Goal: Information Seeking & Learning: Learn about a topic

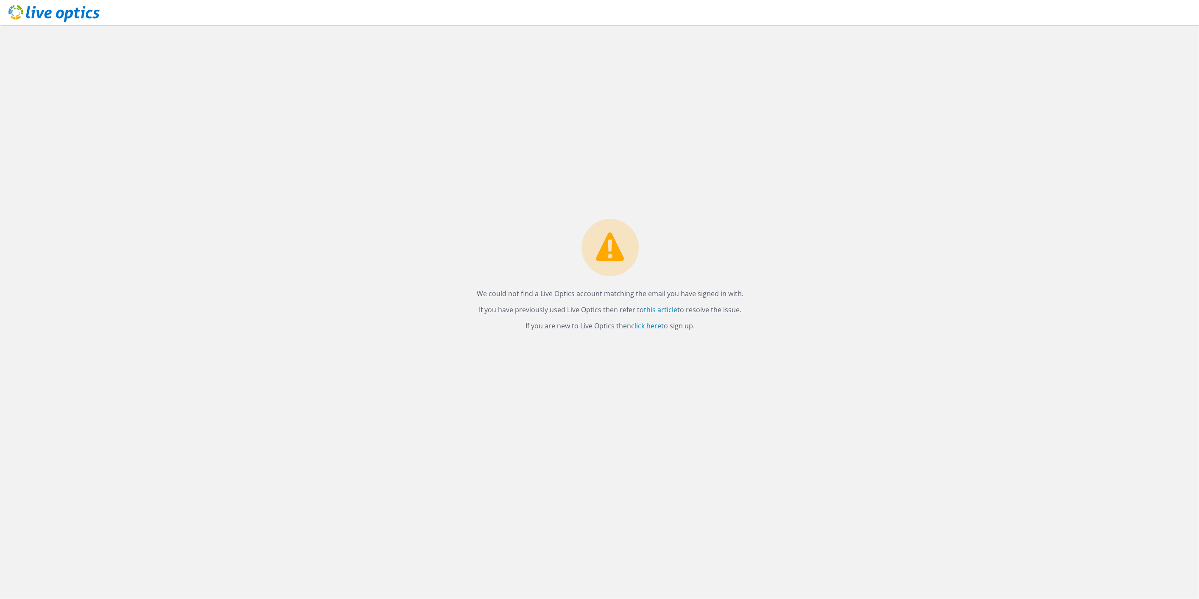
drag, startPoint x: 337, startPoint y: 242, endPoint x: 341, endPoint y: 244, distance: 5.1
click at [662, 309] on link "click here" at bounding box center [659, 311] width 30 height 9
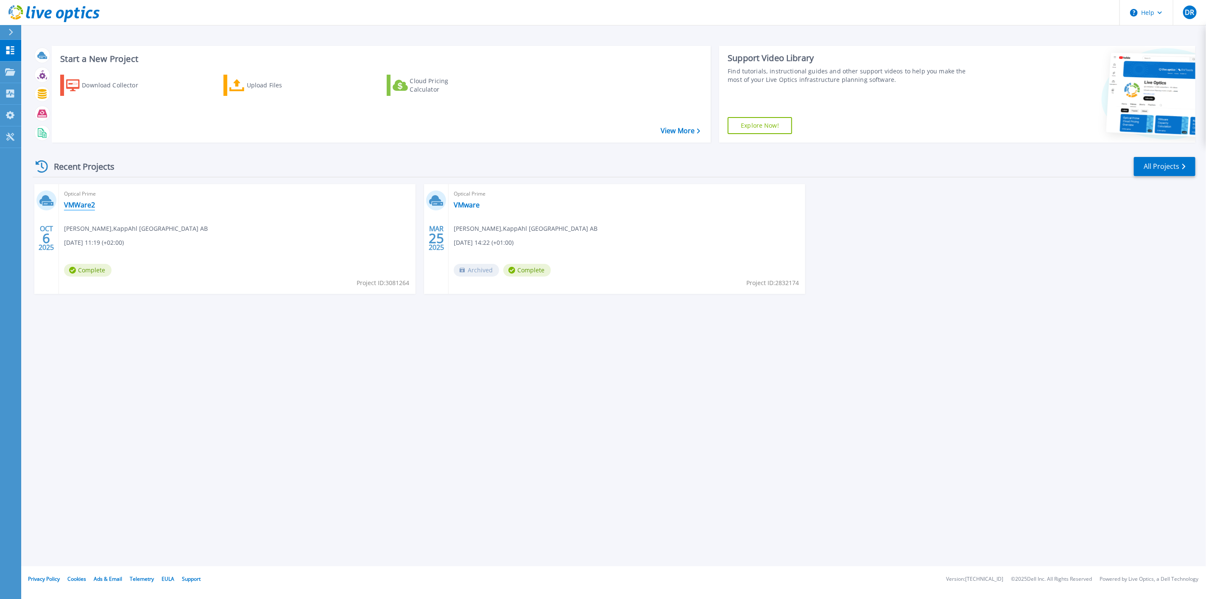
click at [74, 207] on link "VMWare2" at bounding box center [79, 205] width 31 height 8
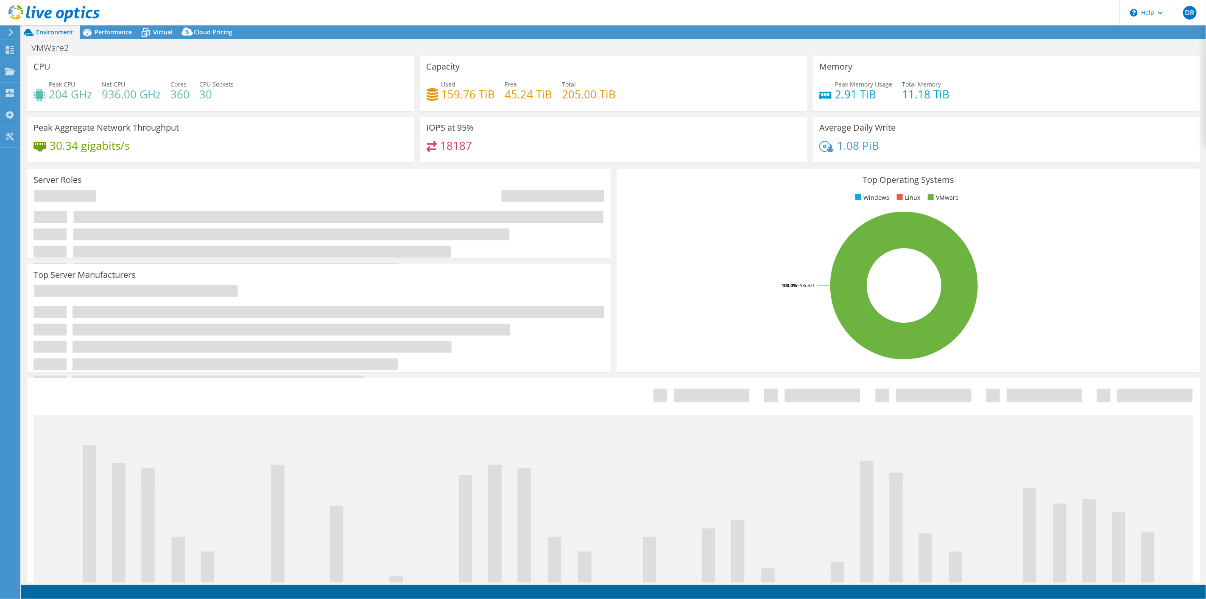
select select "USD"
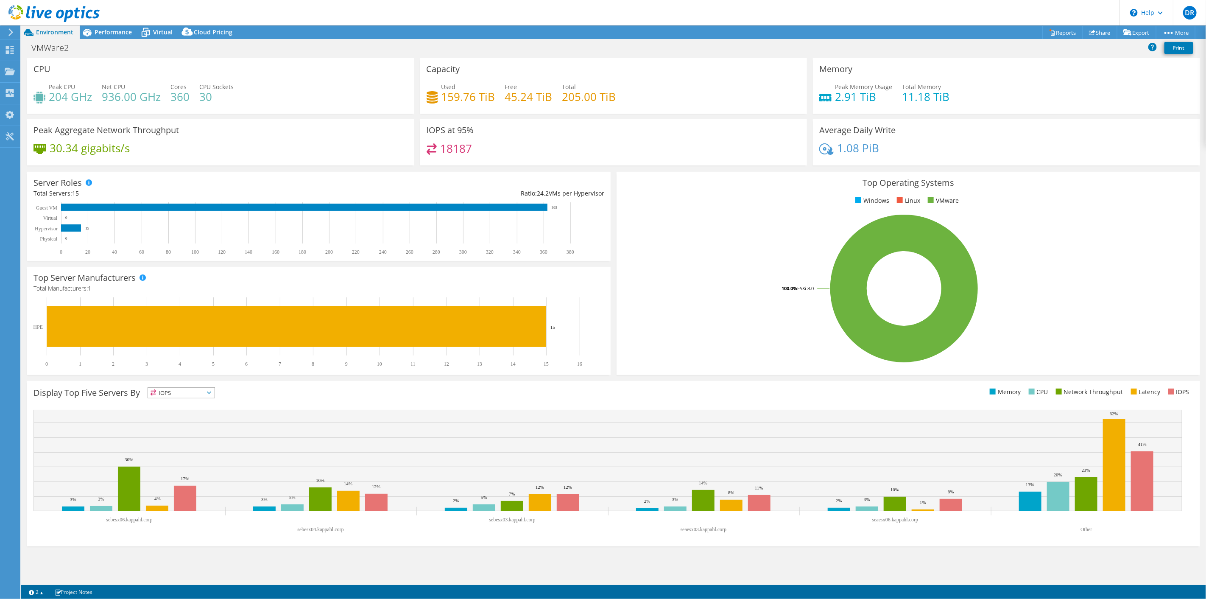
click at [667, 188] on div "Top Operating Systems Windows Linux VMware 100.0% ESXi 8.0" at bounding box center [909, 273] width 584 height 203
drag, startPoint x: 623, startPoint y: 99, endPoint x: 427, endPoint y: 69, distance: 198.2
click at [427, 69] on div "Capacity Used 159.76 TiB Free 45.24 TiB Total 205.00 TiB" at bounding box center [613, 86] width 387 height 56
click at [427, 69] on h3 "Capacity" at bounding box center [444, 68] width 34 height 9
drag, startPoint x: 427, startPoint y: 69, endPoint x: 665, endPoint y: 93, distance: 239.6
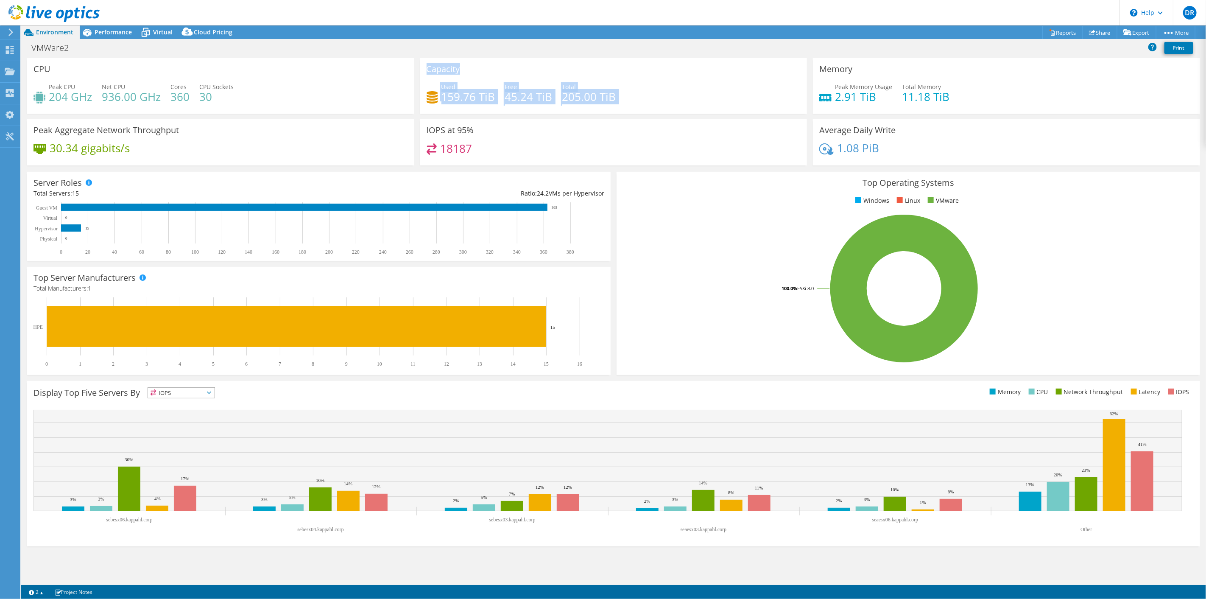
click at [677, 93] on div "Capacity Used 159.76 TiB Free 45.24 TiB Total 205.00 TiB" at bounding box center [613, 86] width 387 height 56
click at [608, 97] on h4 "205.00 TiB" at bounding box center [589, 96] width 54 height 9
click at [651, 249] on rect at bounding box center [904, 288] width 563 height 148
click at [77, 205] on rect at bounding box center [304, 207] width 486 height 7
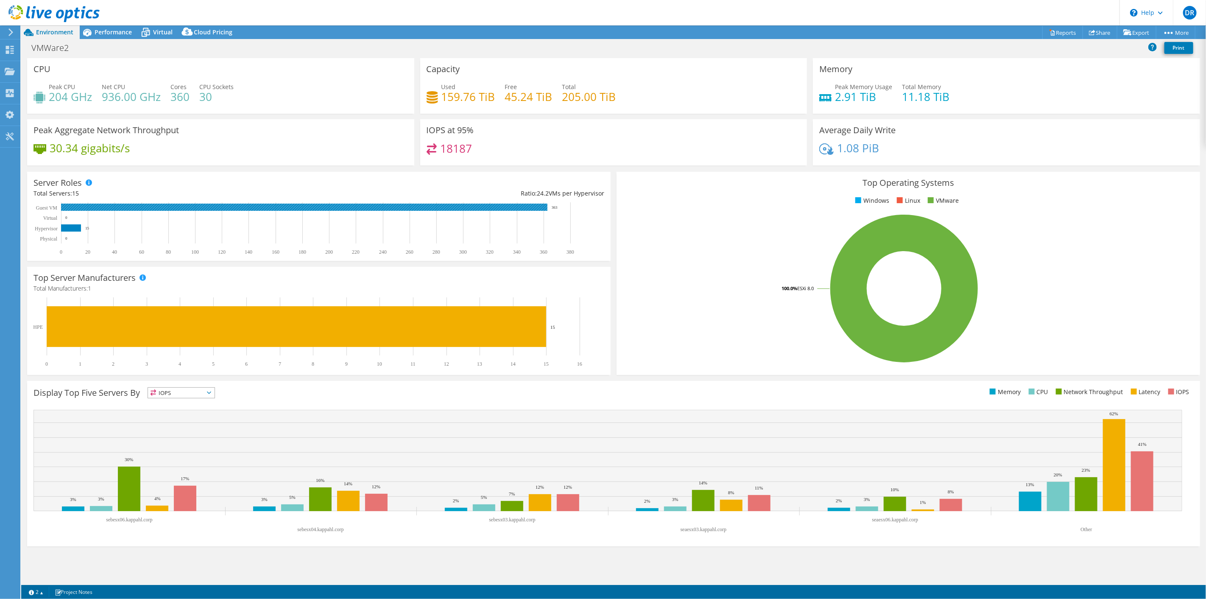
click at [467, 204] on rect at bounding box center [304, 207] width 486 height 7
click at [8, 52] on use at bounding box center [10, 50] width 8 height 8
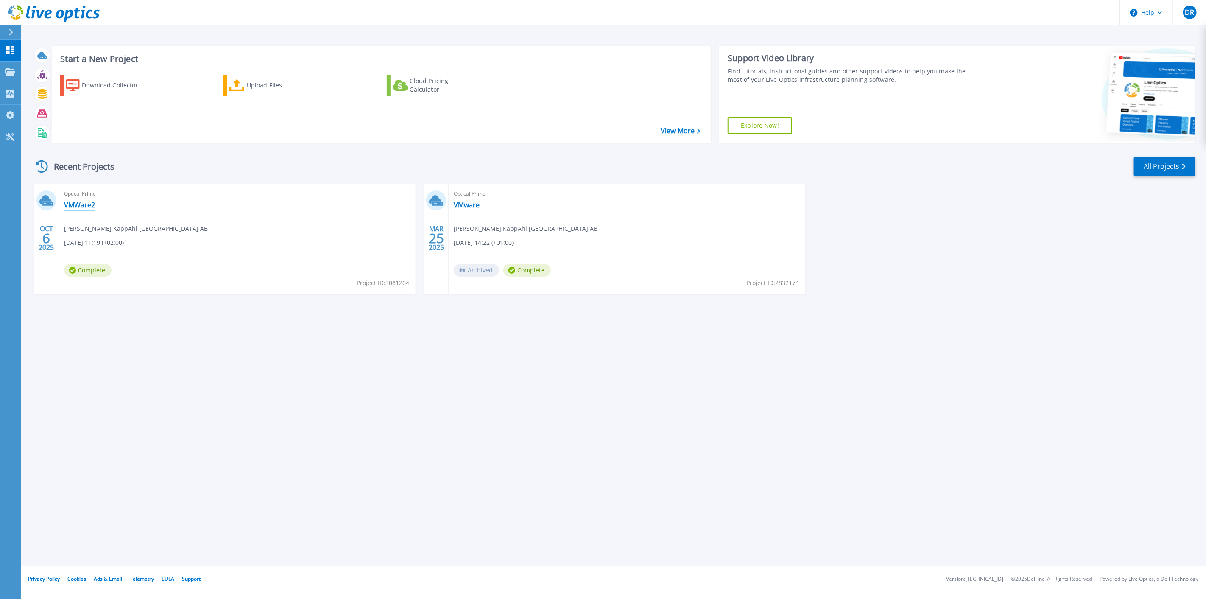
click at [82, 204] on link "VMWare2" at bounding box center [79, 205] width 31 height 8
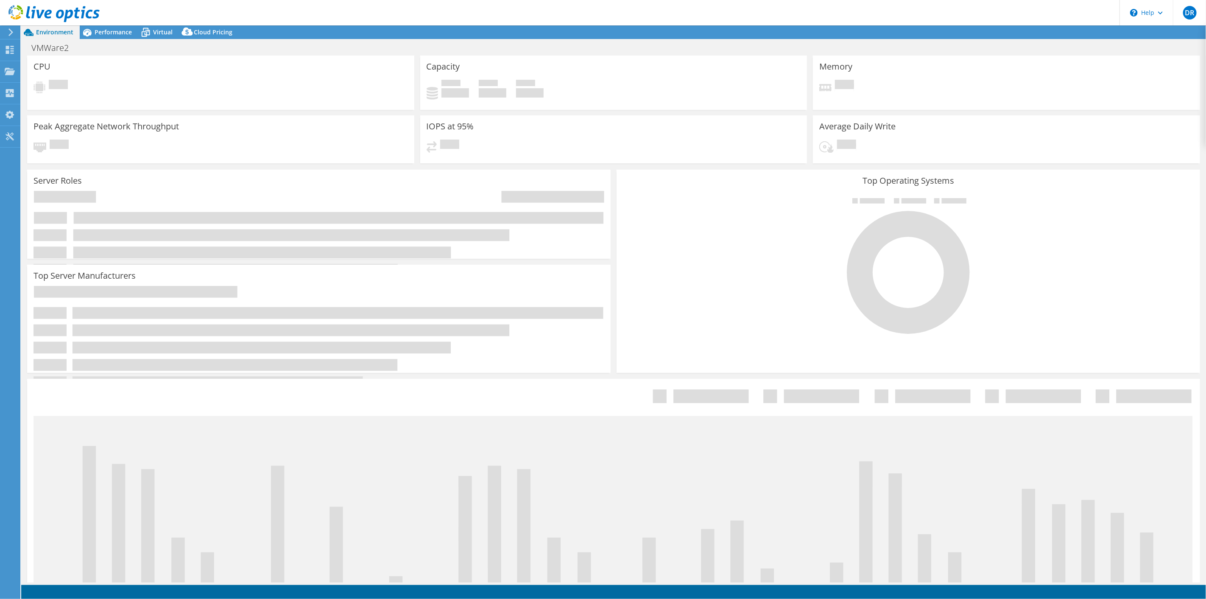
select select "USD"
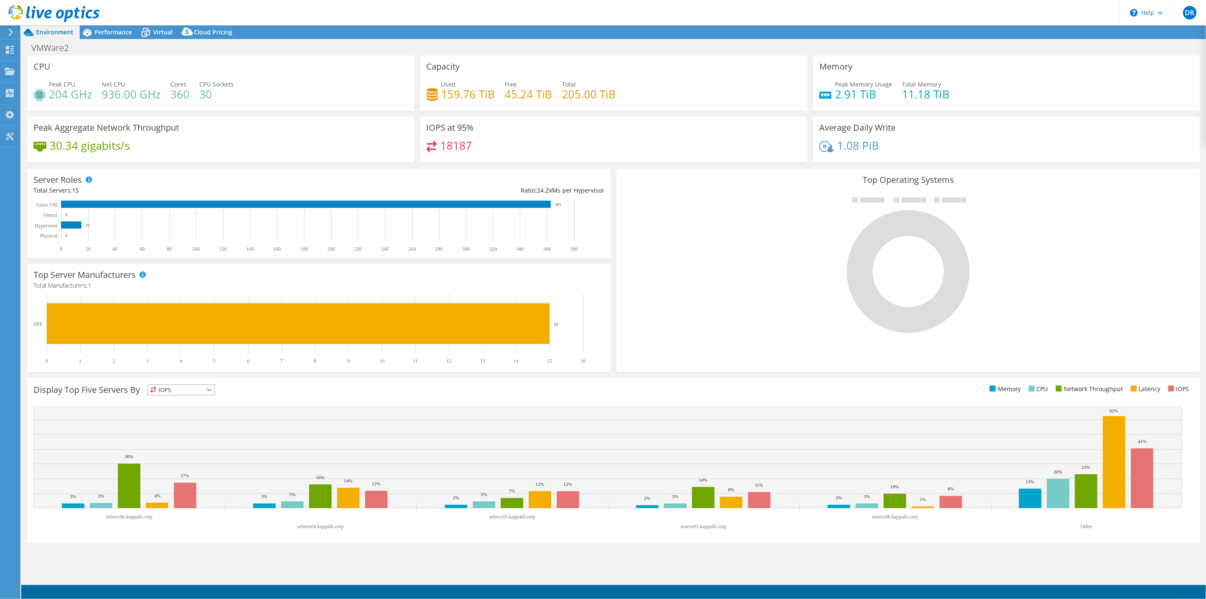
click at [185, 391] on span "IOPS" at bounding box center [181, 390] width 67 height 10
click at [172, 424] on li "CPU" at bounding box center [181, 425] width 67 height 12
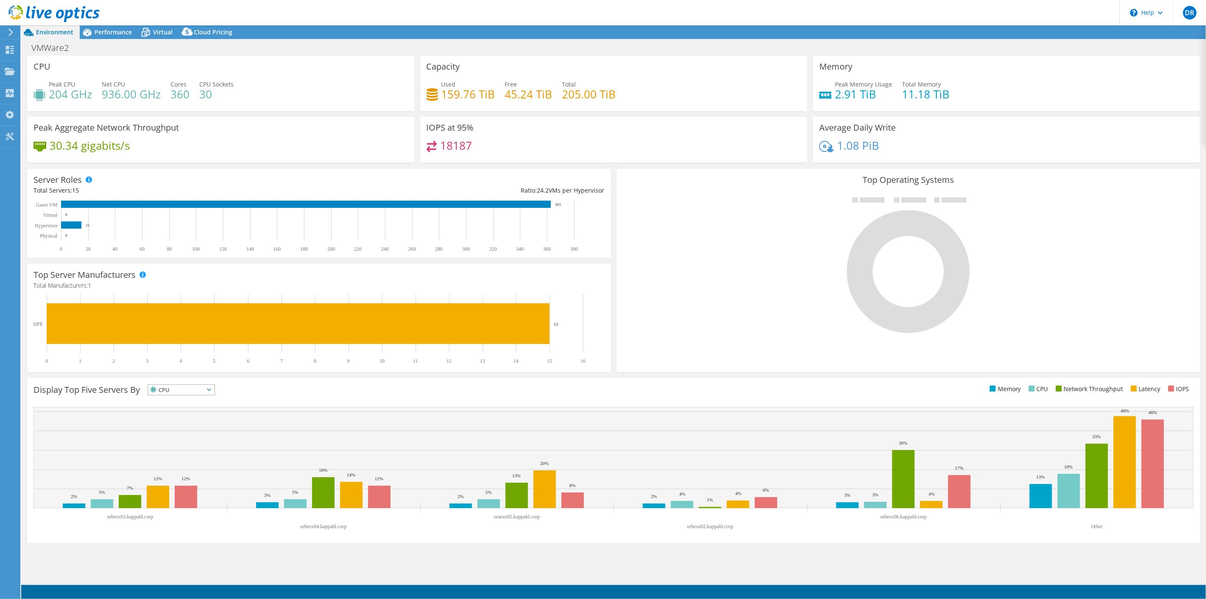
click at [249, 74] on div "CPU Peak CPU 204 GHz Net CPU 936.00 GHz Cores 360 CPU Sockets 30" at bounding box center [220, 84] width 387 height 56
click at [151, 63] on div "CPU Peak CPU 204 GHz Net CPU 936.00 GHz Cores 360 CPU Sockets 30" at bounding box center [220, 84] width 387 height 56
click at [104, 32] on span "Performance" at bounding box center [113, 32] width 37 height 8
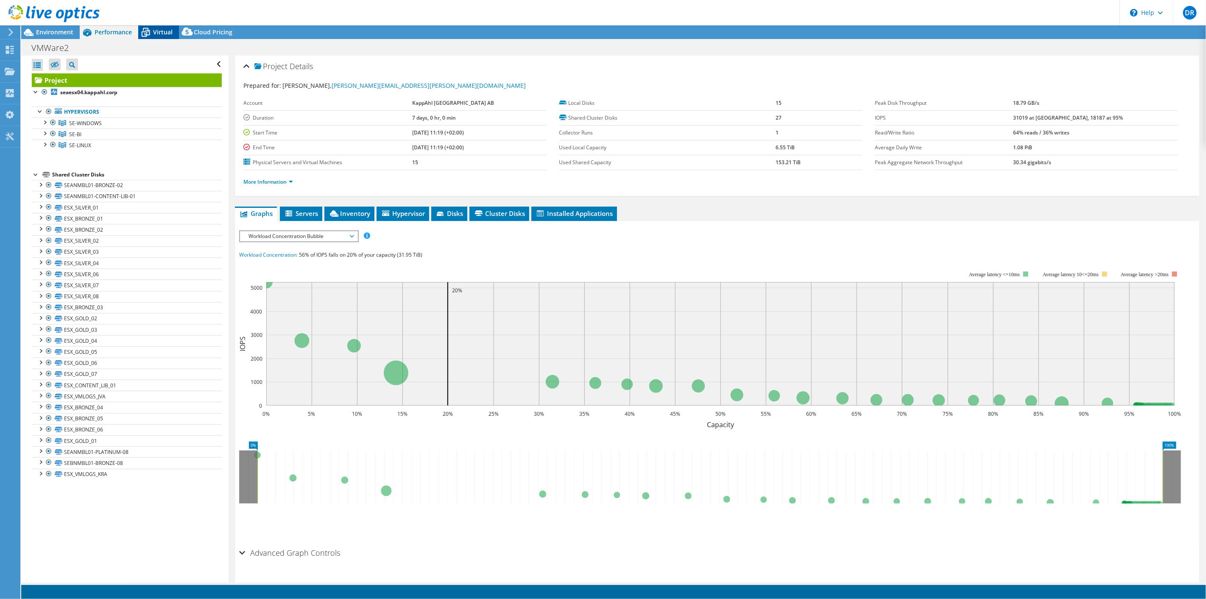
click at [147, 31] on icon at bounding box center [145, 32] width 15 height 15
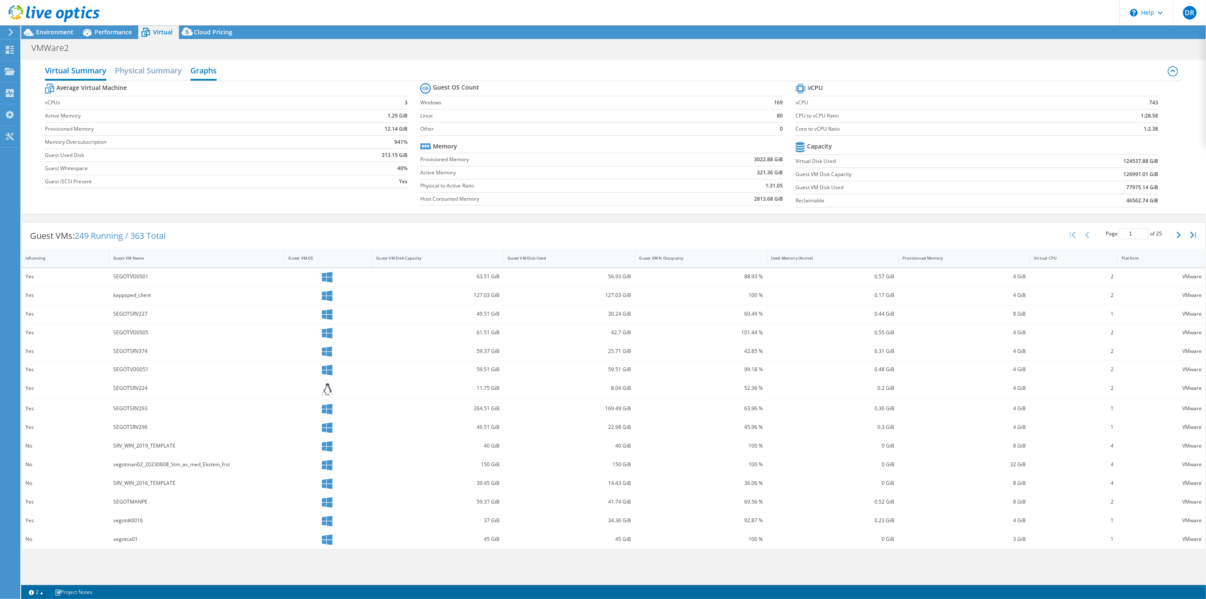
click at [202, 73] on h2 "Graphs" at bounding box center [203, 71] width 26 height 19
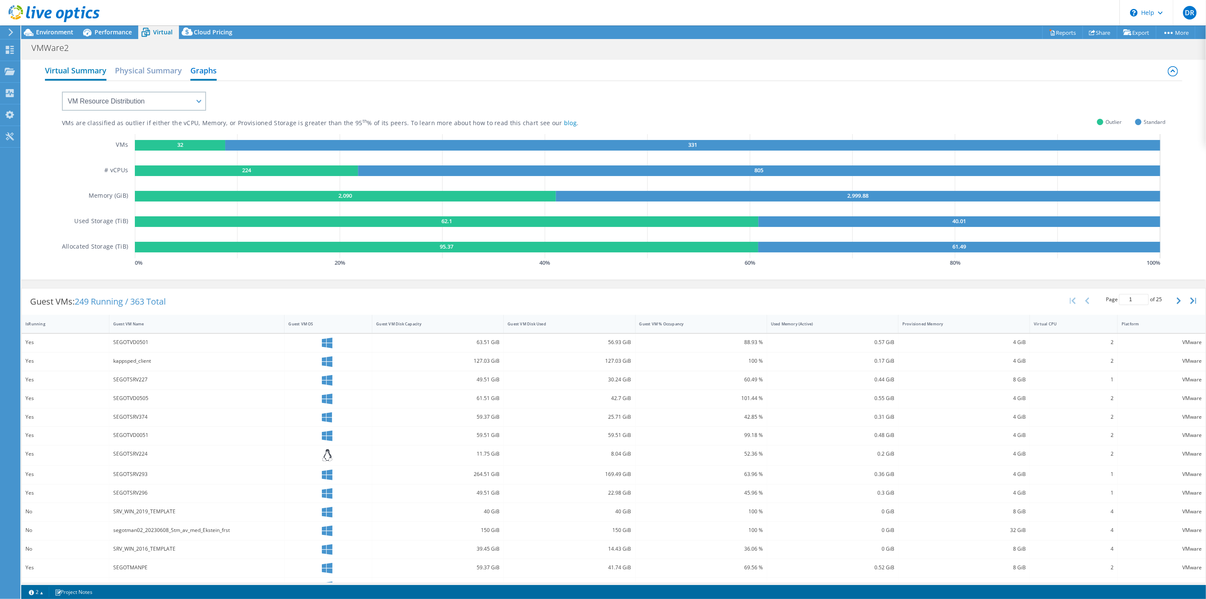
click at [92, 70] on h2 "Virtual Summary" at bounding box center [75, 71] width 61 height 19
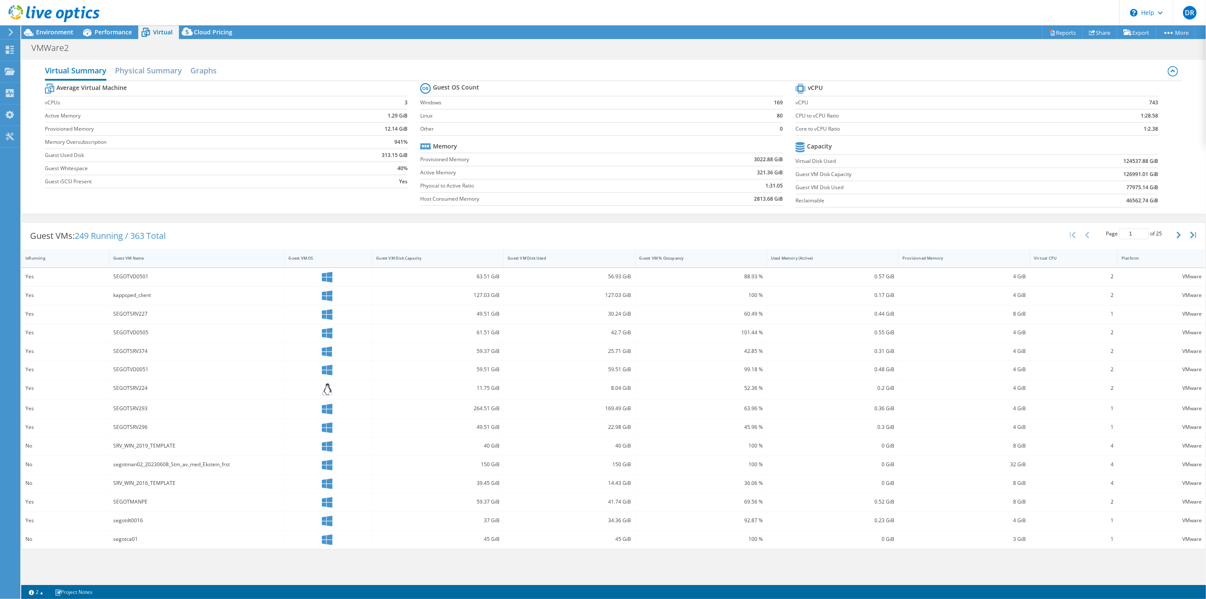
click at [129, 257] on div "Guest VM Name" at bounding box center [191, 258] width 157 height 6
click at [931, 257] on div "Provisioned Memory" at bounding box center [959, 258] width 113 height 6
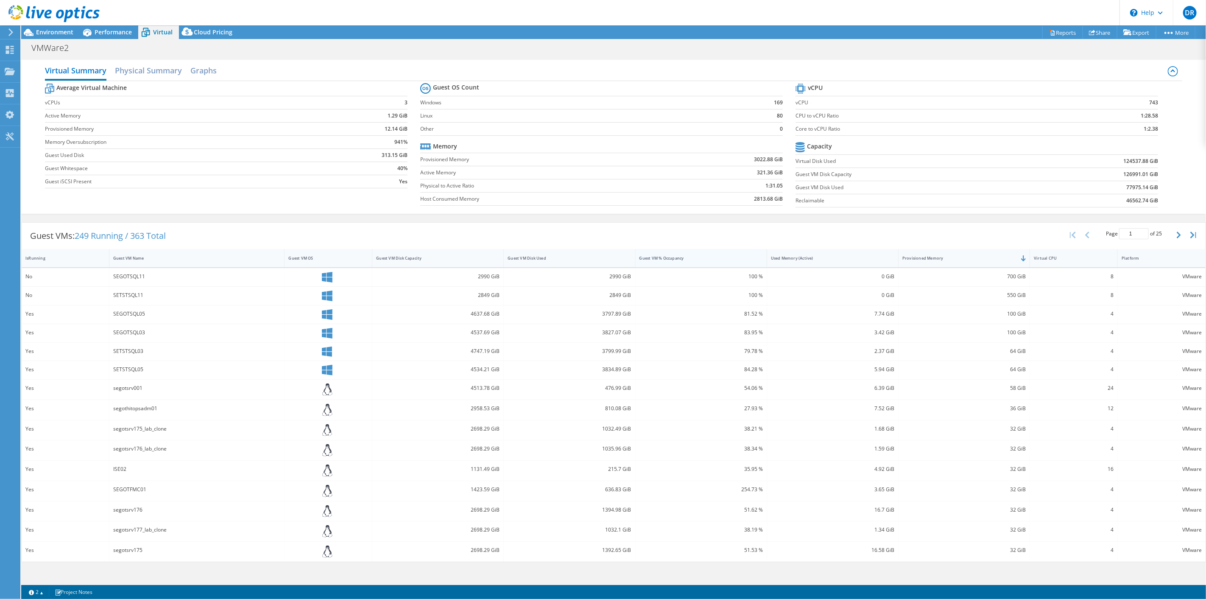
click at [674, 259] on div "Guest VM % Occupancy" at bounding box center [696, 258] width 113 height 6
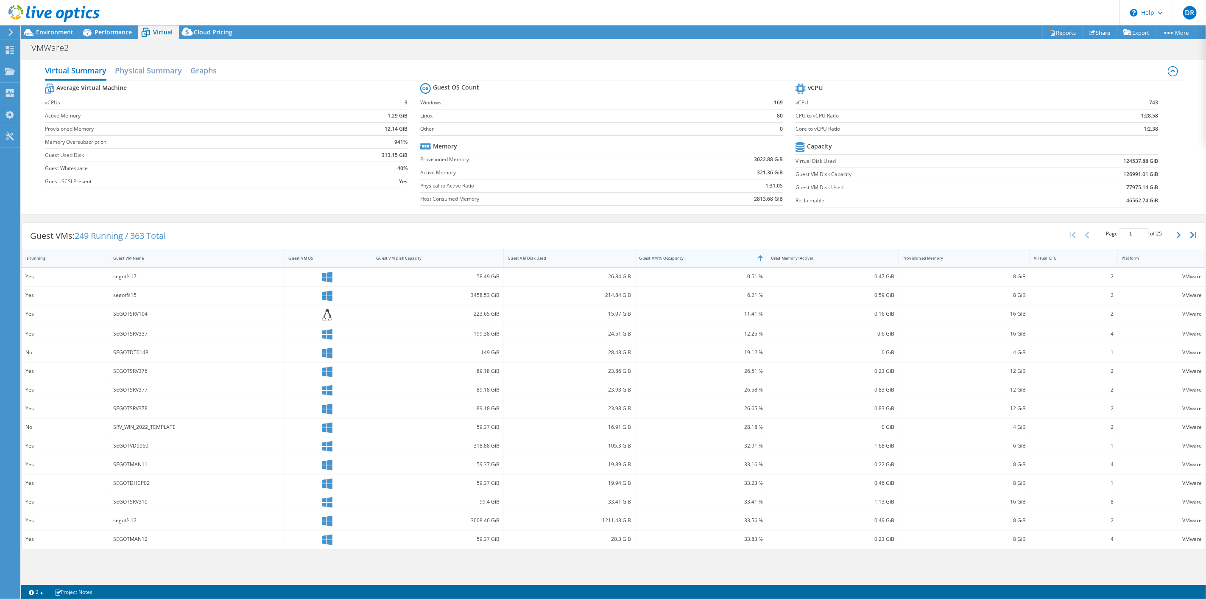
click at [674, 259] on div "Guest VM % Occupancy" at bounding box center [696, 258] width 113 height 6
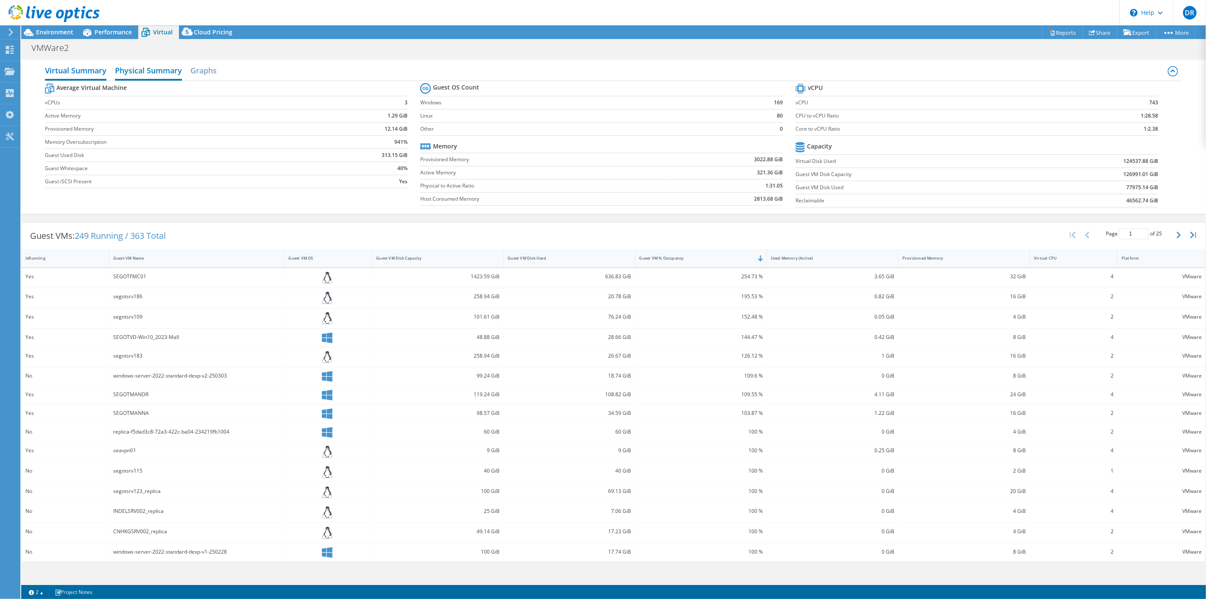
click at [157, 69] on h2 "Physical Summary" at bounding box center [148, 71] width 67 height 19
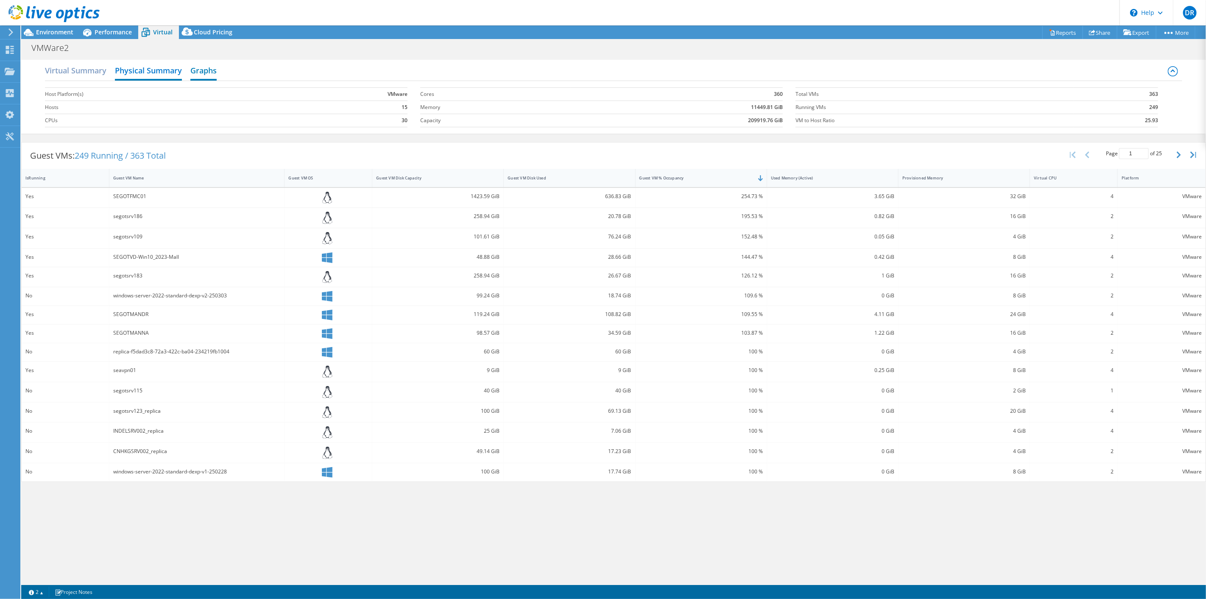
click at [193, 69] on h2 "Graphs" at bounding box center [203, 71] width 26 height 19
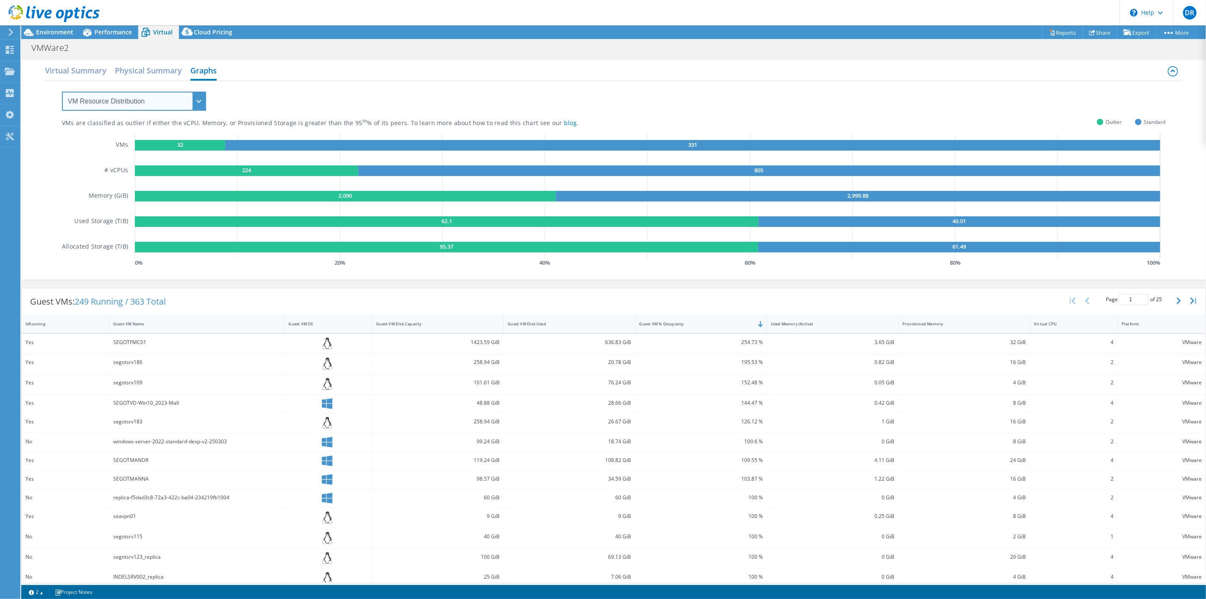
click at [159, 100] on select "VM Resource Distribution Provisioning Contrast Over Provisioning" at bounding box center [134, 101] width 144 height 19
click at [62, 92] on select "VM Resource Distribution Provisioning Contrast Over Provisioning" at bounding box center [134, 101] width 144 height 19
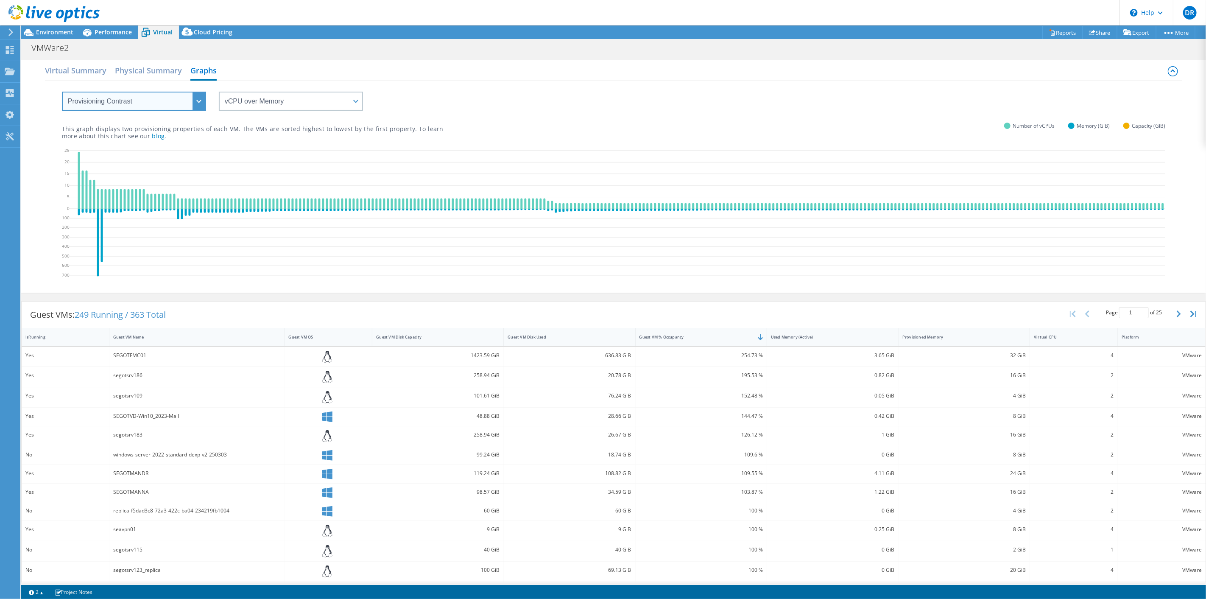
click at [162, 95] on select "VM Resource Distribution Provisioning Contrast Over Provisioning" at bounding box center [134, 101] width 144 height 19
select select "Over Provisioning"
click at [62, 92] on select "VM Resource Distribution Provisioning Contrast Over Provisioning" at bounding box center [134, 101] width 144 height 19
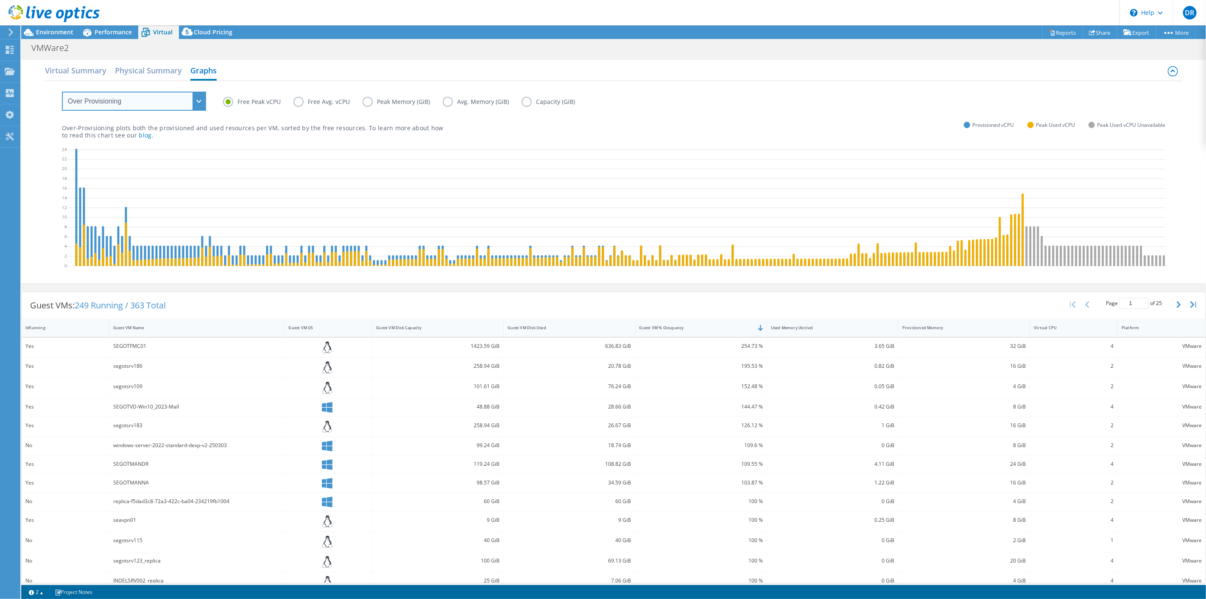
click at [140, 109] on select "VM Resource Distribution Provisioning Contrast Over Provisioning" at bounding box center [134, 101] width 144 height 19
click at [151, 67] on h2 "Physical Summary" at bounding box center [148, 71] width 67 height 19
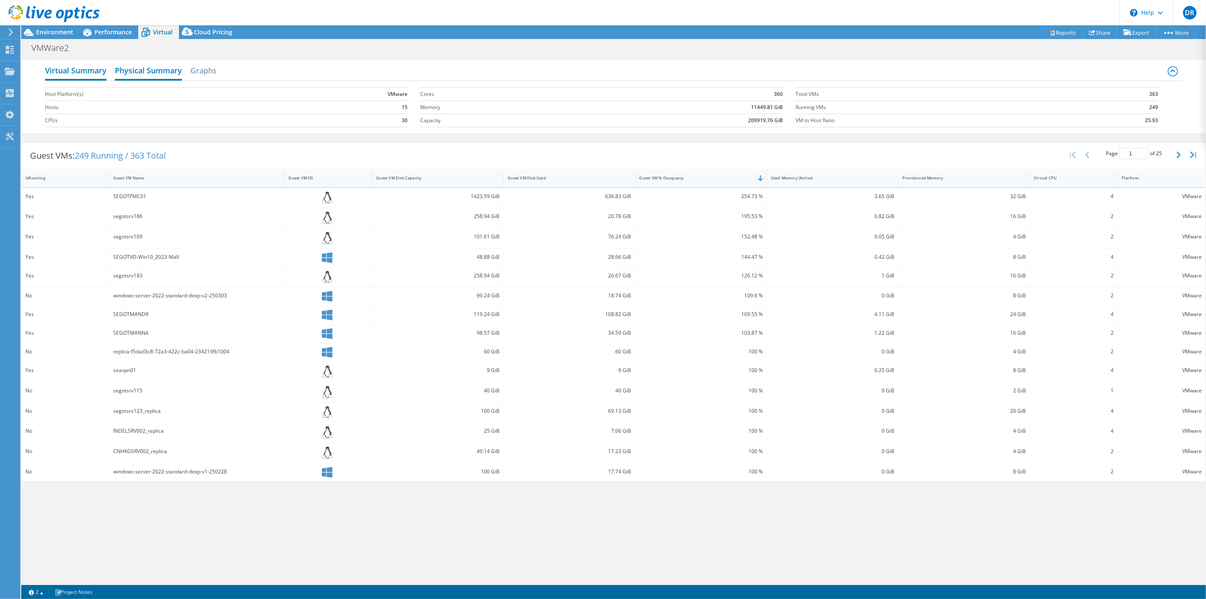
click at [102, 72] on h2 "Virtual Summary" at bounding box center [75, 71] width 61 height 19
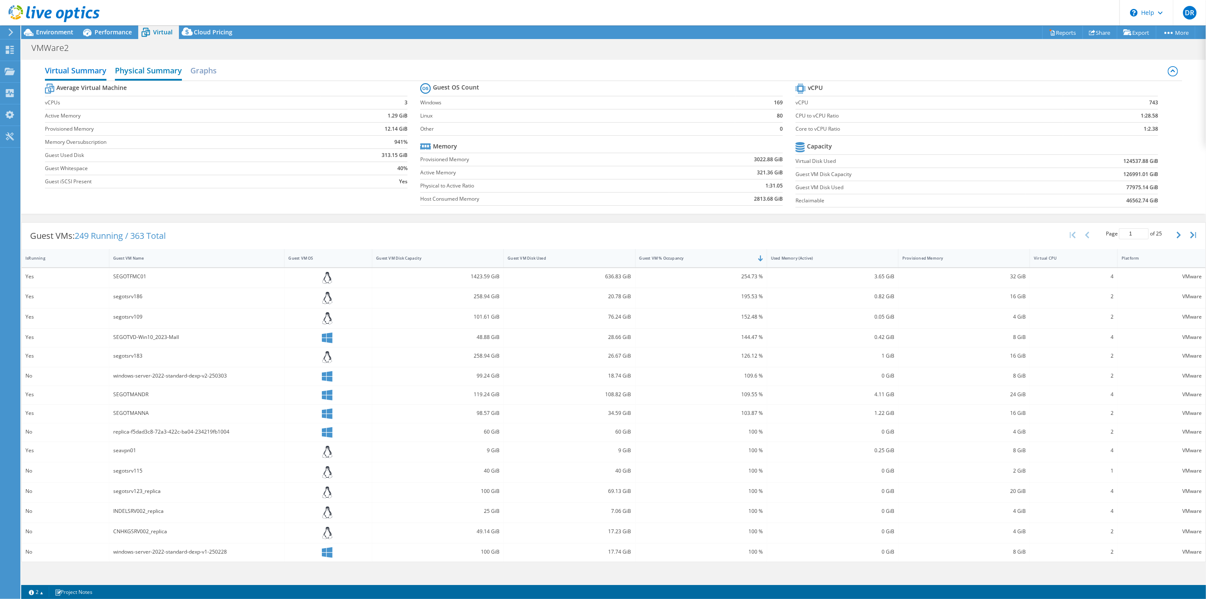
click at [148, 71] on h2 "Physical Summary" at bounding box center [148, 71] width 67 height 19
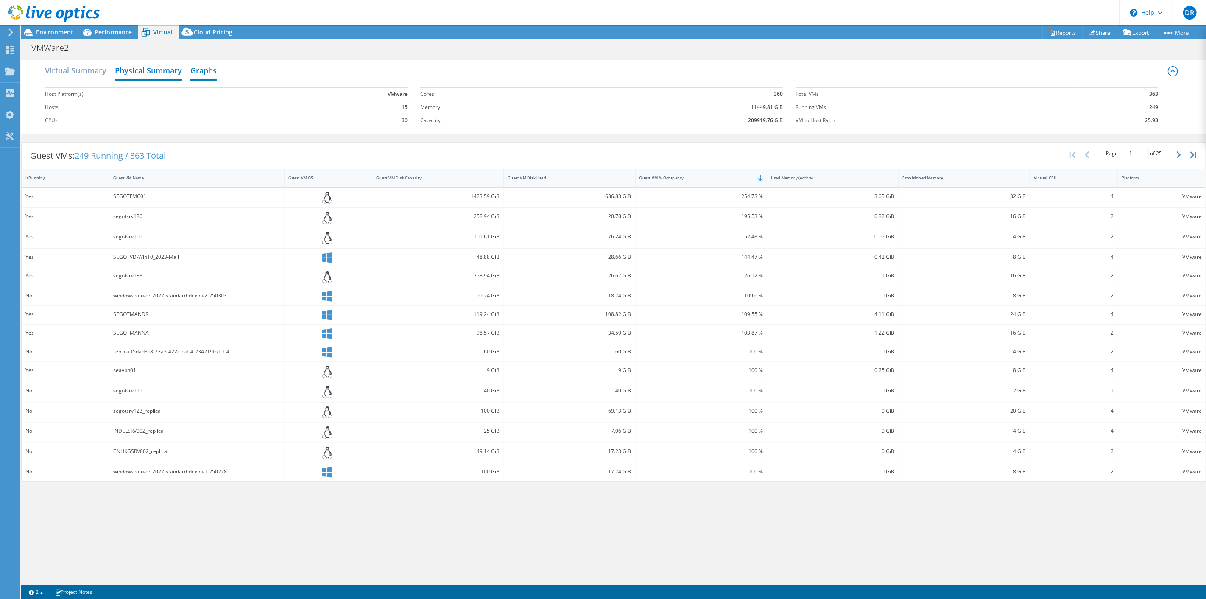
click at [198, 73] on h2 "Graphs" at bounding box center [203, 71] width 26 height 19
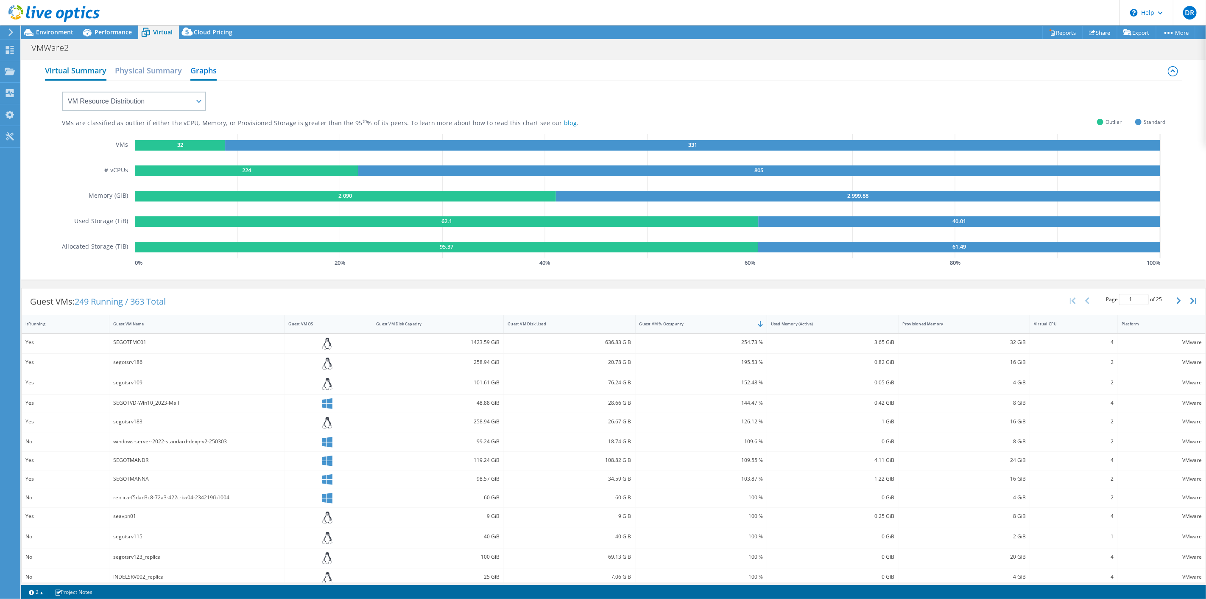
click at [82, 67] on h2 "Virtual Summary" at bounding box center [75, 71] width 61 height 19
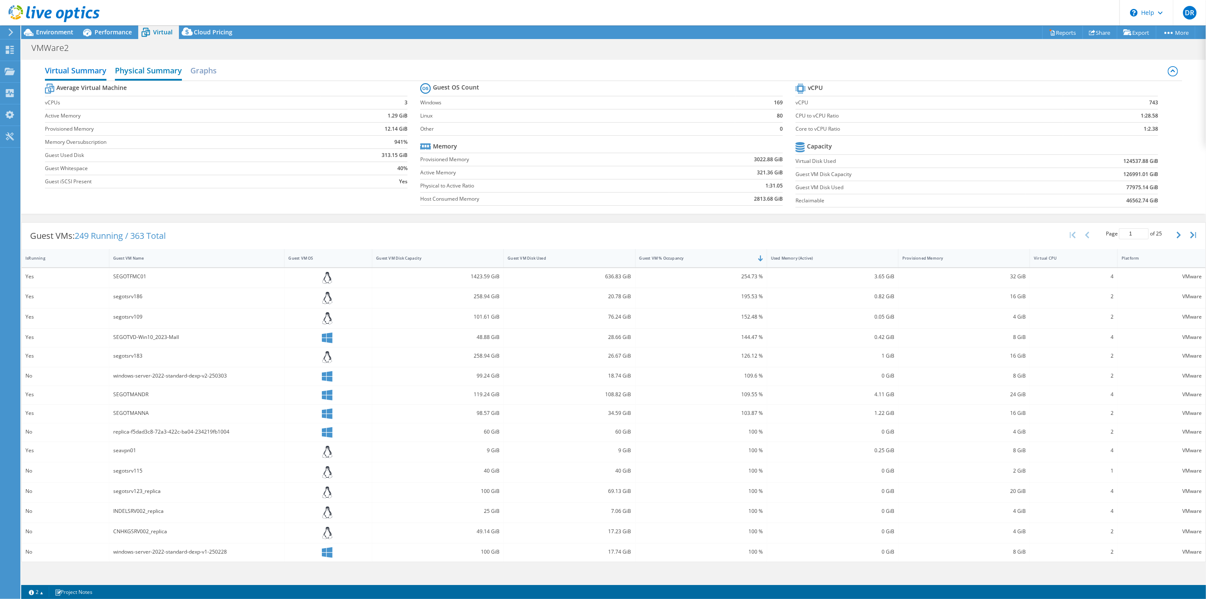
click at [141, 71] on h2 "Physical Summary" at bounding box center [148, 71] width 67 height 19
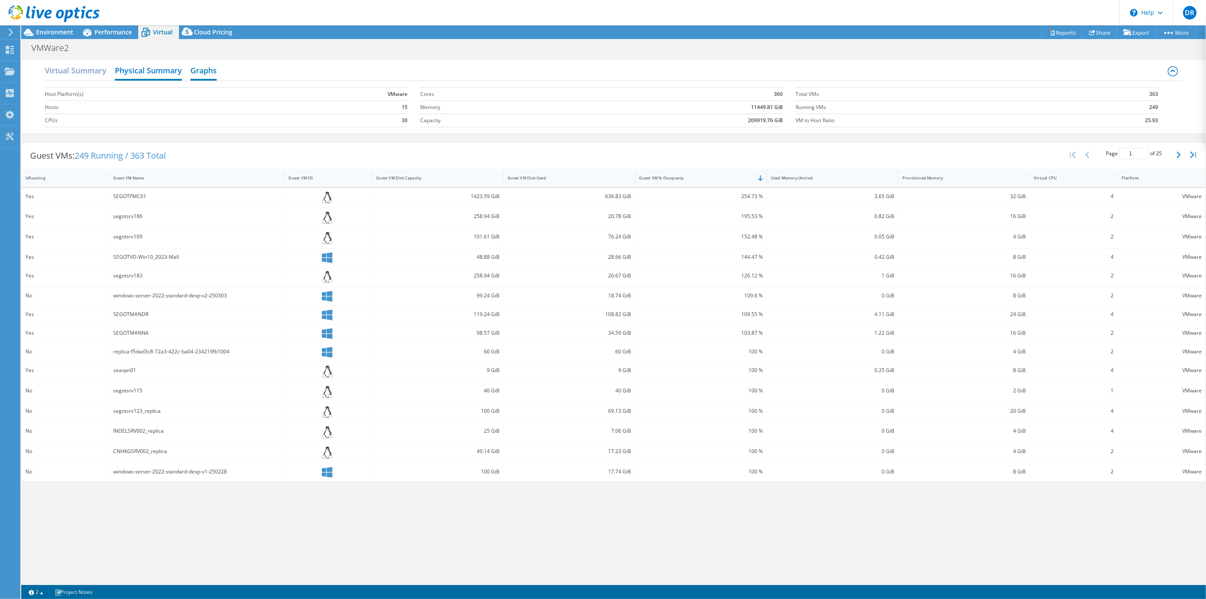
click at [204, 71] on h2 "Graphs" at bounding box center [203, 71] width 26 height 19
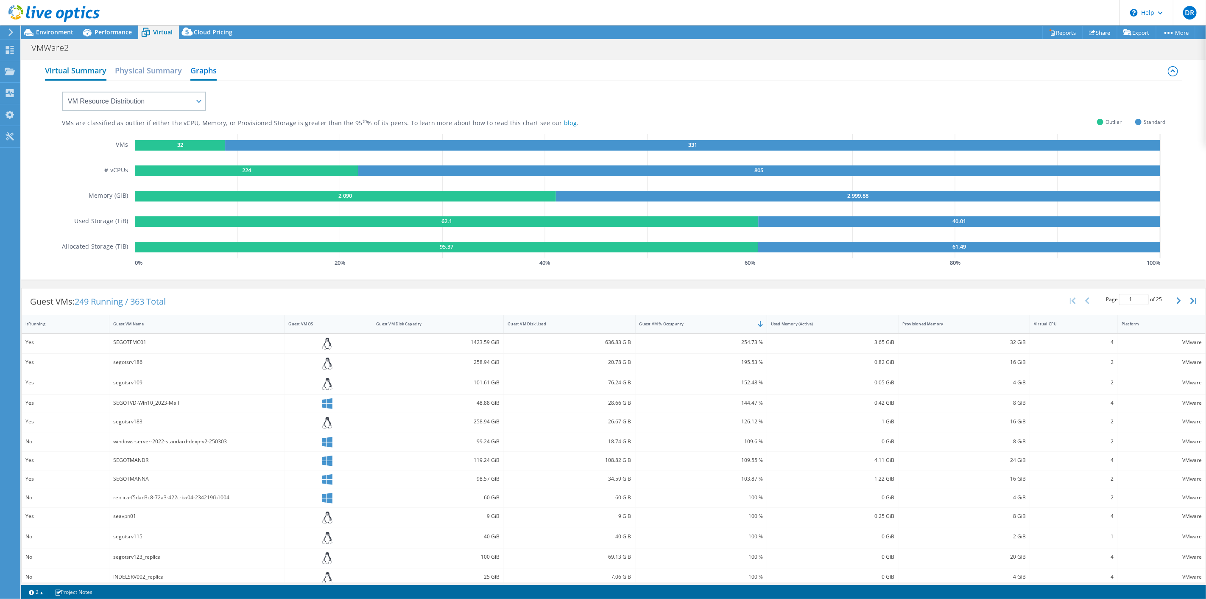
click at [100, 70] on h2 "Virtual Summary" at bounding box center [75, 71] width 61 height 19
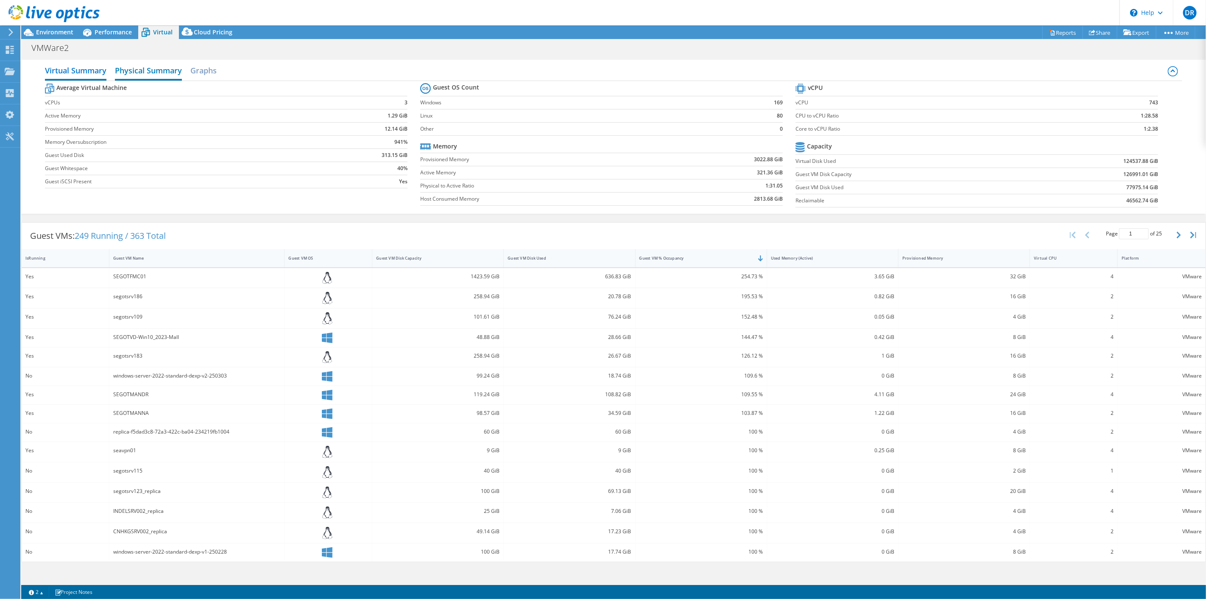
drag, startPoint x: 157, startPoint y: 71, endPoint x: 198, endPoint y: 73, distance: 40.3
click at [158, 71] on h2 "Physical Summary" at bounding box center [148, 70] width 67 height 17
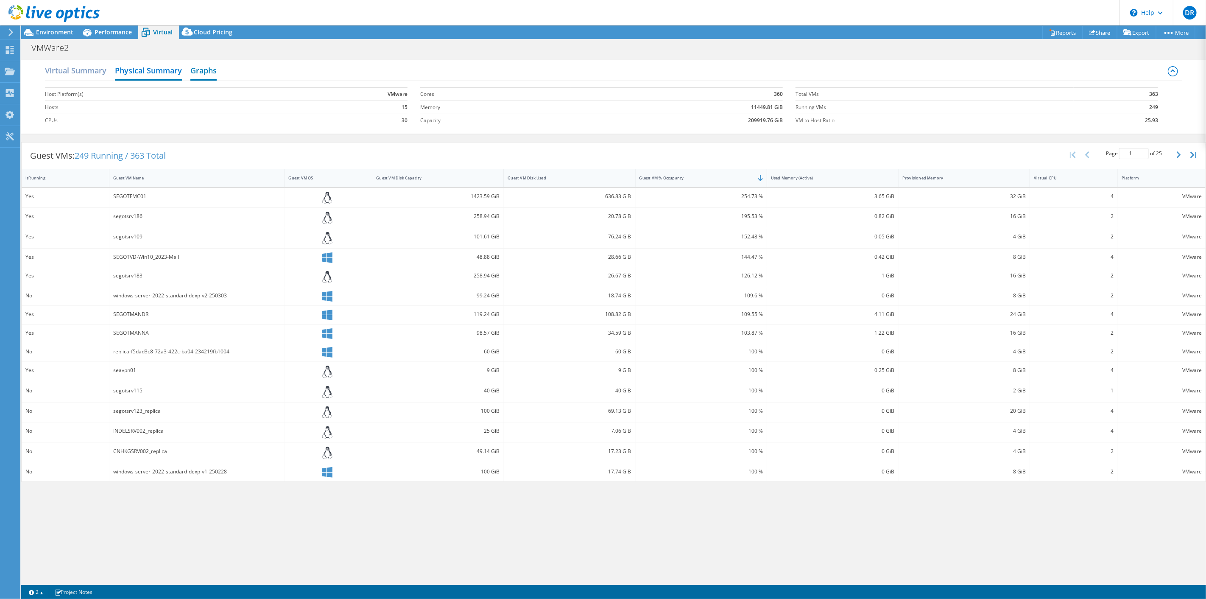
click at [209, 73] on h2 "Graphs" at bounding box center [203, 71] width 26 height 19
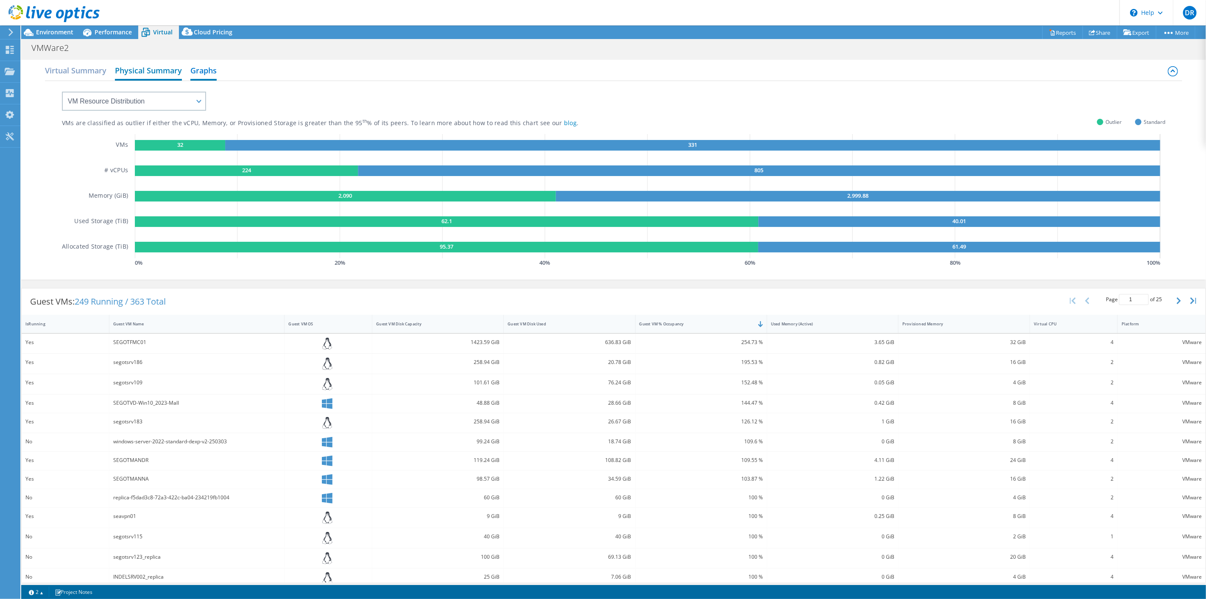
click at [143, 69] on h2 "Physical Summary" at bounding box center [148, 71] width 67 height 19
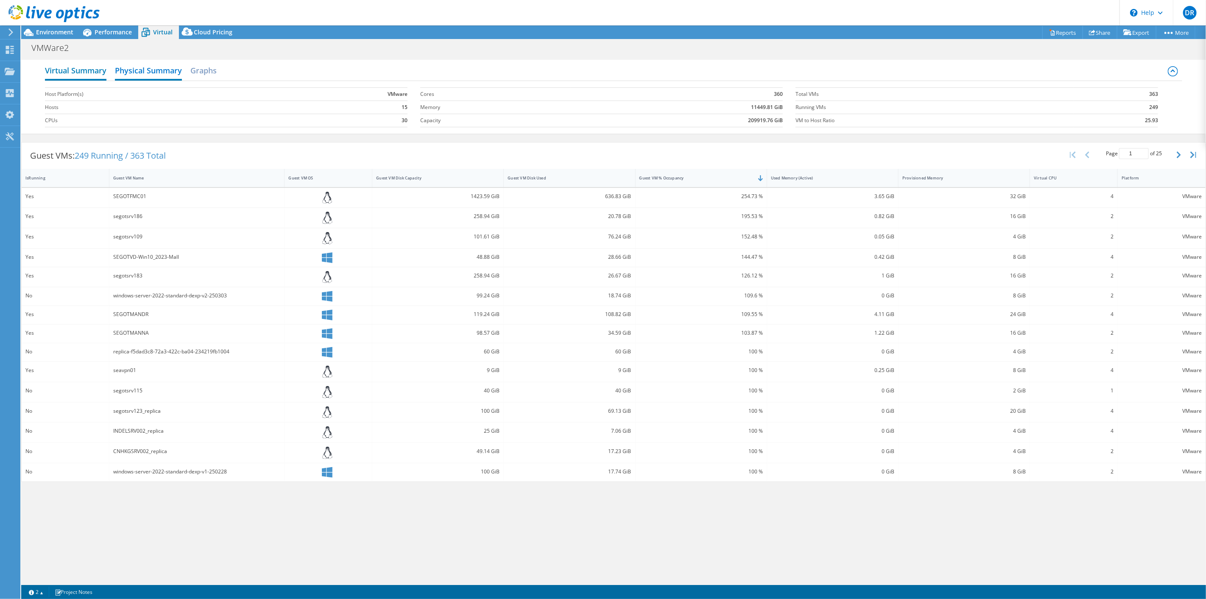
click at [88, 70] on h2 "Virtual Summary" at bounding box center [75, 71] width 61 height 19
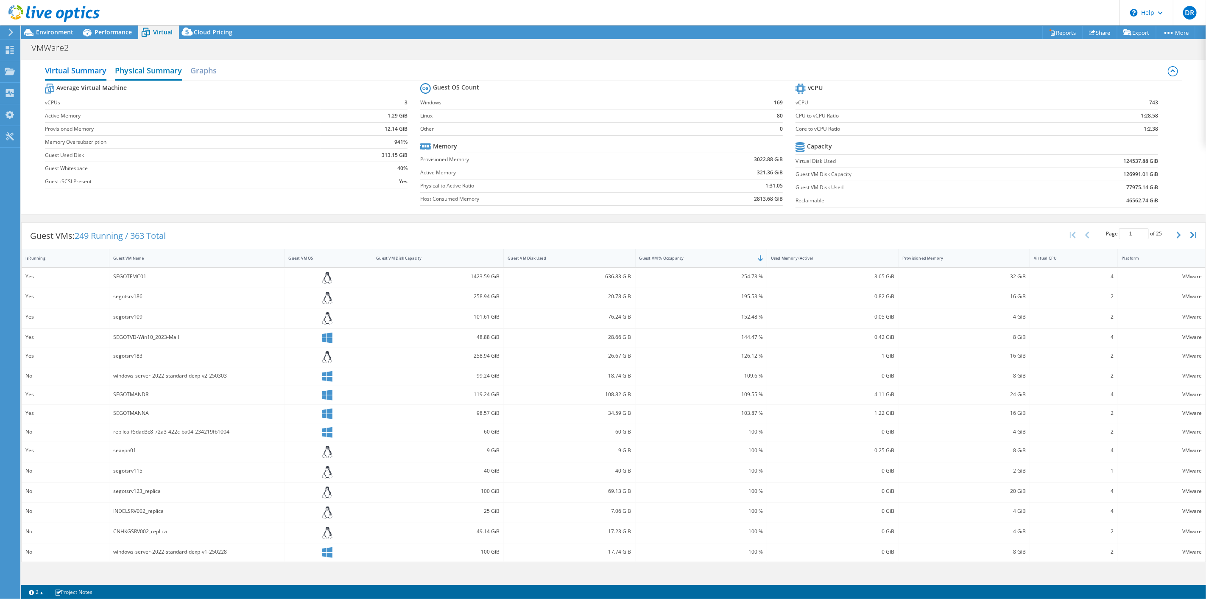
click at [152, 72] on h2 "Physical Summary" at bounding box center [148, 71] width 67 height 19
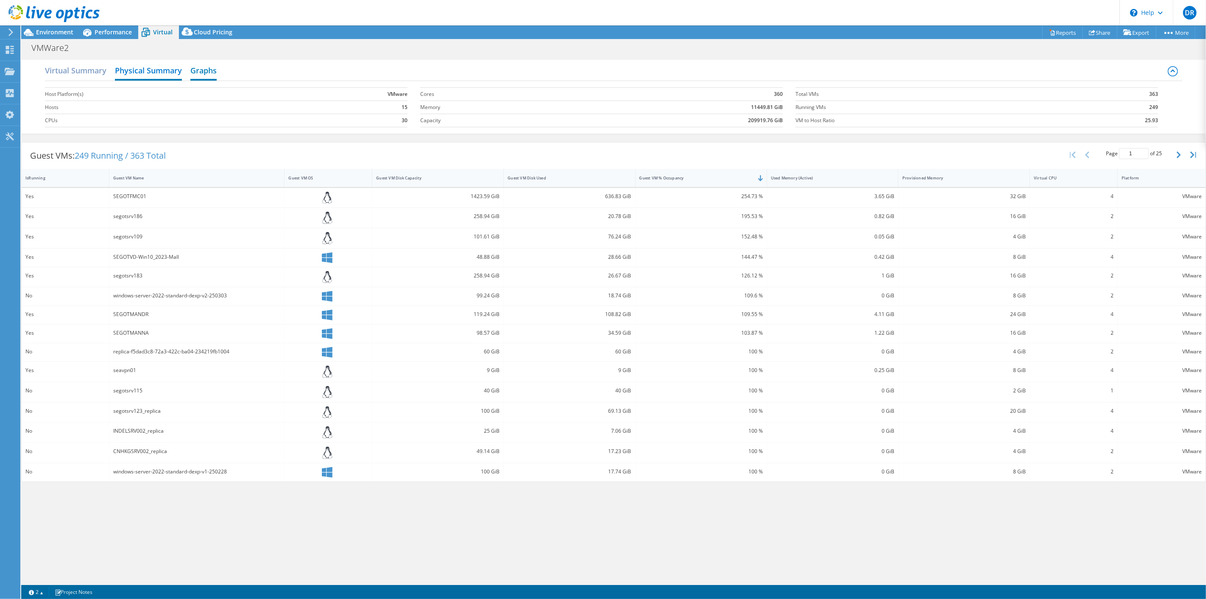
click at [206, 73] on h2 "Graphs" at bounding box center [203, 71] width 26 height 19
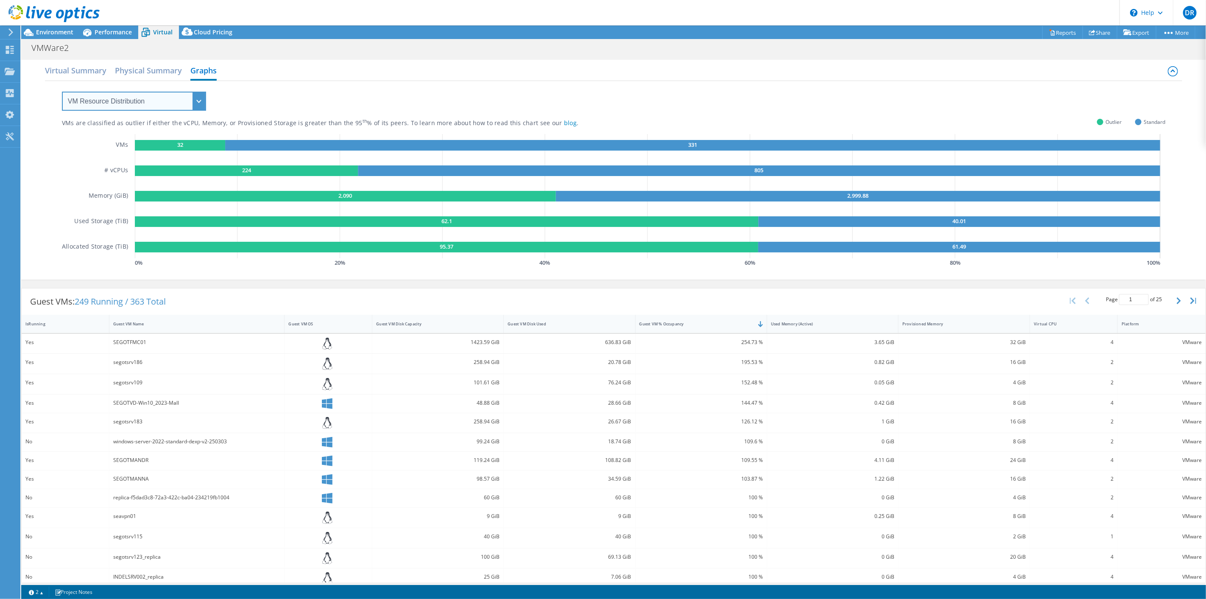
click at [182, 104] on select "VM Resource Distribution Provisioning Contrast Over Provisioning" at bounding box center [134, 101] width 144 height 19
click at [62, 92] on select "VM Resource Distribution Provisioning Contrast Over Provisioning" at bounding box center [134, 101] width 144 height 19
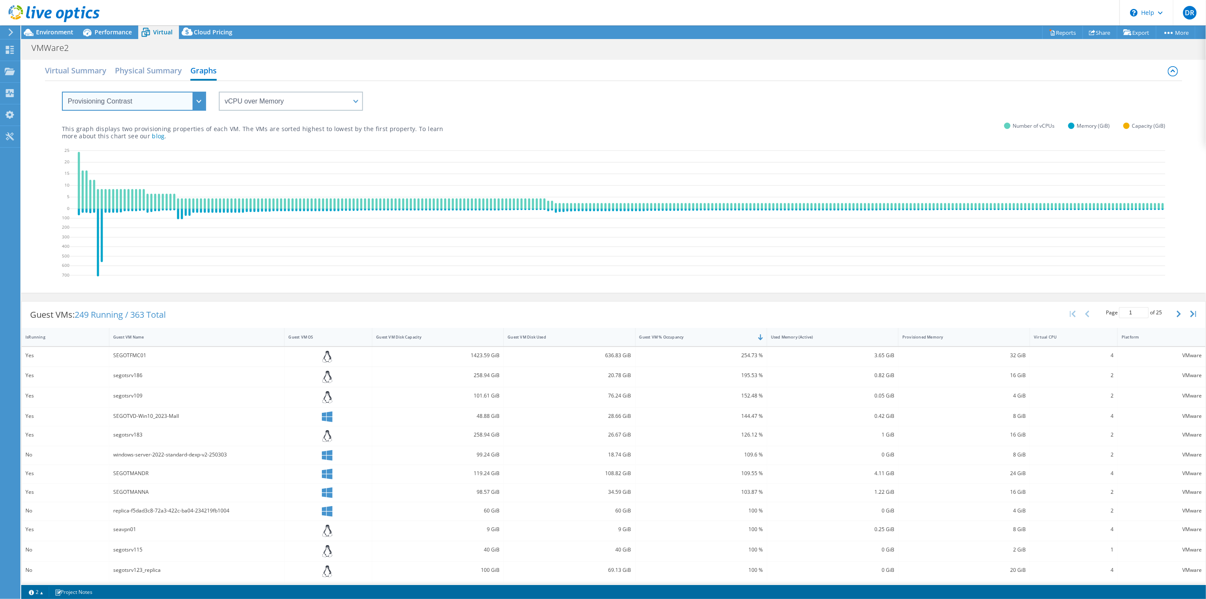
click at [177, 101] on select "VM Resource Distribution Provisioning Contrast Over Provisioning" at bounding box center [134, 101] width 144 height 19
select select "Over Provisioning"
click at [62, 92] on select "VM Resource Distribution Provisioning Contrast Over Provisioning" at bounding box center [134, 101] width 144 height 19
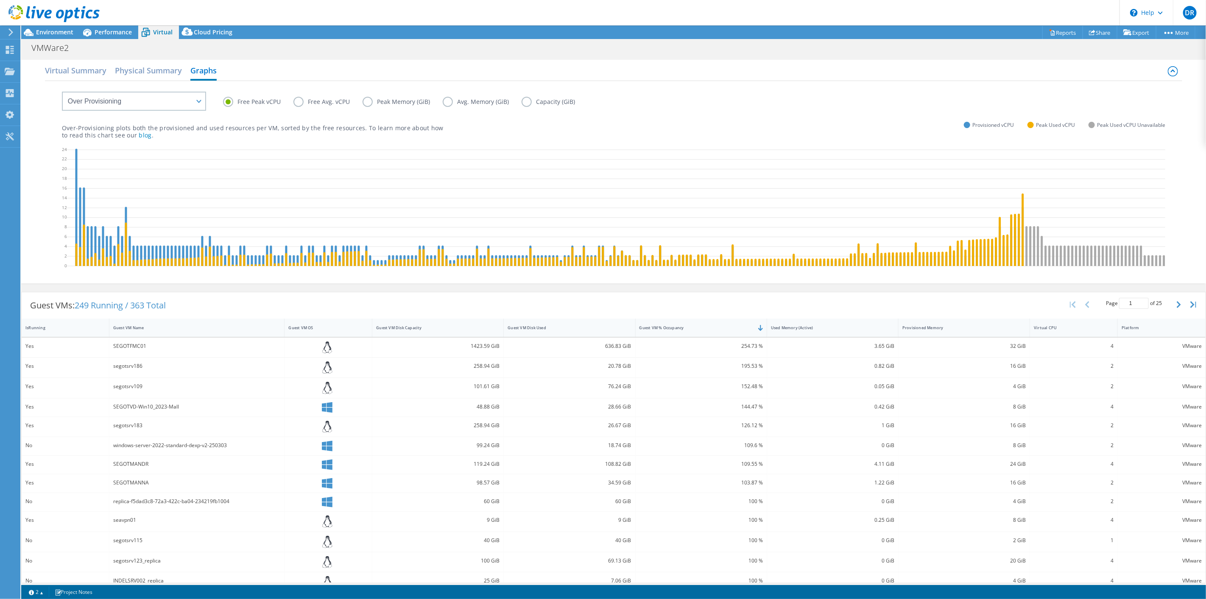
click at [344, 102] on label "Free Avg. vCPU" at bounding box center [327, 102] width 69 height 10
click at [0, 0] on input "Free Avg. vCPU" at bounding box center [0, 0] width 0 height 0
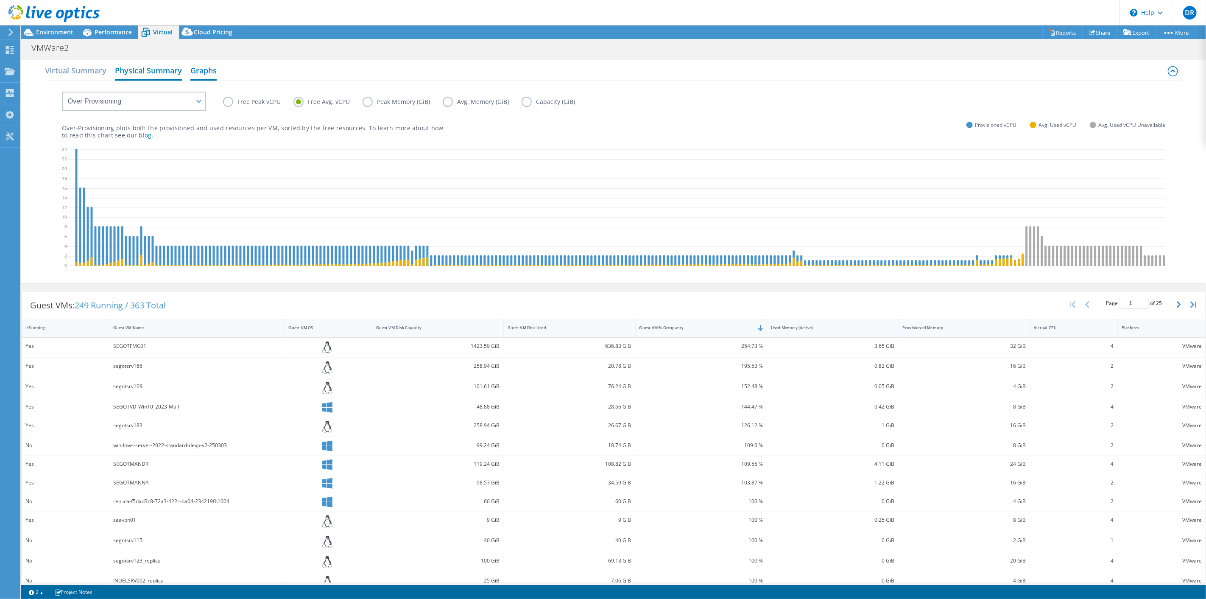
click at [143, 73] on h2 "Physical Summary" at bounding box center [148, 71] width 67 height 19
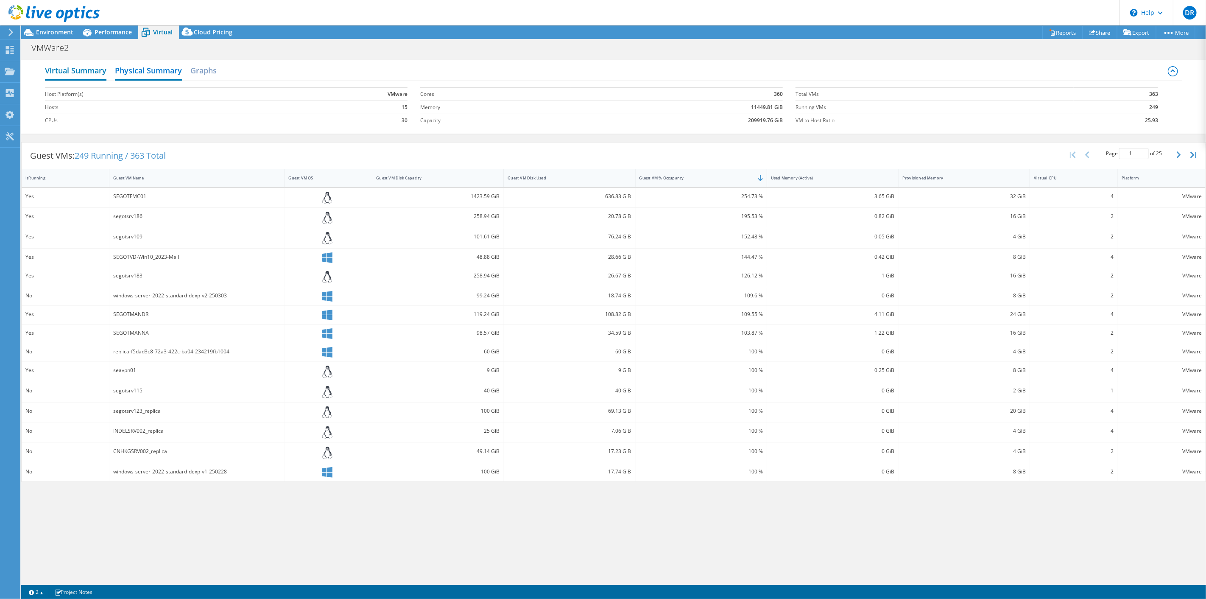
click at [78, 67] on h2 "Virtual Summary" at bounding box center [75, 71] width 61 height 19
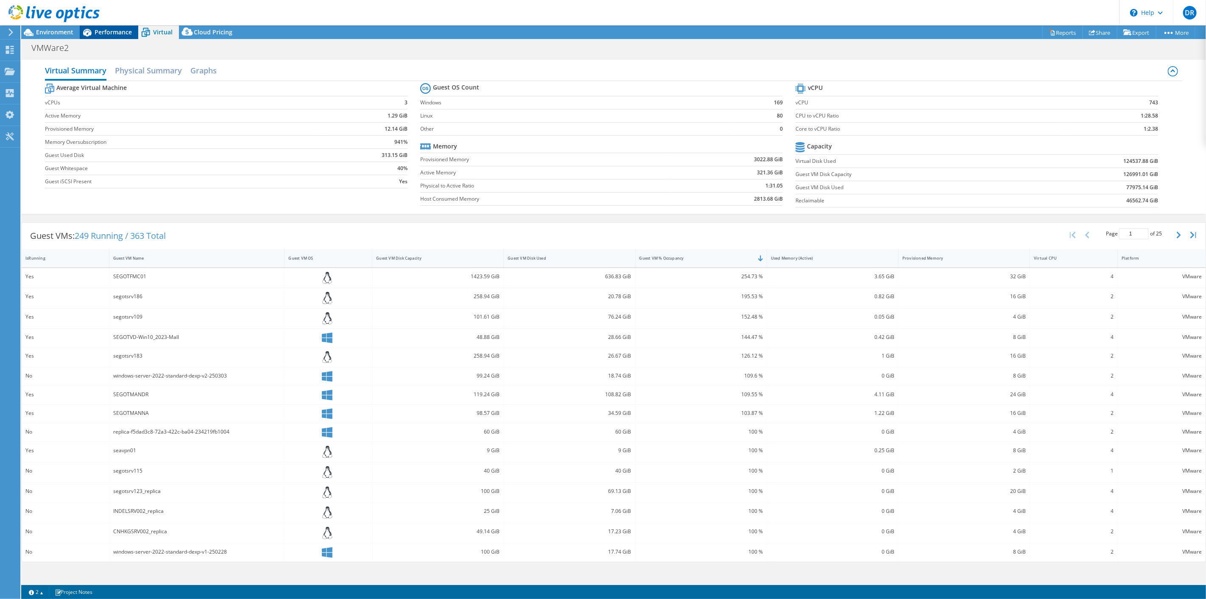
drag, startPoint x: 209, startPoint y: 25, endPoint x: 119, endPoint y: 34, distance: 90.9
click at [119, 34] on div "DR End User David Rahmn david.rahmn@kappahl.com KappAhl Sverige AB My Profile L…" at bounding box center [603, 299] width 1206 height 599
click at [118, 34] on span "Performance" at bounding box center [113, 32] width 37 height 8
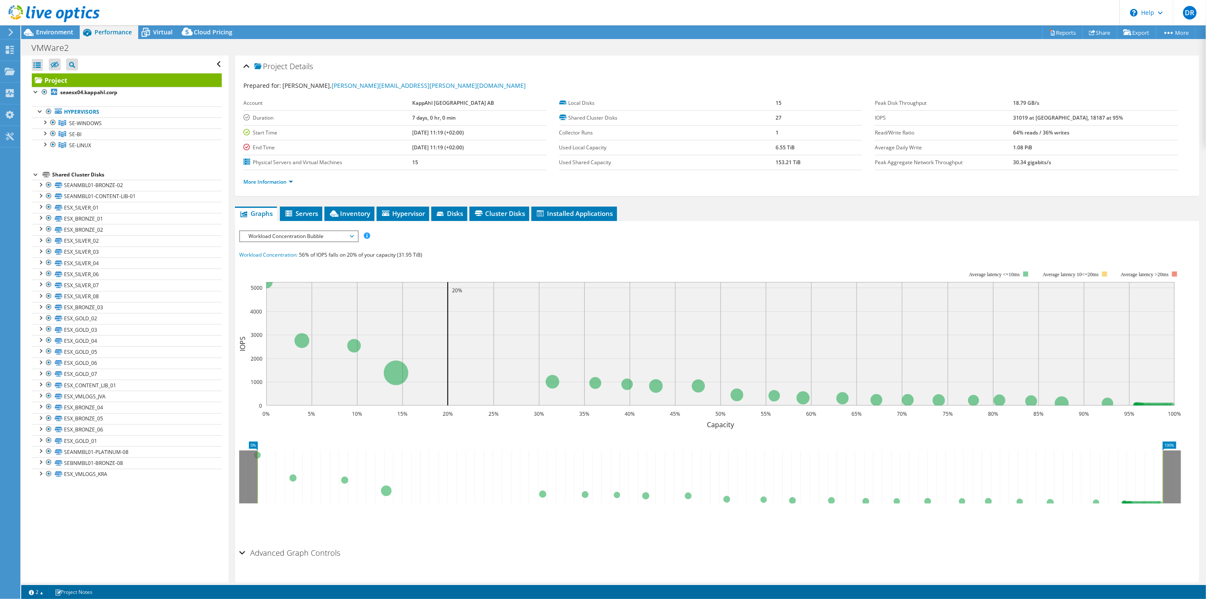
click at [83, 171] on div "Shared Cluster Disks" at bounding box center [137, 175] width 170 height 10
click at [35, 92] on div at bounding box center [36, 91] width 8 height 8
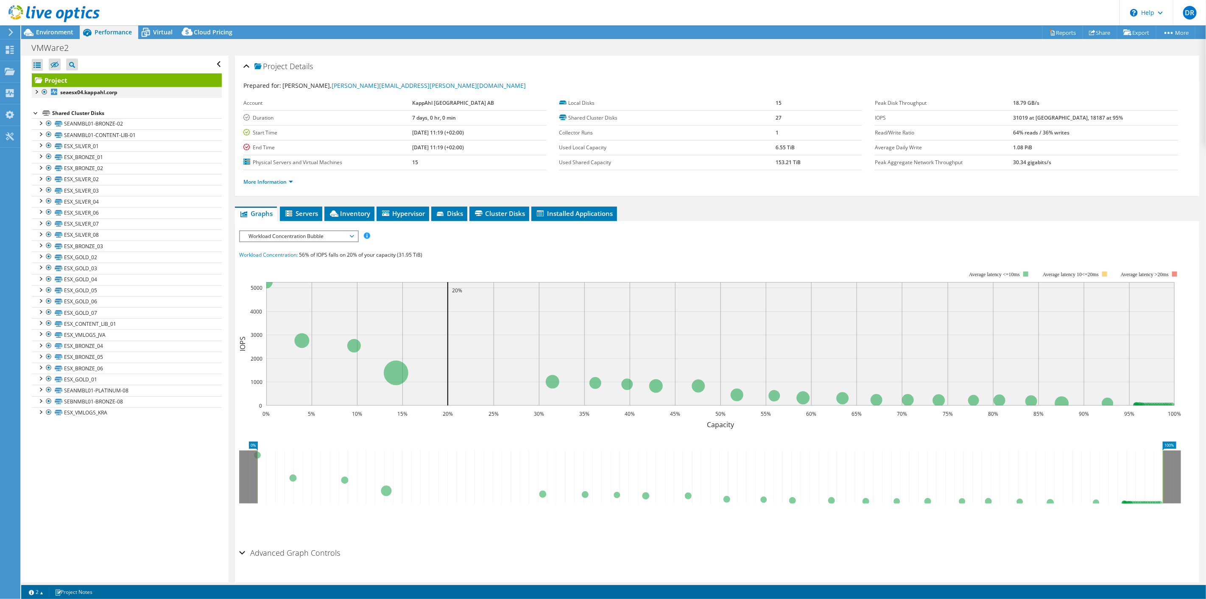
click at [35, 92] on div at bounding box center [36, 91] width 8 height 8
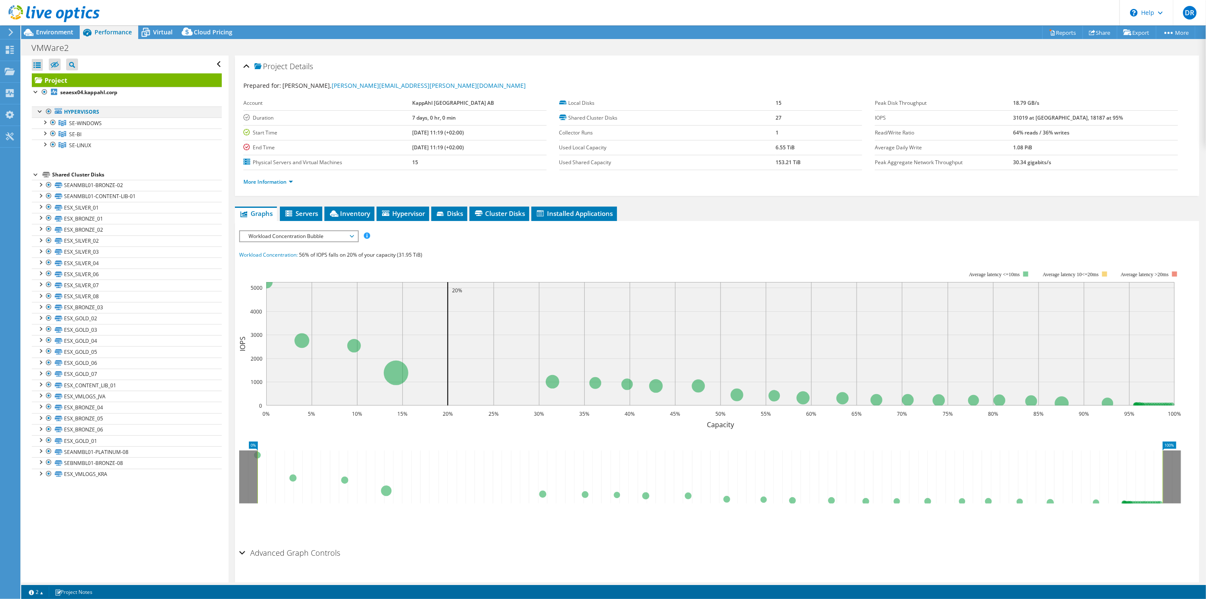
click at [37, 114] on div at bounding box center [40, 110] width 8 height 8
click at [37, 112] on div at bounding box center [40, 110] width 8 height 8
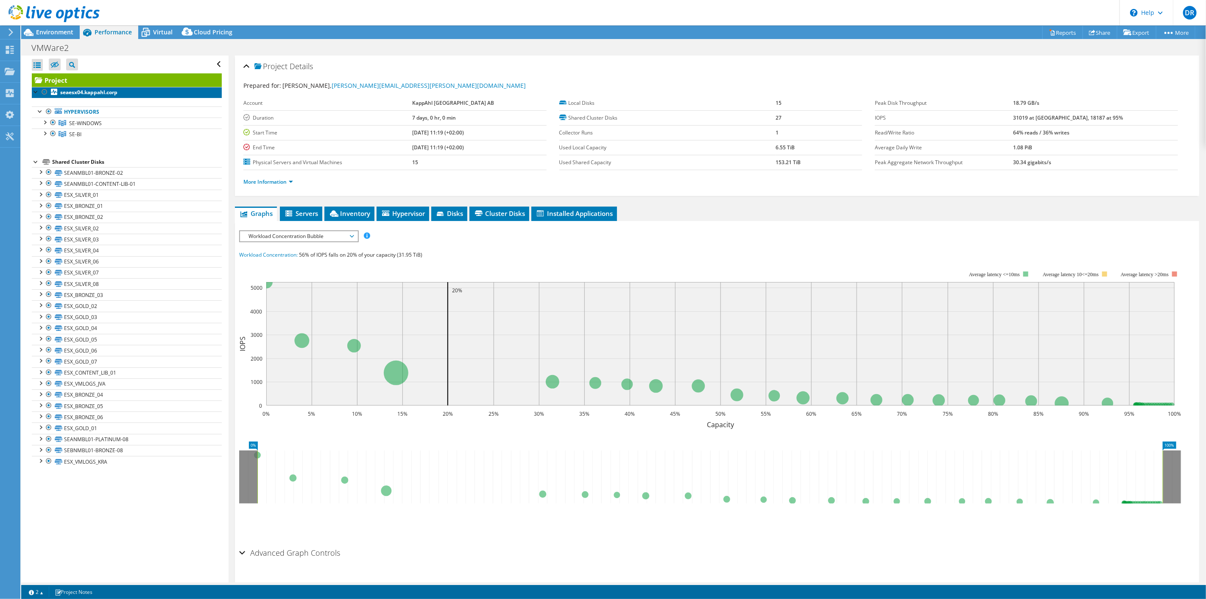
click at [84, 91] on b "seaesx04.kappahl.corp" at bounding box center [88, 92] width 57 height 7
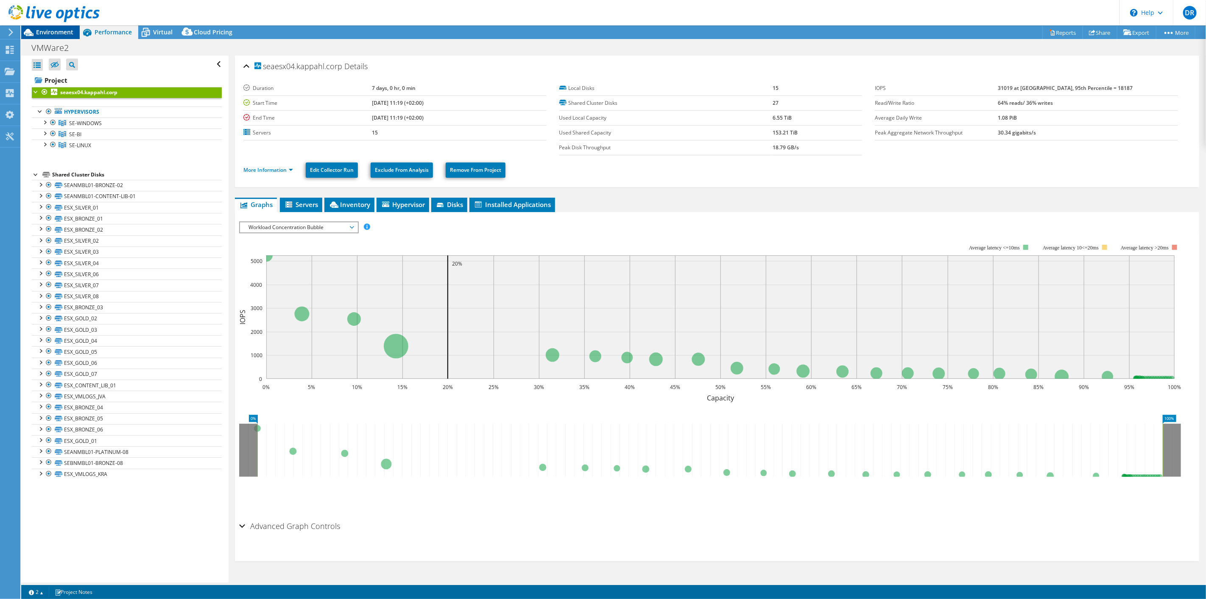
click at [65, 31] on span "Environment" at bounding box center [54, 32] width 37 height 8
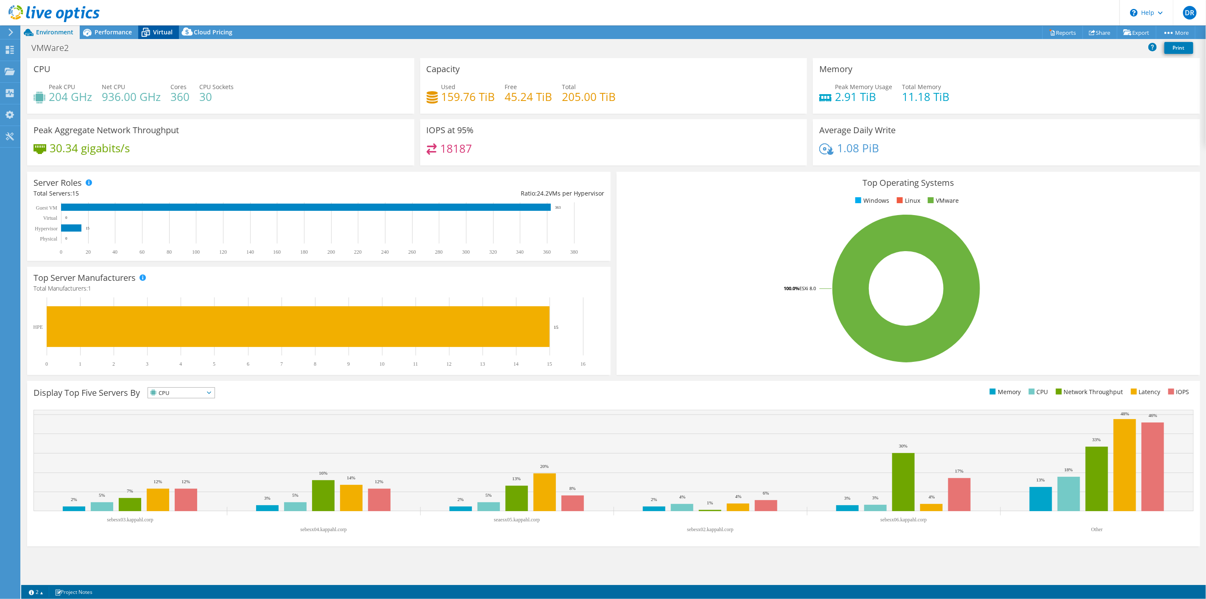
click at [151, 28] on icon at bounding box center [145, 32] width 15 height 15
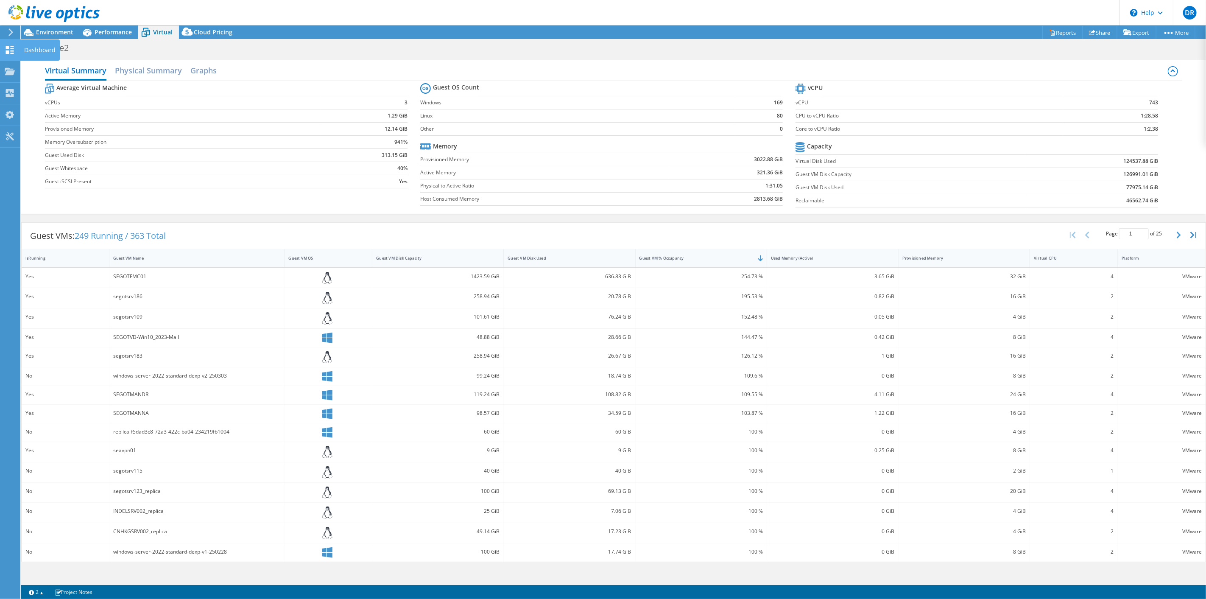
click at [7, 52] on use at bounding box center [10, 50] width 8 height 8
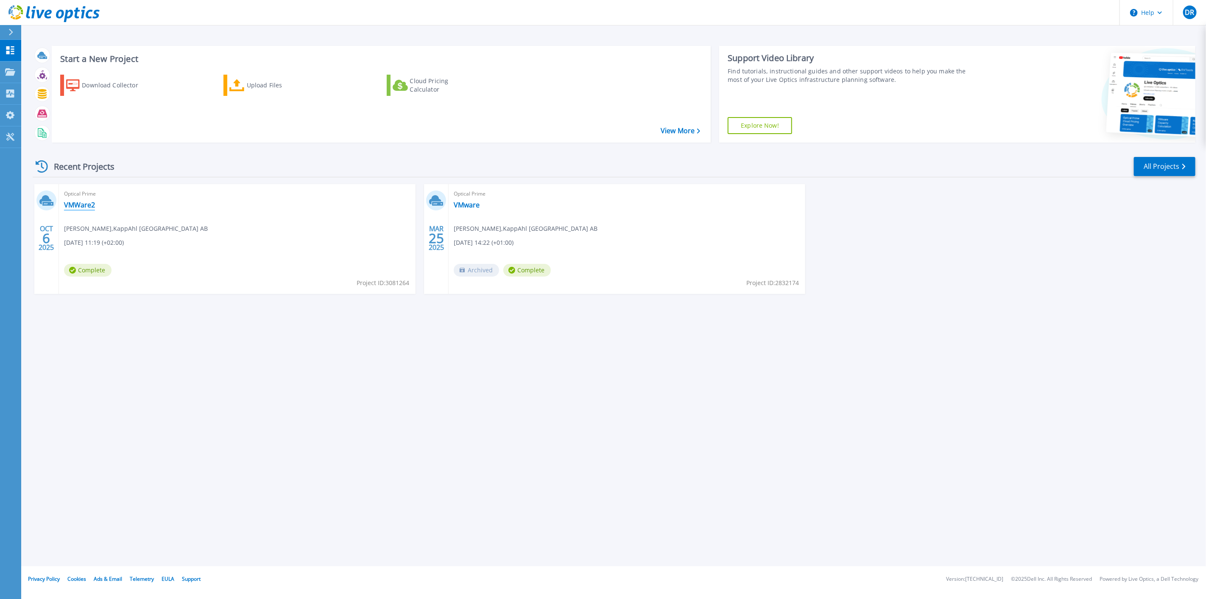
click at [78, 201] on link "VMWare2" at bounding box center [79, 205] width 31 height 8
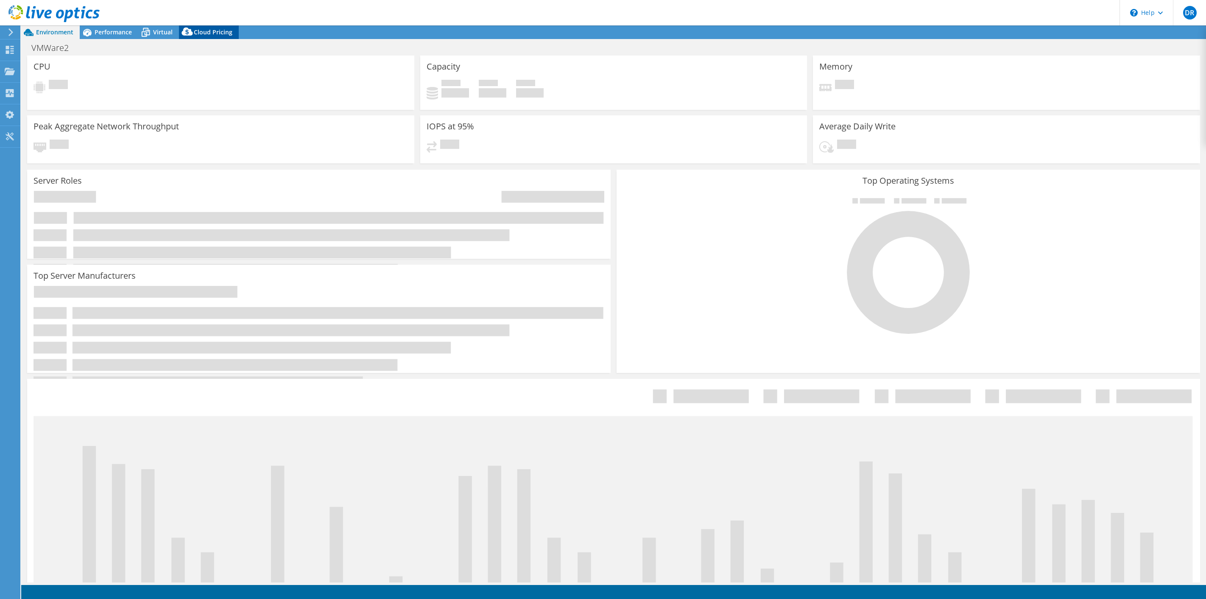
click at [212, 32] on span "Cloud Pricing" at bounding box center [213, 32] width 39 height 8
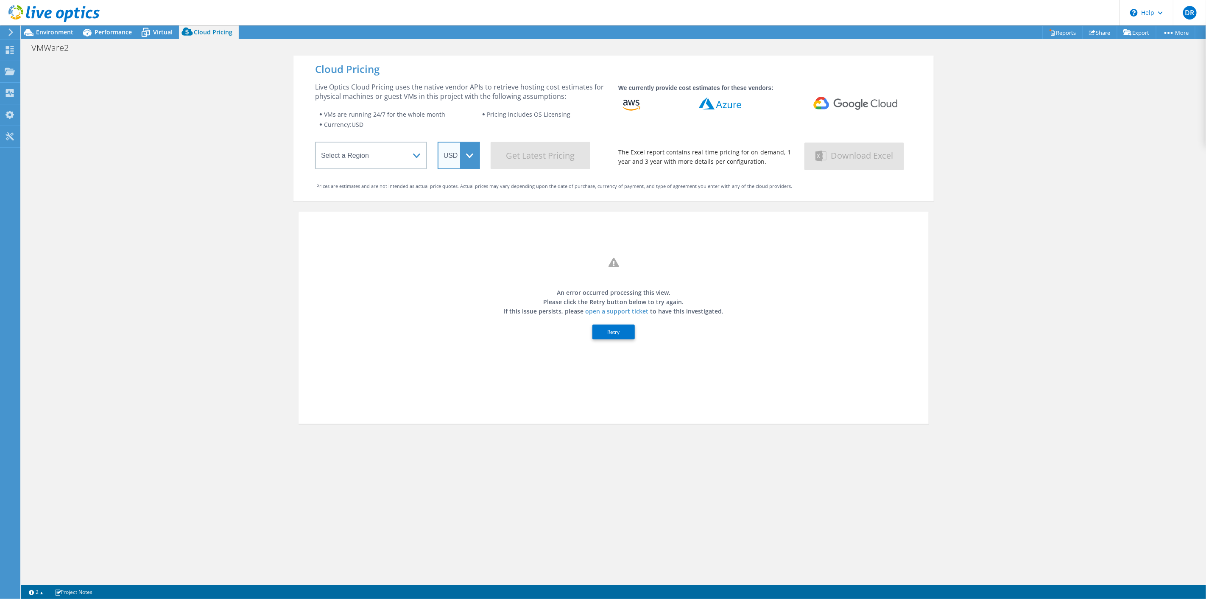
click at [461, 154] on select "USD" at bounding box center [459, 156] width 42 height 28
click at [375, 151] on select "Select a Region [GEOGRAPHIC_DATA] ([GEOGRAPHIC_DATA]) [GEOGRAPHIC_DATA] ([GEOGR…" at bounding box center [371, 156] width 112 height 28
select select "EULondon"
click at [315, 143] on select "Select a Region [GEOGRAPHIC_DATA] ([GEOGRAPHIC_DATA]) [GEOGRAPHIC_DATA] ([GEOGR…" at bounding box center [371, 156] width 112 height 28
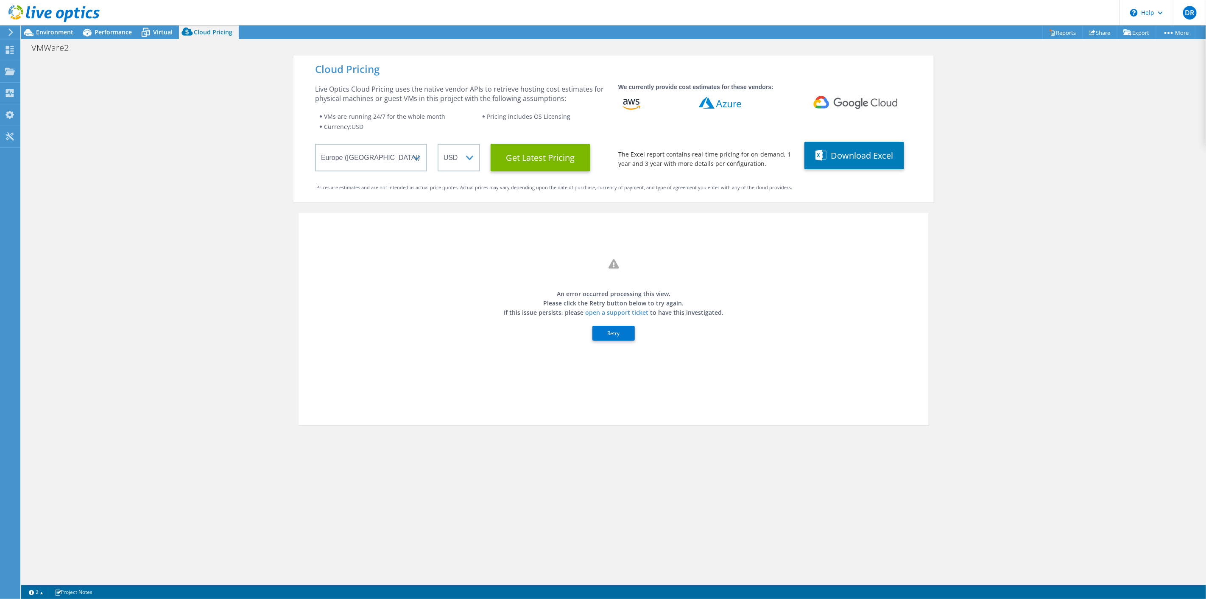
drag, startPoint x: 666, startPoint y: 121, endPoint x: 629, endPoint y: 129, distance: 37.9
click at [665, 120] on div "We currently provide cost estimates for these vendors: The Excel report contain…" at bounding box center [764, 125] width 293 height 87
click at [458, 155] on select "USD" at bounding box center [459, 158] width 42 height 28
click at [397, 164] on select "Select a Region [GEOGRAPHIC_DATA] ([GEOGRAPHIC_DATA]) [GEOGRAPHIC_DATA] ([GEOGR…" at bounding box center [371, 158] width 112 height 28
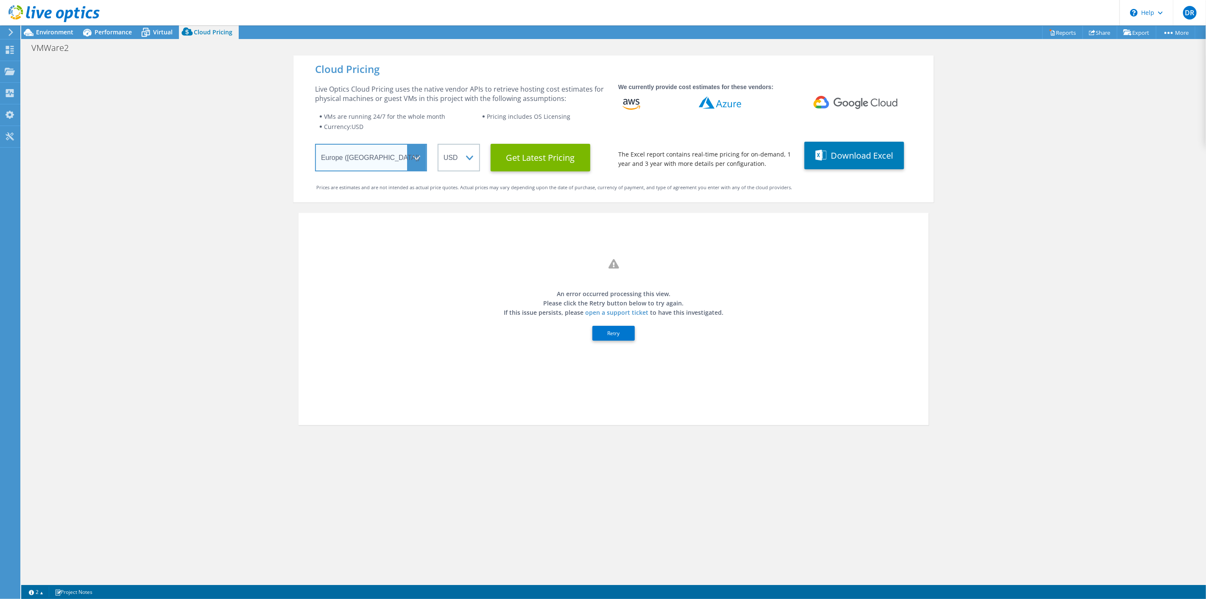
click at [397, 164] on select "Select a Region [GEOGRAPHIC_DATA] ([GEOGRAPHIC_DATA]) [GEOGRAPHIC_DATA] ([GEOGR…" at bounding box center [371, 158] width 112 height 28
click at [612, 333] on button "Retry" at bounding box center [614, 333] width 42 height 15
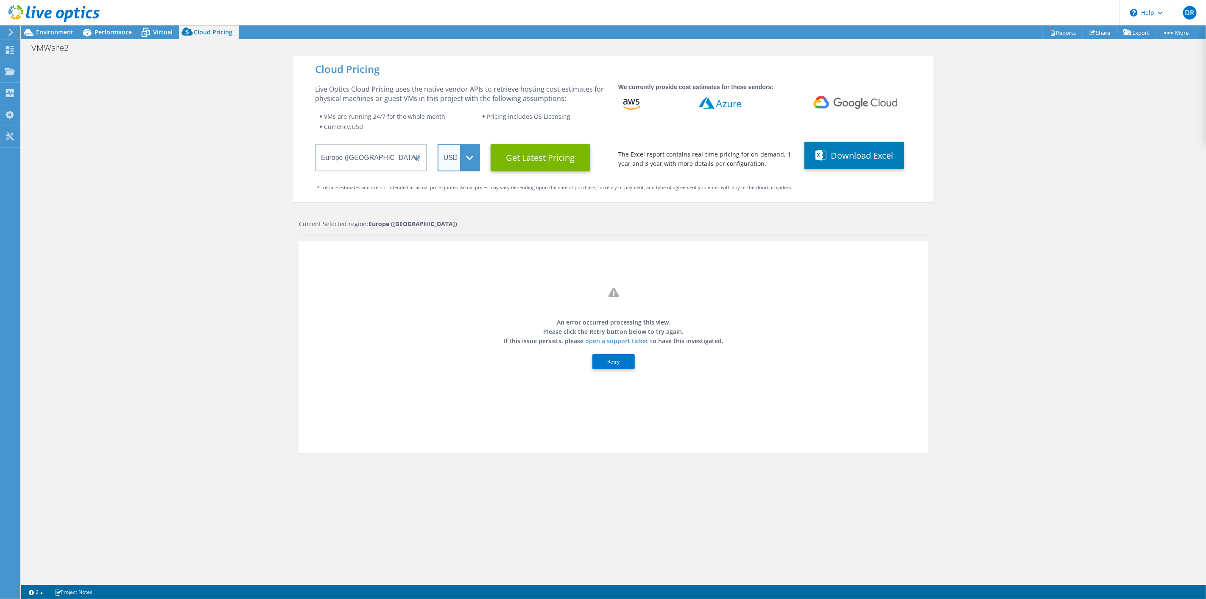
click at [457, 156] on select "USD" at bounding box center [459, 158] width 42 height 28
drag, startPoint x: 457, startPoint y: 156, endPoint x: 537, endPoint y: 158, distance: 79.8
click at [457, 156] on select "USD" at bounding box center [459, 158] width 42 height 28
click at [552, 158] on Latest "Get Latest Pricing" at bounding box center [541, 158] width 100 height 28
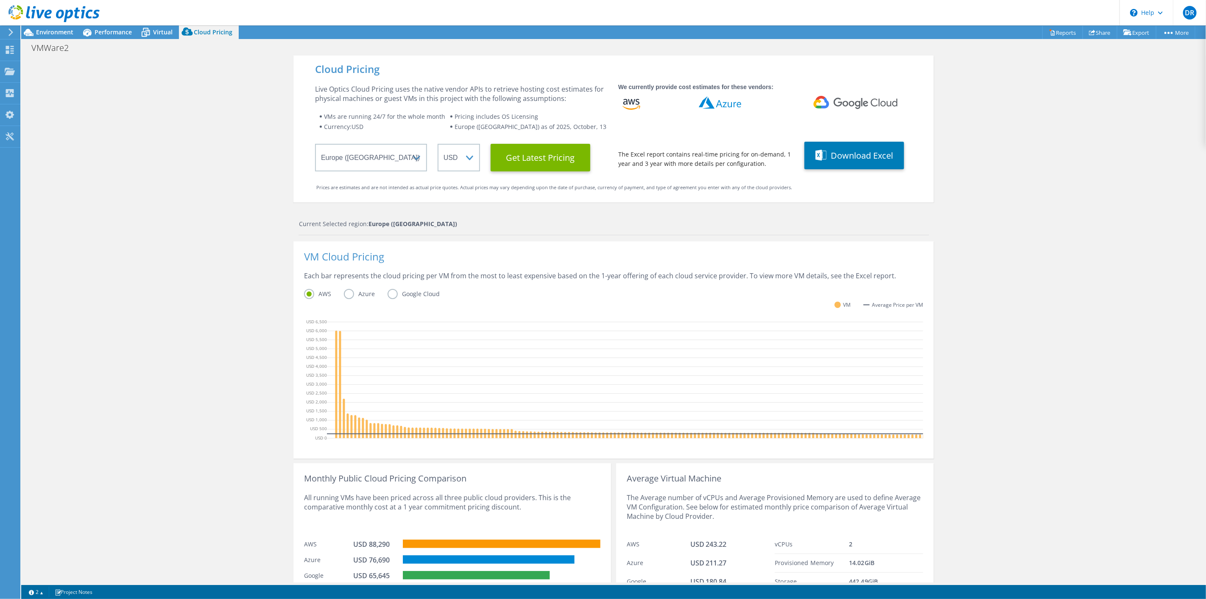
scroll to position [18, 0]
click at [353, 290] on label "Azure" at bounding box center [366, 294] width 44 height 10
click at [0, 0] on input "Azure" at bounding box center [0, 0] width 0 height 0
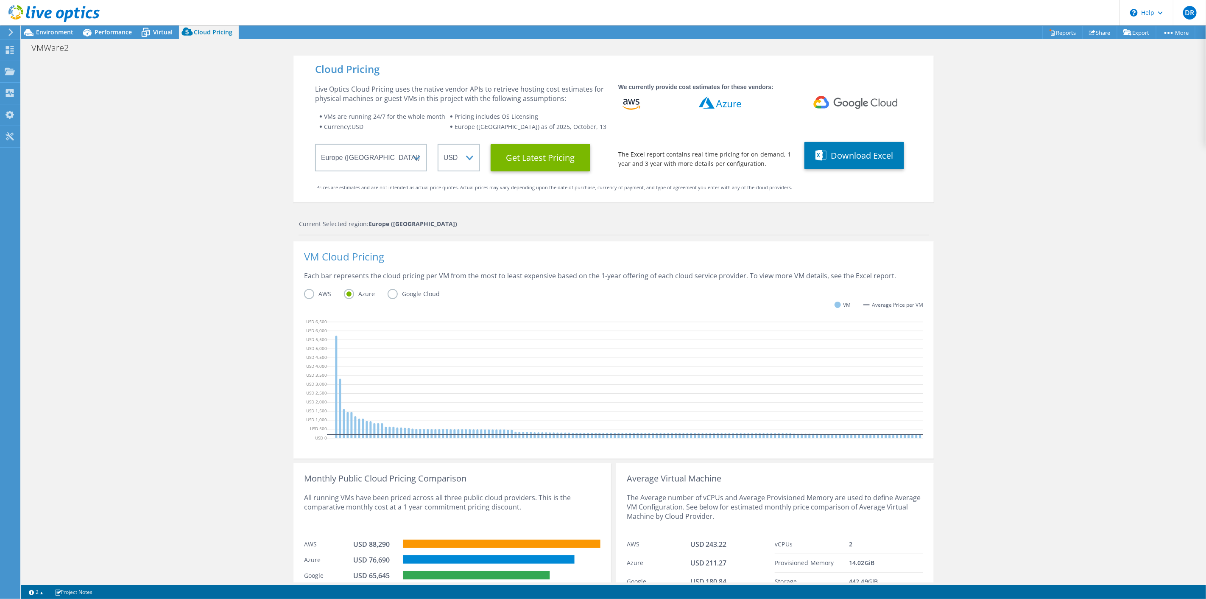
drag, startPoint x: 319, startPoint y: 288, endPoint x: 321, endPoint y: 293, distance: 5.9
click at [319, 288] on div "VM Cloud Pricing Each bar represents the cloud pricing per VM from the most to …" at bounding box center [613, 349] width 640 height 217
click at [319, 295] on label "AWS" at bounding box center [324, 294] width 40 height 10
click at [0, 0] on input "AWS" at bounding box center [0, 0] width 0 height 0
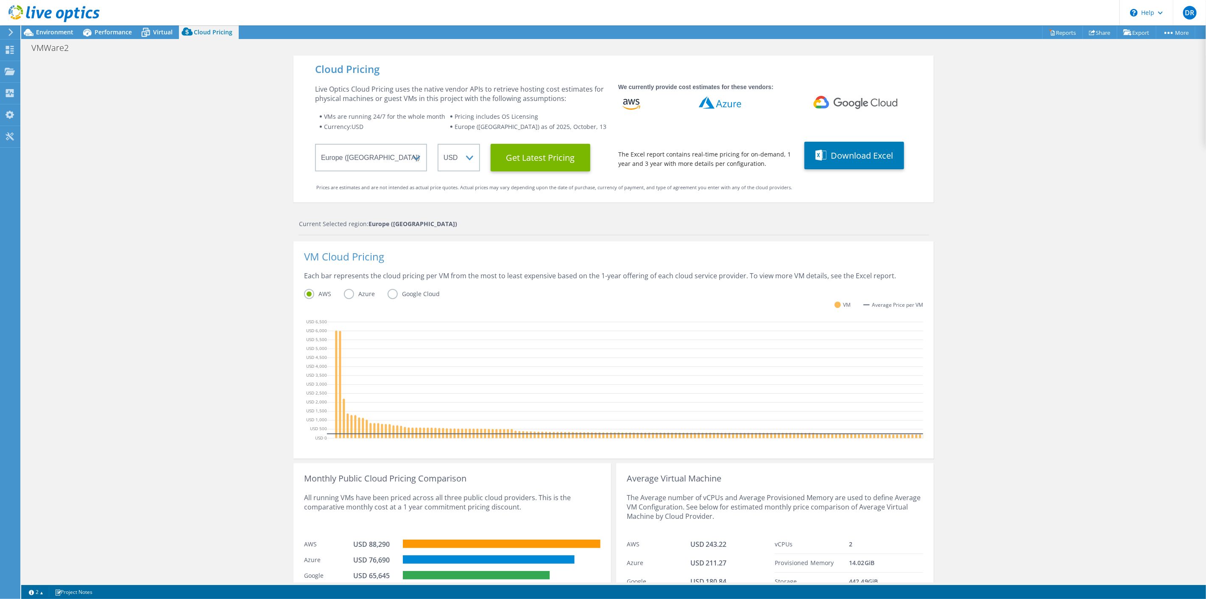
click at [365, 293] on label "Azure" at bounding box center [366, 294] width 44 height 10
click at [0, 0] on input "Azure" at bounding box center [0, 0] width 0 height 0
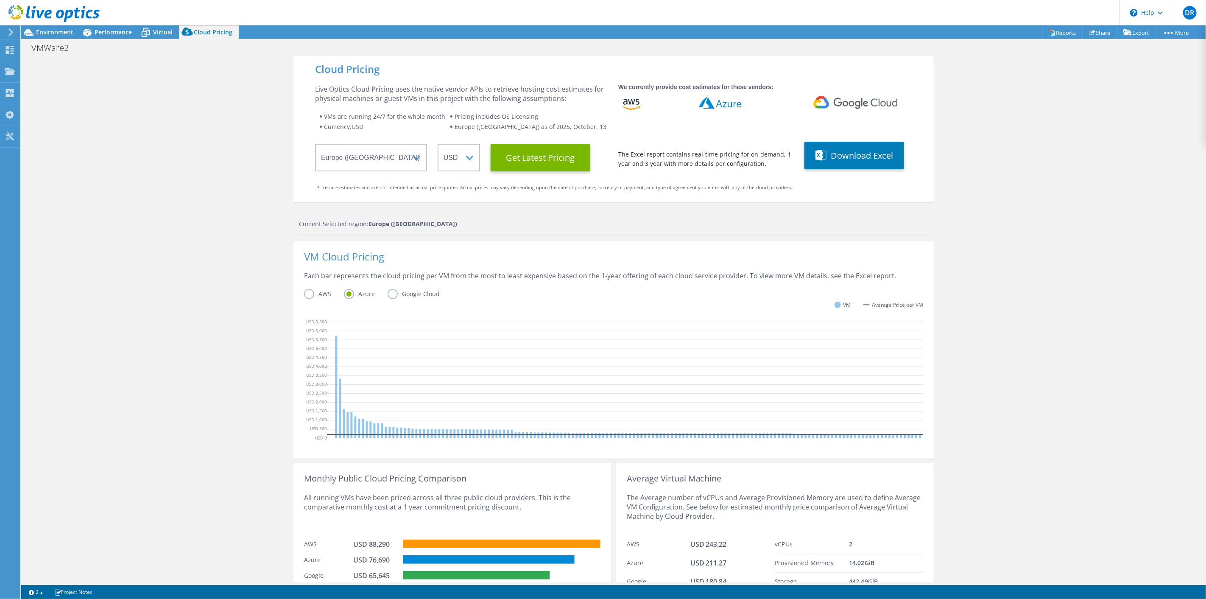
click at [413, 295] on label "Google Cloud" at bounding box center [420, 294] width 65 height 10
click at [0, 0] on input "Google Cloud" at bounding box center [0, 0] width 0 height 0
click at [357, 294] on label "Azure" at bounding box center [366, 294] width 44 height 10
click at [0, 0] on input "Azure" at bounding box center [0, 0] width 0 height 0
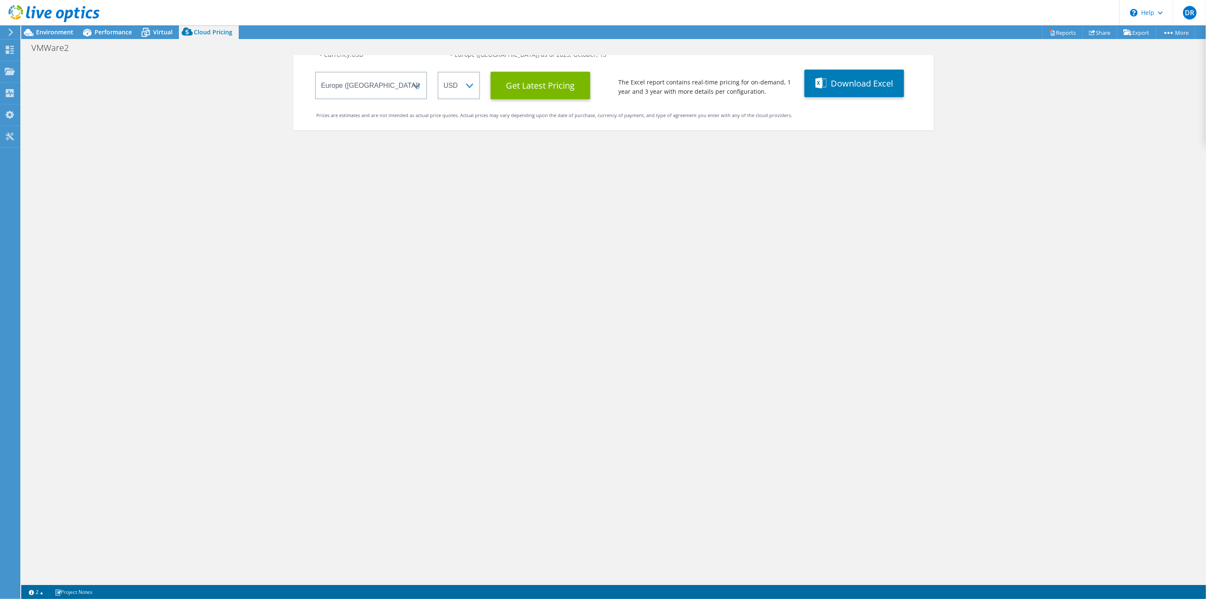
scroll to position [0, 0]
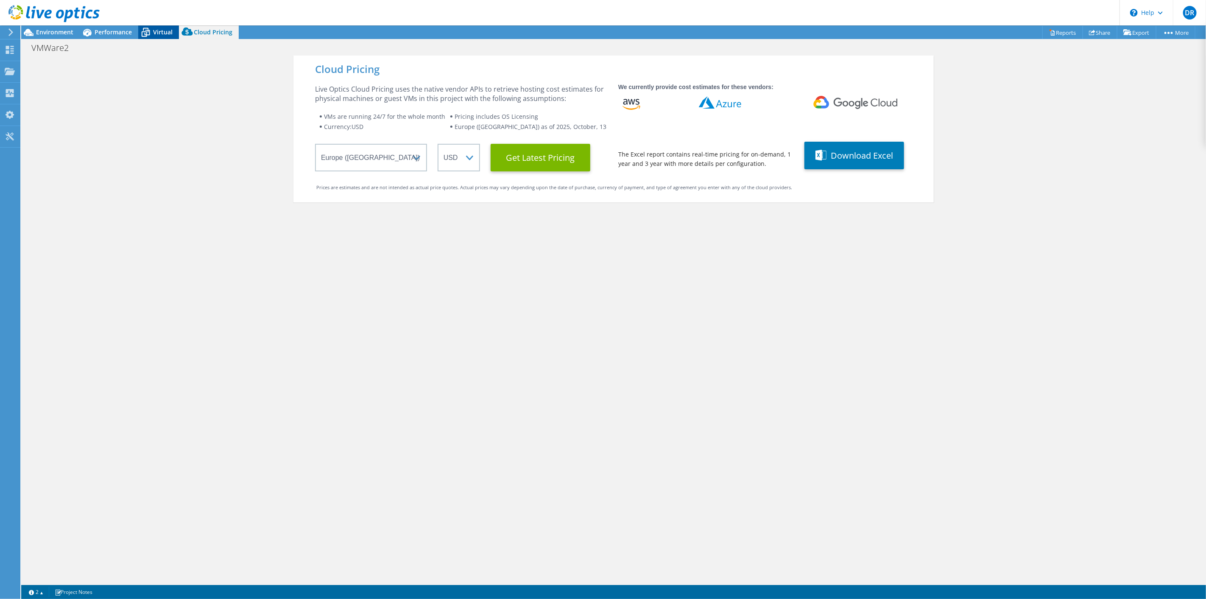
click at [157, 30] on span "Virtual" at bounding box center [163, 32] width 20 height 8
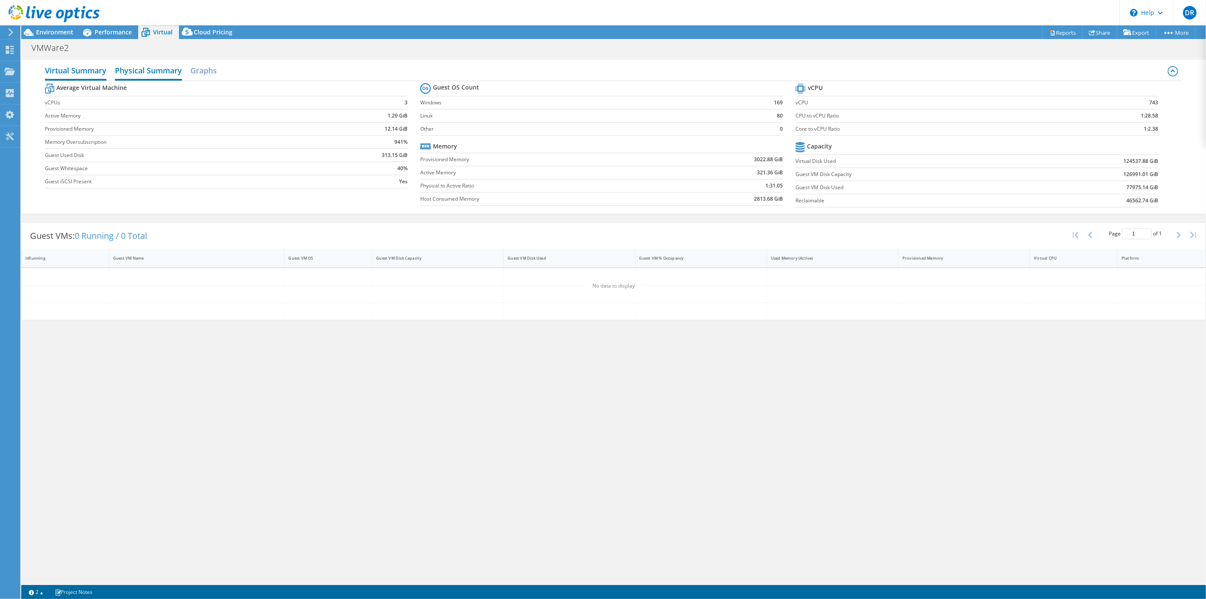
click at [146, 71] on h2 "Physical Summary" at bounding box center [148, 71] width 67 height 19
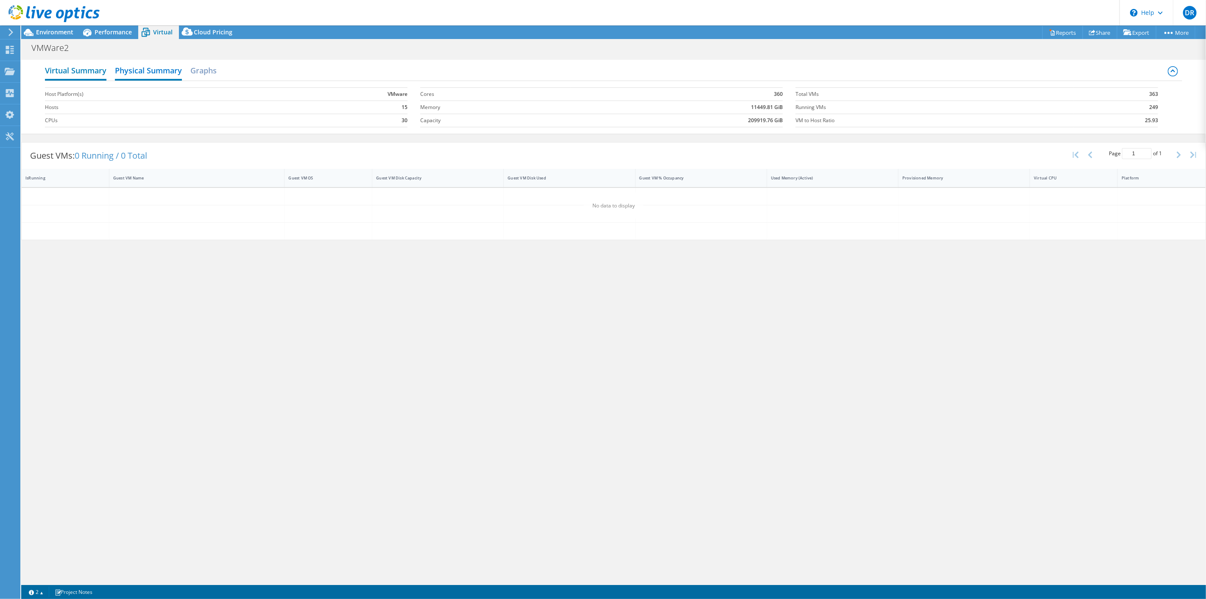
click at [86, 74] on h2 "Virtual Summary" at bounding box center [75, 71] width 61 height 19
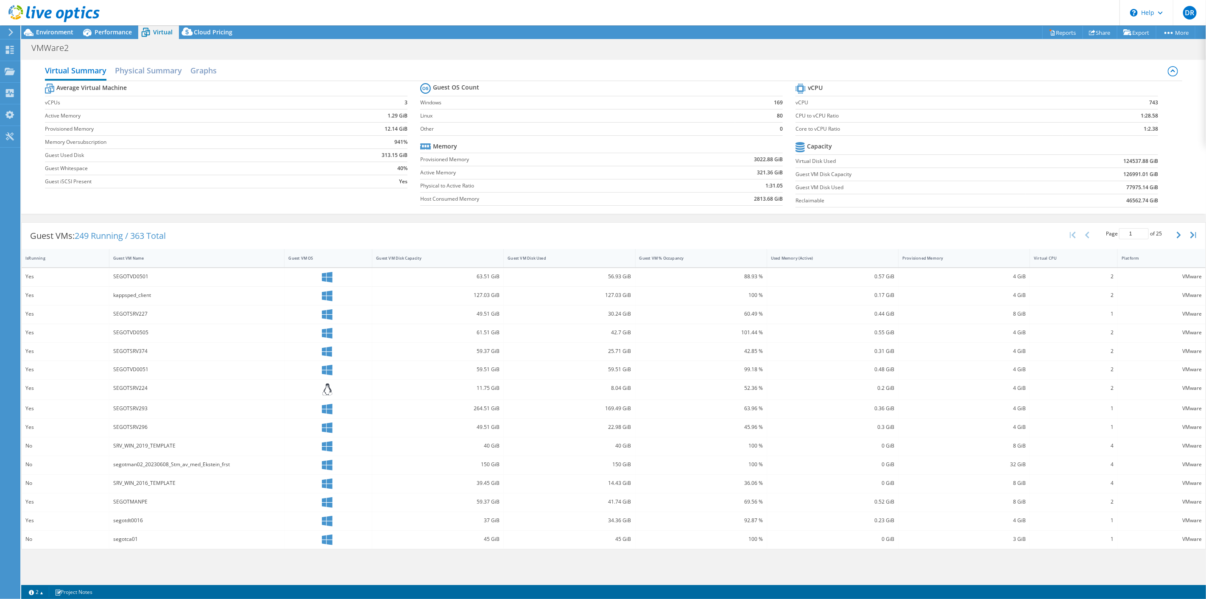
click at [755, 159] on b "3022.88 GiB" at bounding box center [768, 159] width 29 height 8
click at [681, 258] on div "Guest VM % Occupancy" at bounding box center [696, 258] width 113 height 6
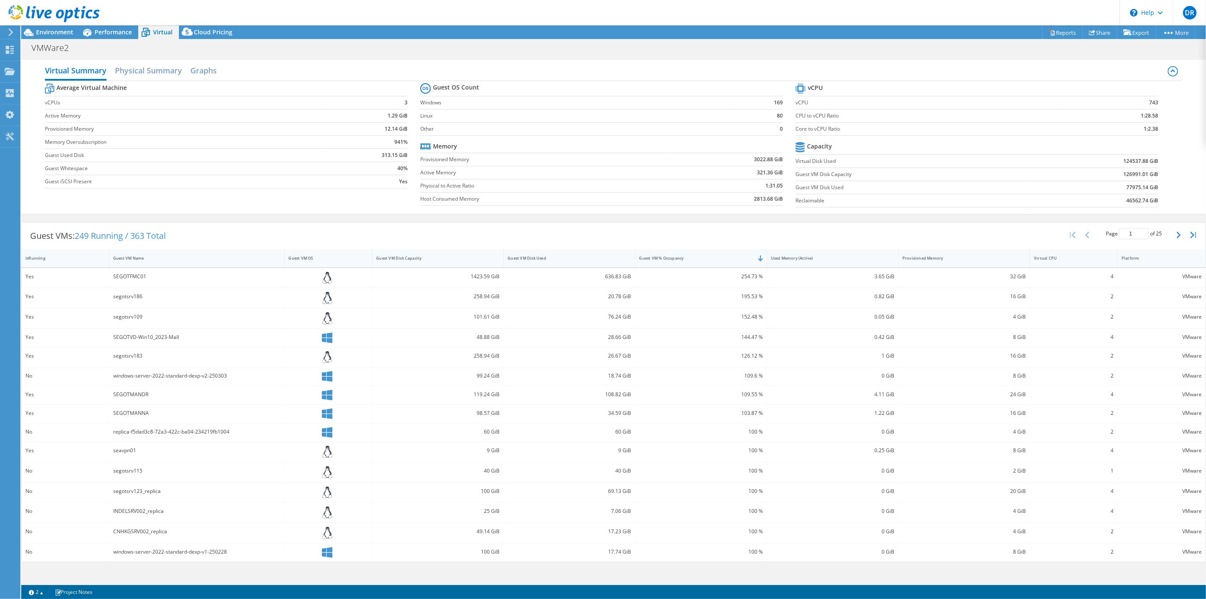
drag, startPoint x: 694, startPoint y: 354, endPoint x: 683, endPoint y: 385, distance: 32.9
drag, startPoint x: 816, startPoint y: 386, endPoint x: 918, endPoint y: 342, distance: 111.3
click at [1175, 238] on button "button" at bounding box center [1180, 235] width 14 height 16
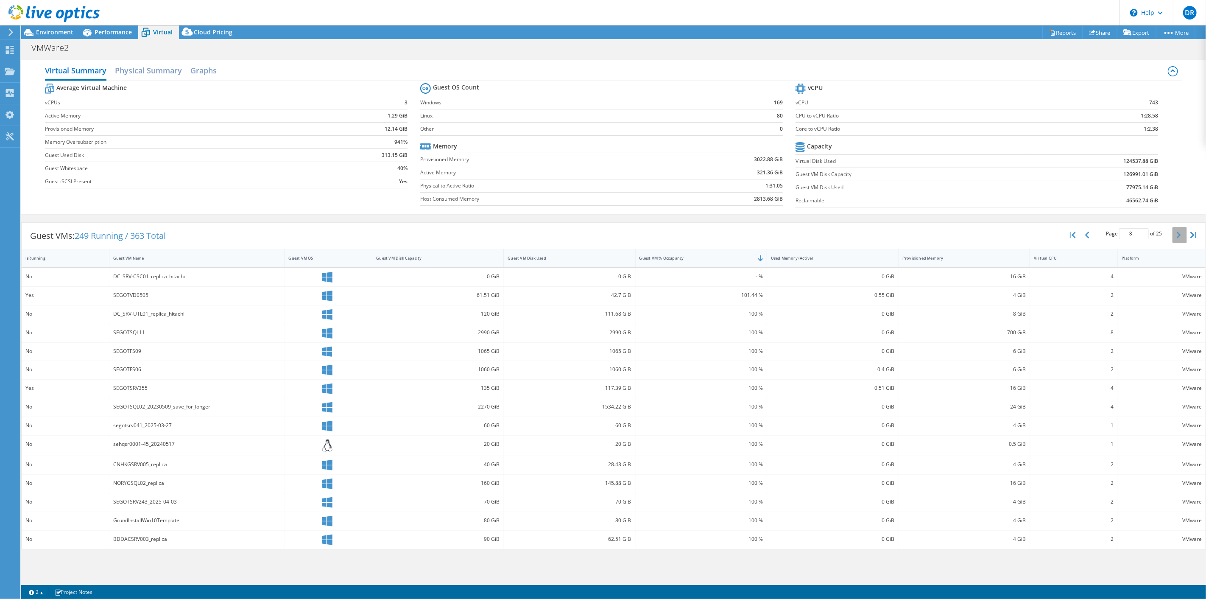
click at [1175, 238] on button "button" at bounding box center [1180, 235] width 14 height 16
click at [1176, 238] on button "button" at bounding box center [1180, 235] width 14 height 16
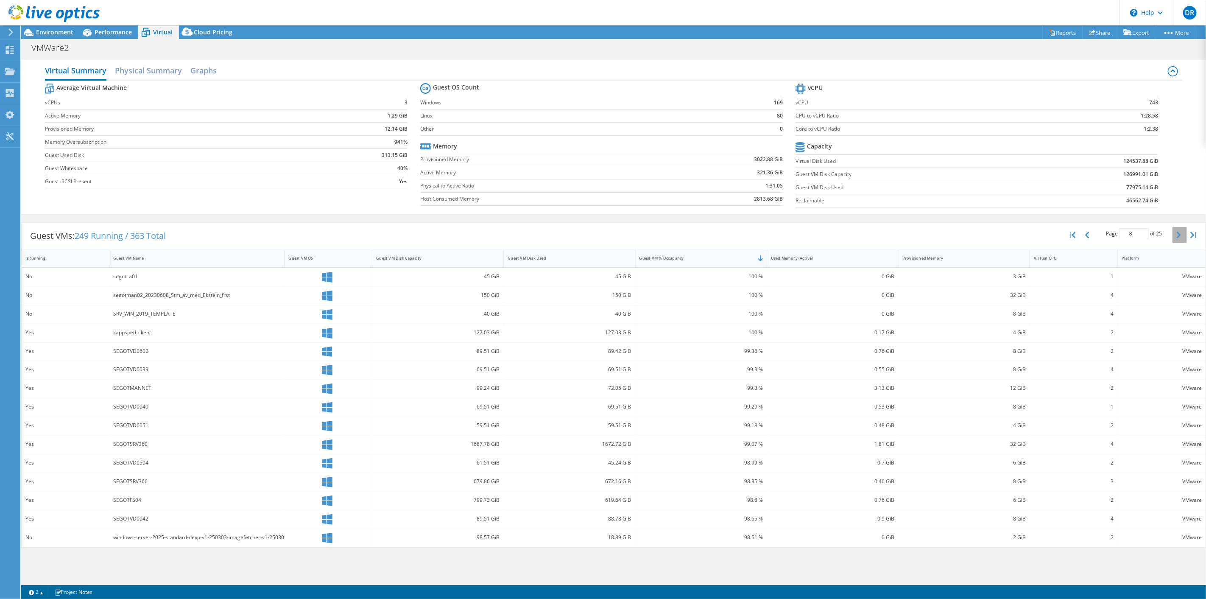
click at [1176, 238] on button "button" at bounding box center [1180, 235] width 14 height 16
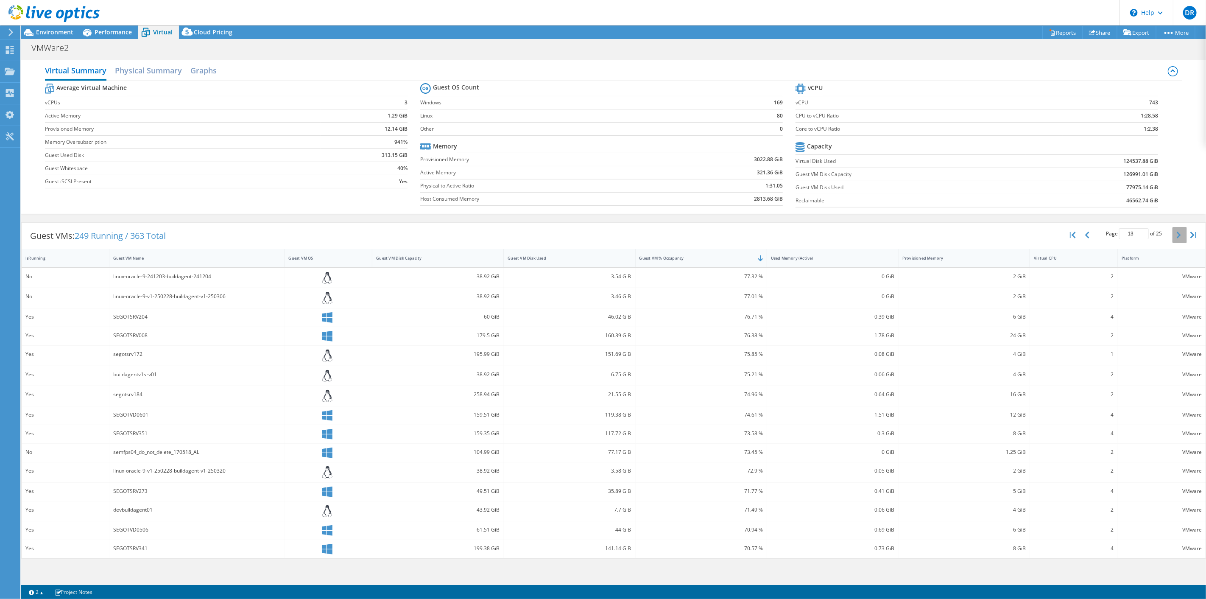
click at [1177, 238] on icon "button" at bounding box center [1179, 235] width 4 height 7
click at [1193, 238] on button "button" at bounding box center [1194, 235] width 14 height 16
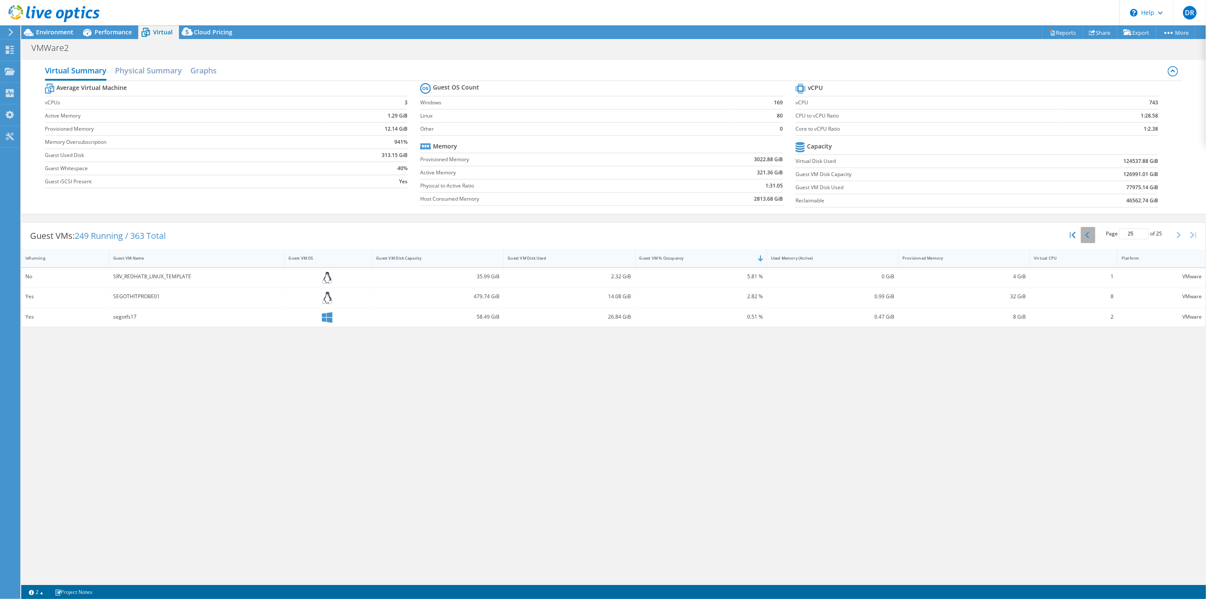
click at [1089, 235] on icon "button" at bounding box center [1087, 235] width 4 height 7
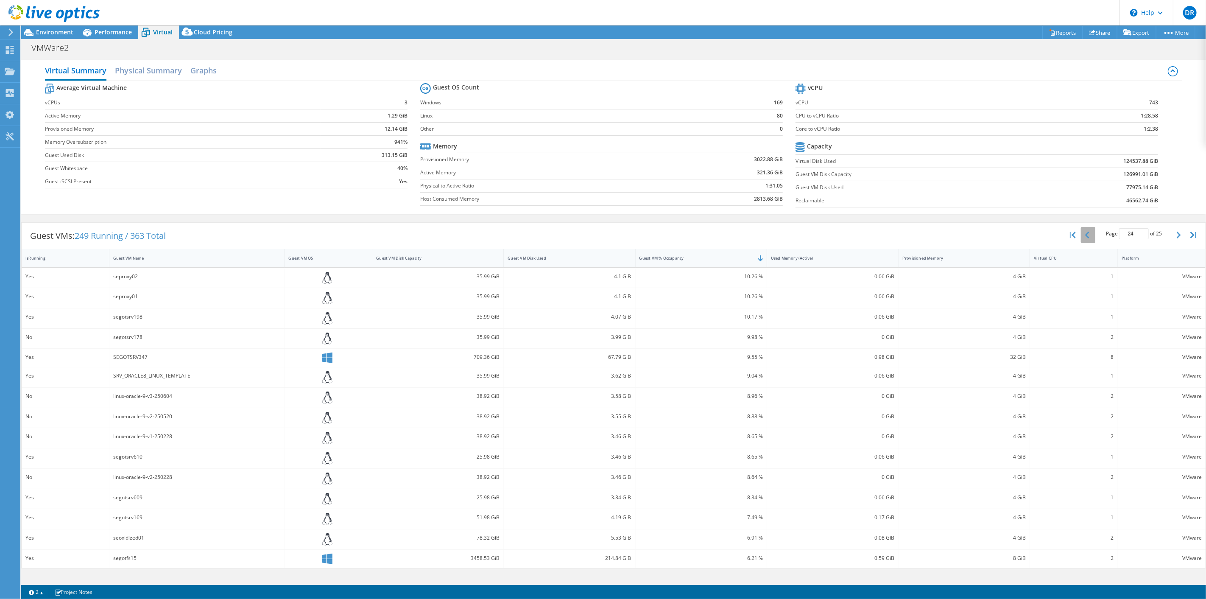
click at [1089, 235] on icon "button" at bounding box center [1087, 235] width 4 height 7
type input "23"
click at [162, 69] on h2 "Physical Summary" at bounding box center [148, 71] width 67 height 19
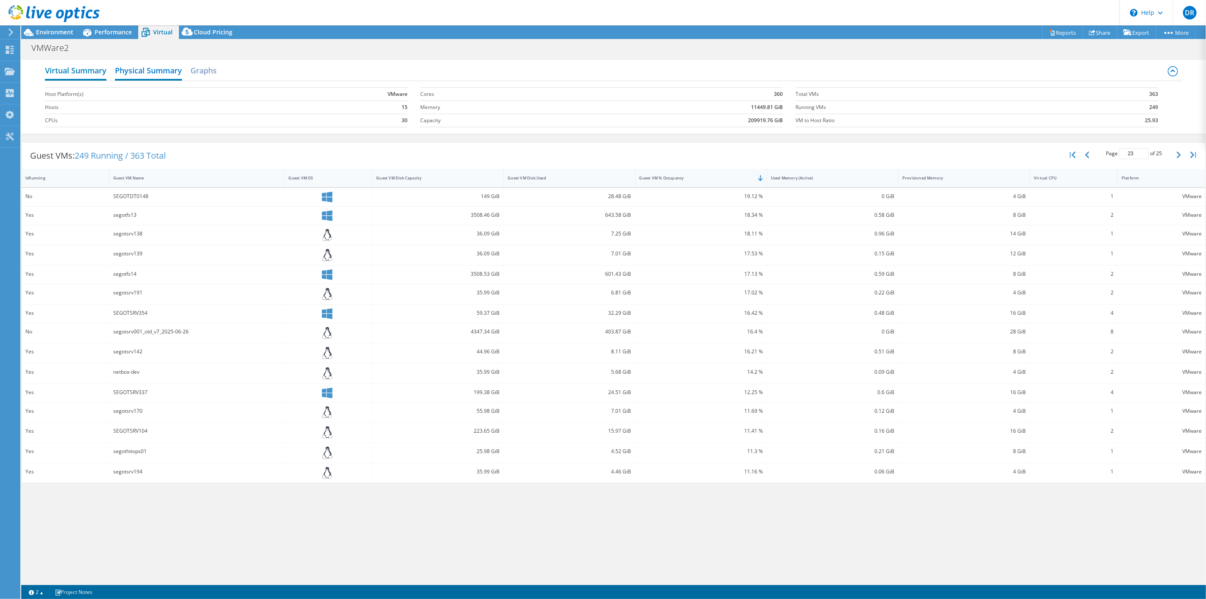
click at [82, 68] on h2 "Virtual Summary" at bounding box center [75, 71] width 61 height 19
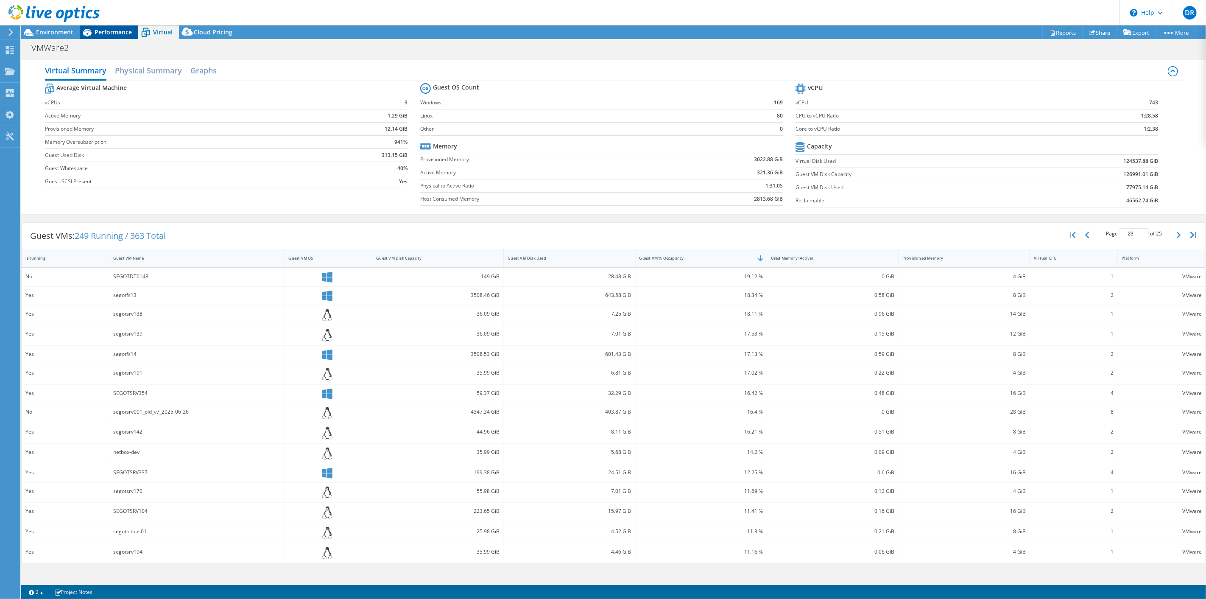
click at [104, 33] on span "Performance" at bounding box center [113, 32] width 37 height 8
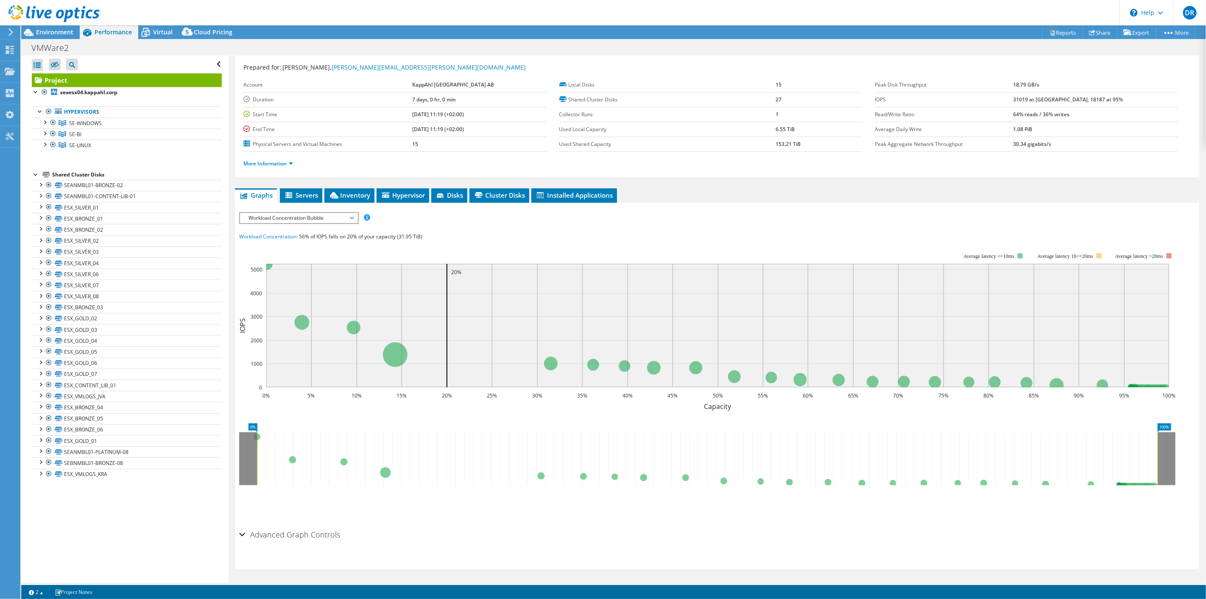
click at [49, 28] on div at bounding box center [50, 14] width 100 height 28
click at [48, 31] on span "Environment" at bounding box center [54, 32] width 37 height 8
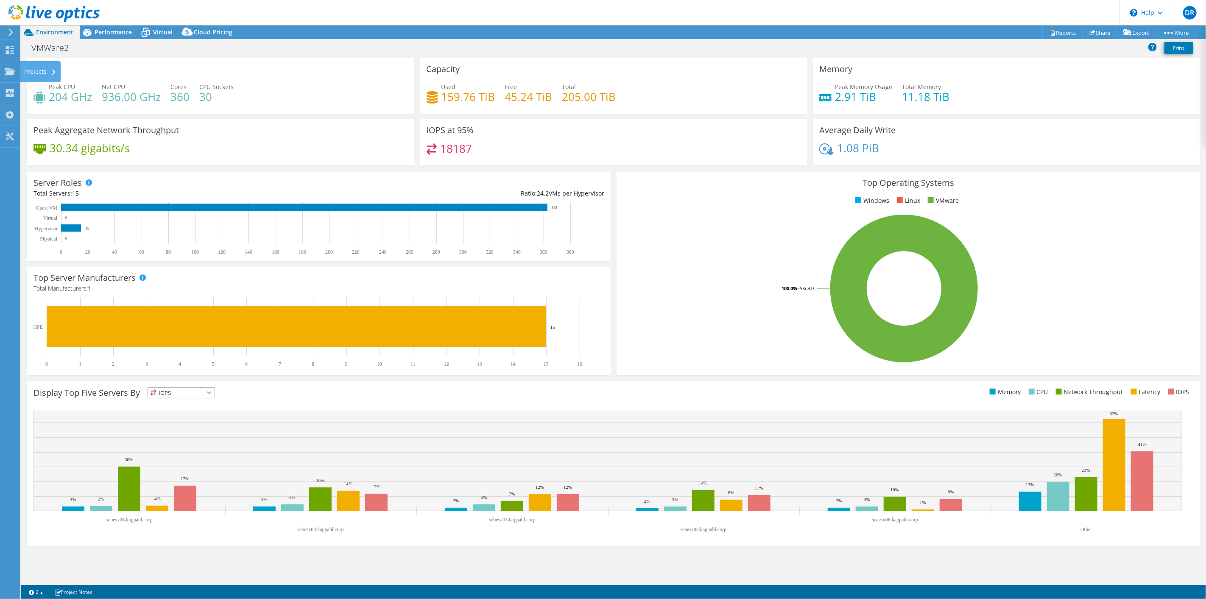
click at [181, 397] on span "IOPS" at bounding box center [181, 393] width 67 height 10
click at [108, 36] on div "Performance" at bounding box center [109, 32] width 59 height 14
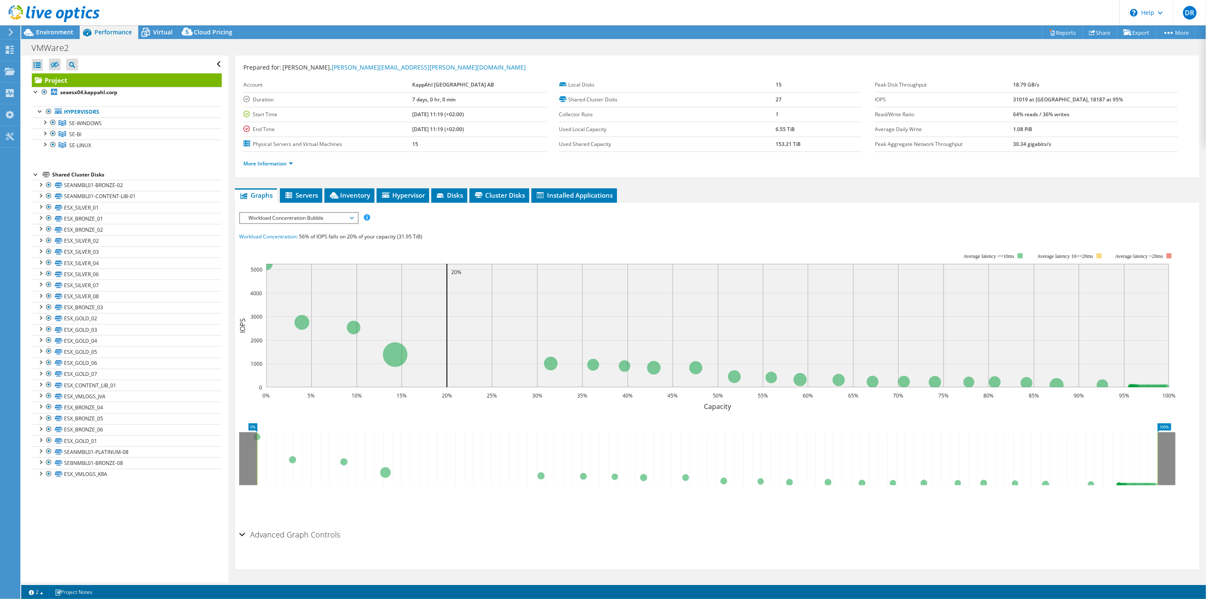
click at [108, 35] on span "Performance" at bounding box center [113, 32] width 37 height 8
click at [47, 146] on div at bounding box center [44, 144] width 8 height 8
click at [48, 397] on div at bounding box center [49, 396] width 8 height 10
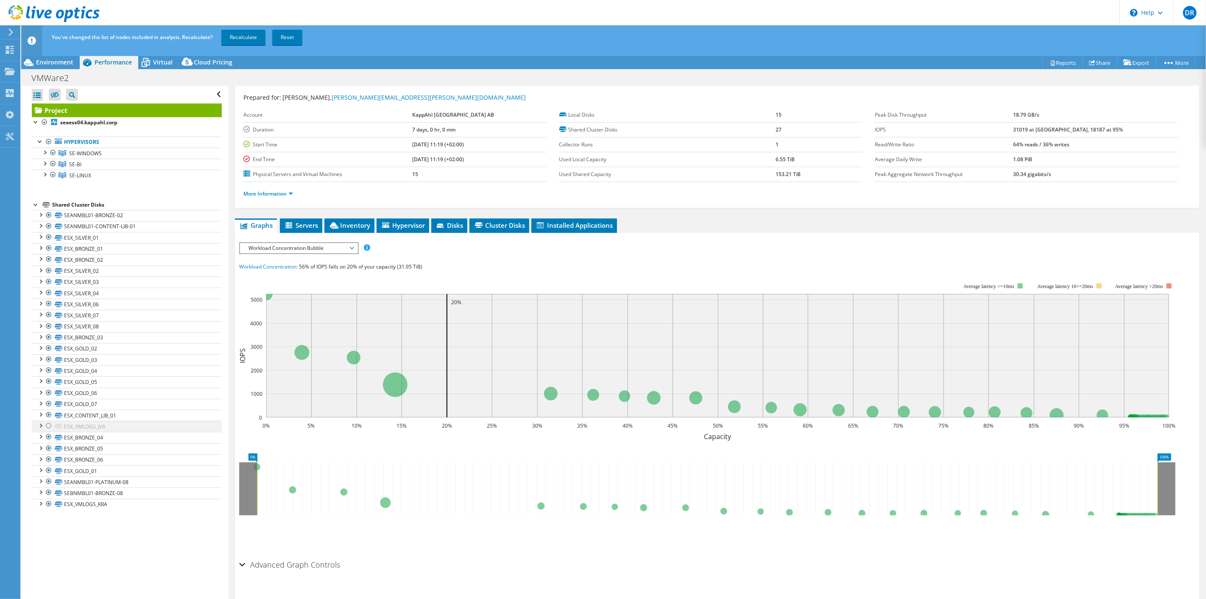
click at [48, 428] on div at bounding box center [49, 426] width 8 height 10
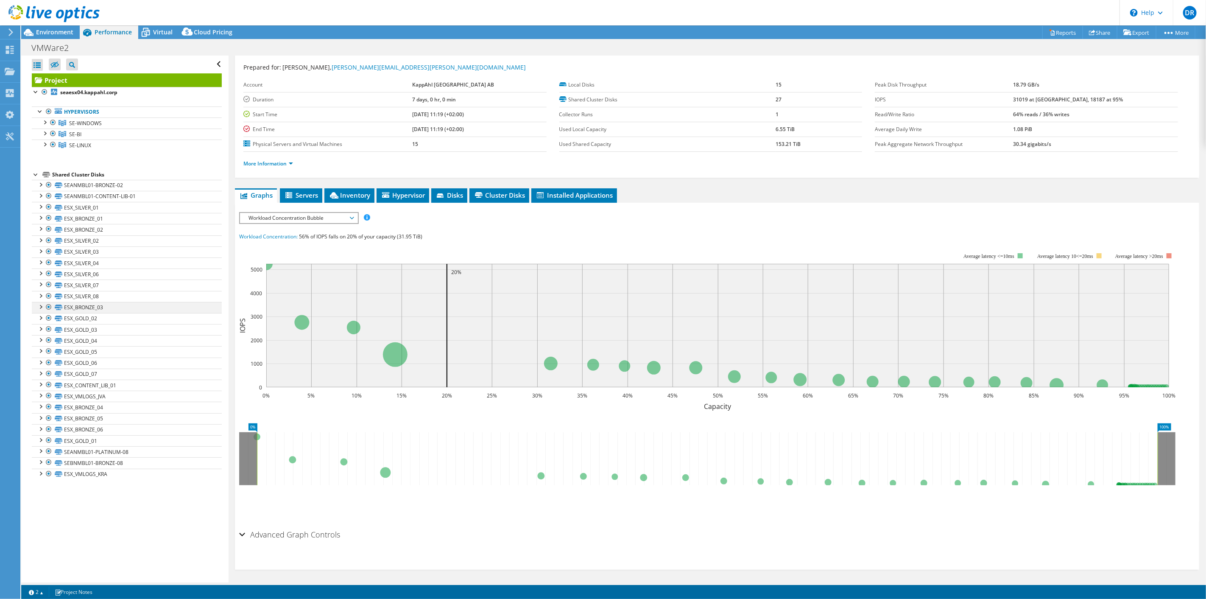
click at [49, 307] on div at bounding box center [49, 307] width 8 height 10
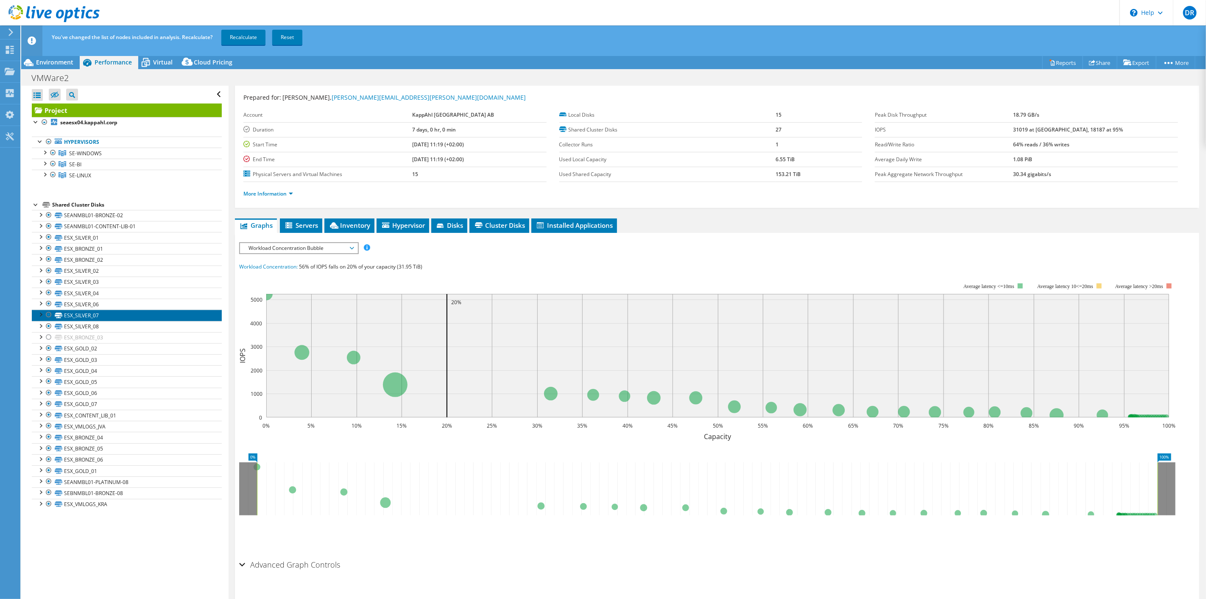
click at [78, 313] on link "ESX_SILVER_07" at bounding box center [127, 315] width 190 height 11
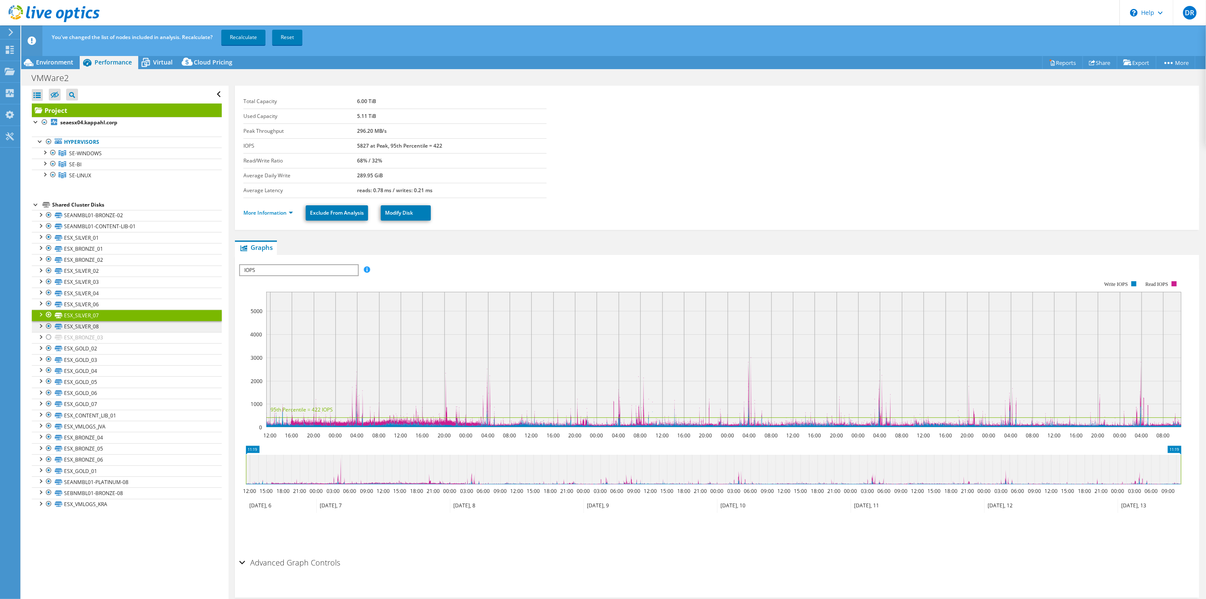
scroll to position [0, 0]
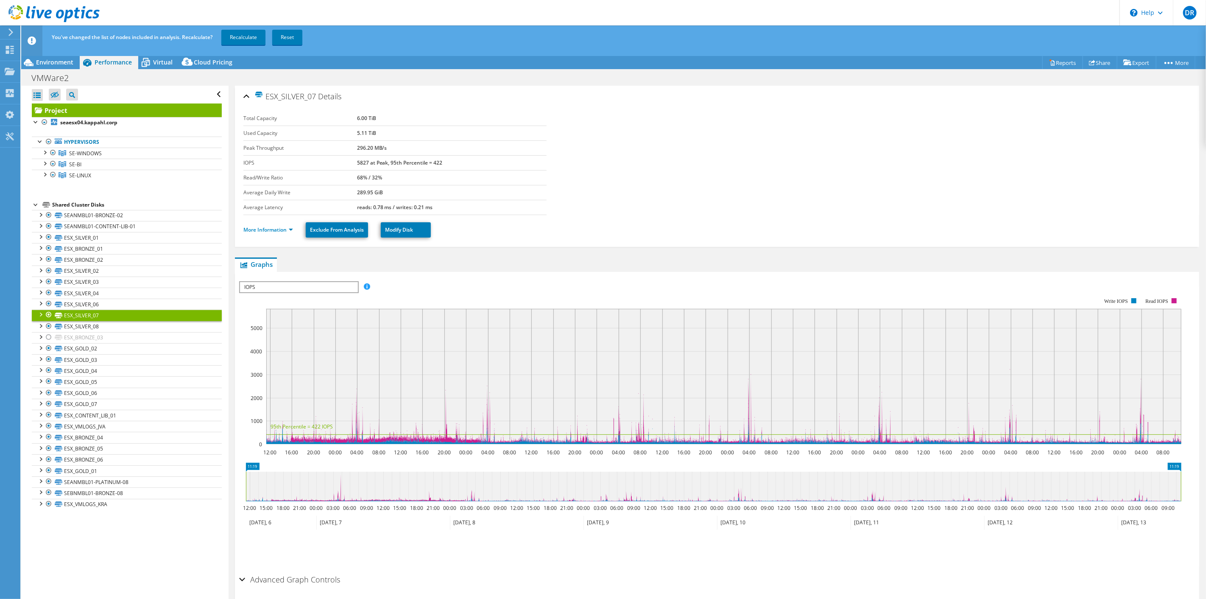
click at [48, 317] on div at bounding box center [49, 315] width 8 height 10
click at [49, 338] on div at bounding box center [49, 337] width 8 height 10
click at [47, 316] on div at bounding box center [49, 315] width 8 height 10
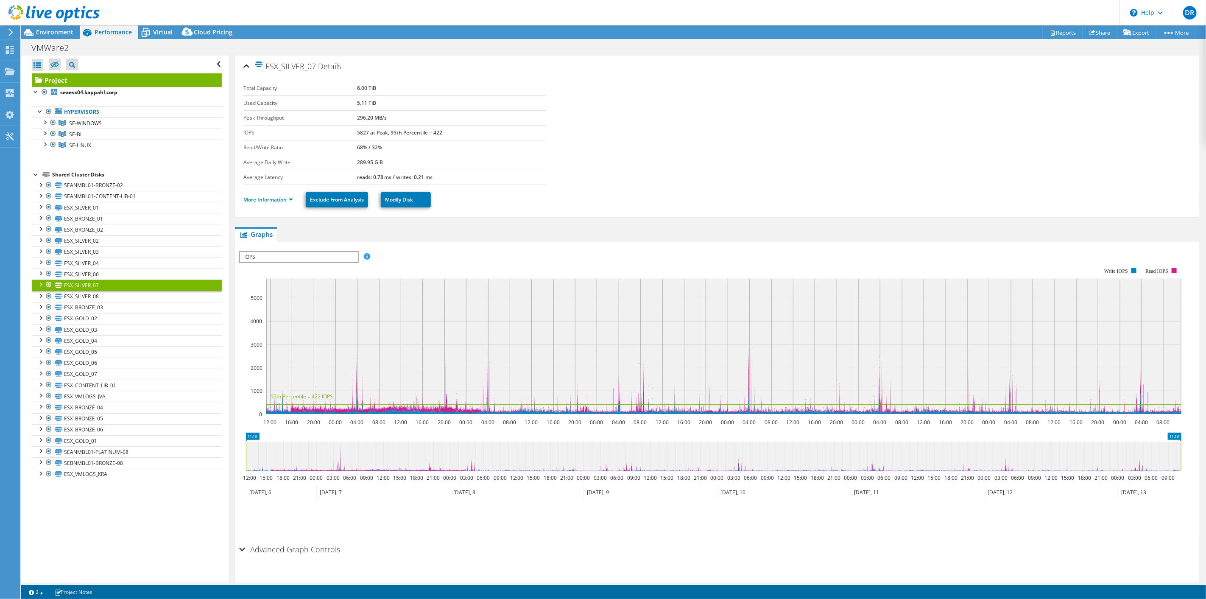
click at [214, 64] on div "Open All Close All Hide Excluded Nodes Project Tree Filter" at bounding box center [127, 65] width 190 height 18
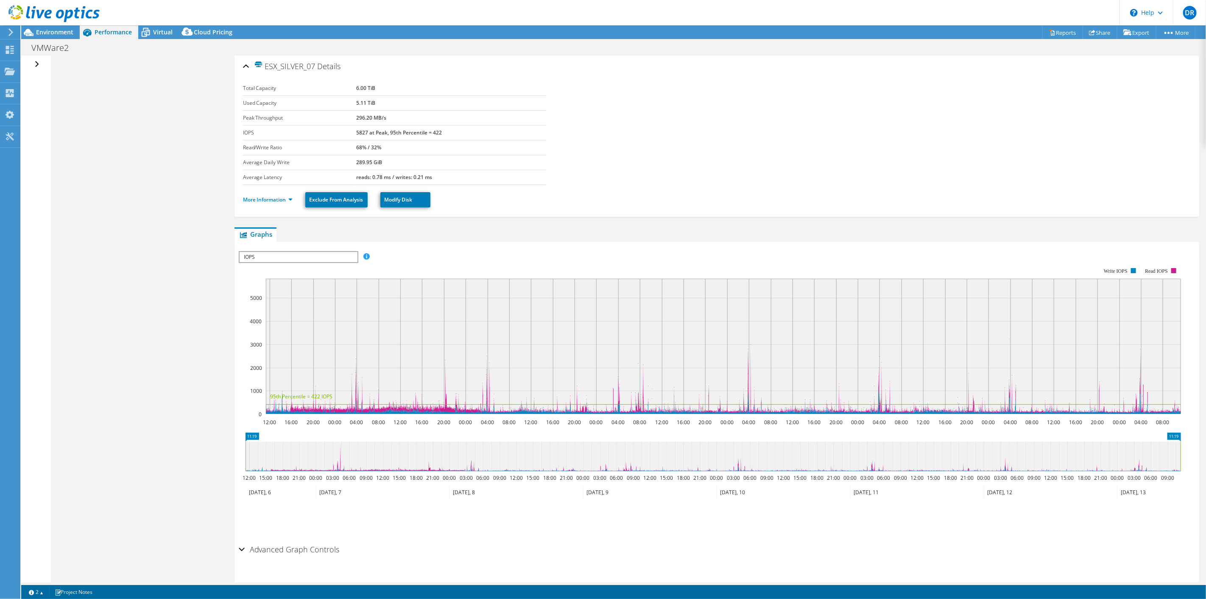
click at [39, 63] on div "Open All Close All Hide Excluded Nodes Project Tree Filter" at bounding box center [38, 65] width 12 height 18
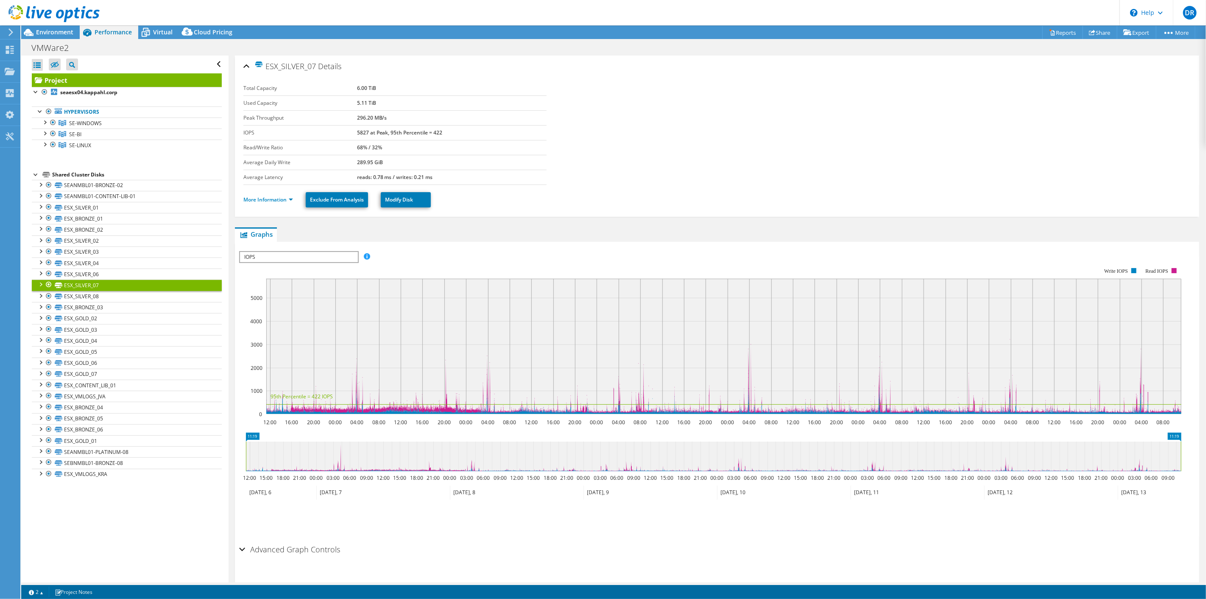
click at [103, 31] on span "Performance" at bounding box center [113, 32] width 37 height 8
click at [321, 257] on span "IOPS" at bounding box center [298, 257] width 117 height 10
click at [155, 30] on span "Virtual" at bounding box center [163, 32] width 20 height 8
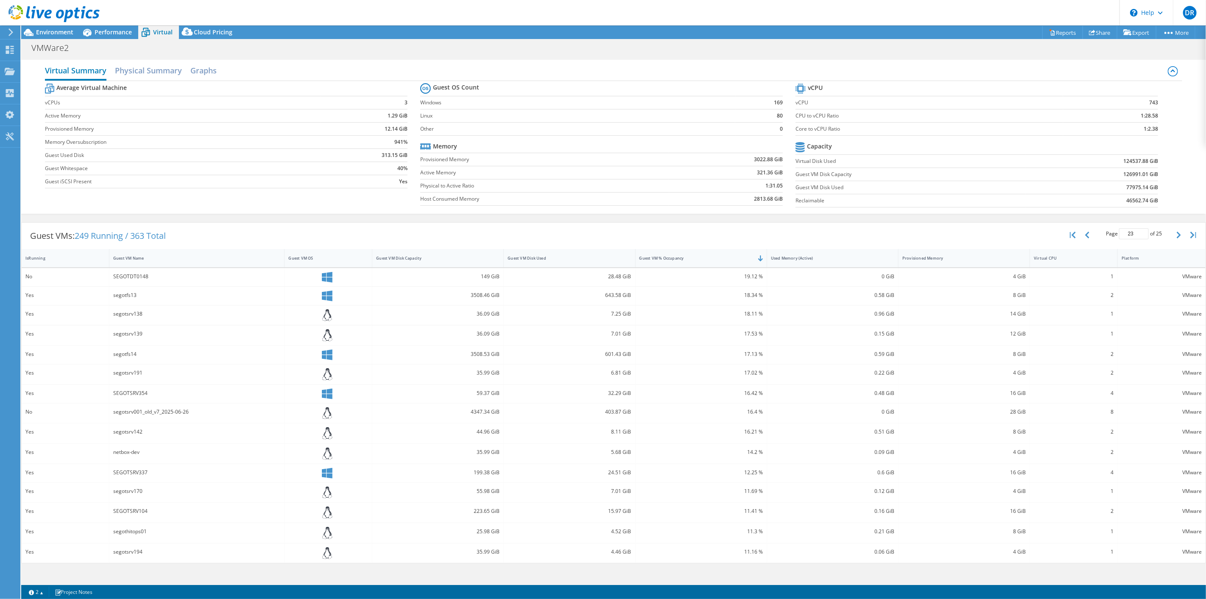
click at [78, 71] on h2 "Virtual Summary" at bounding box center [75, 71] width 61 height 19
click at [152, 70] on h2 "Physical Summary" at bounding box center [148, 71] width 67 height 19
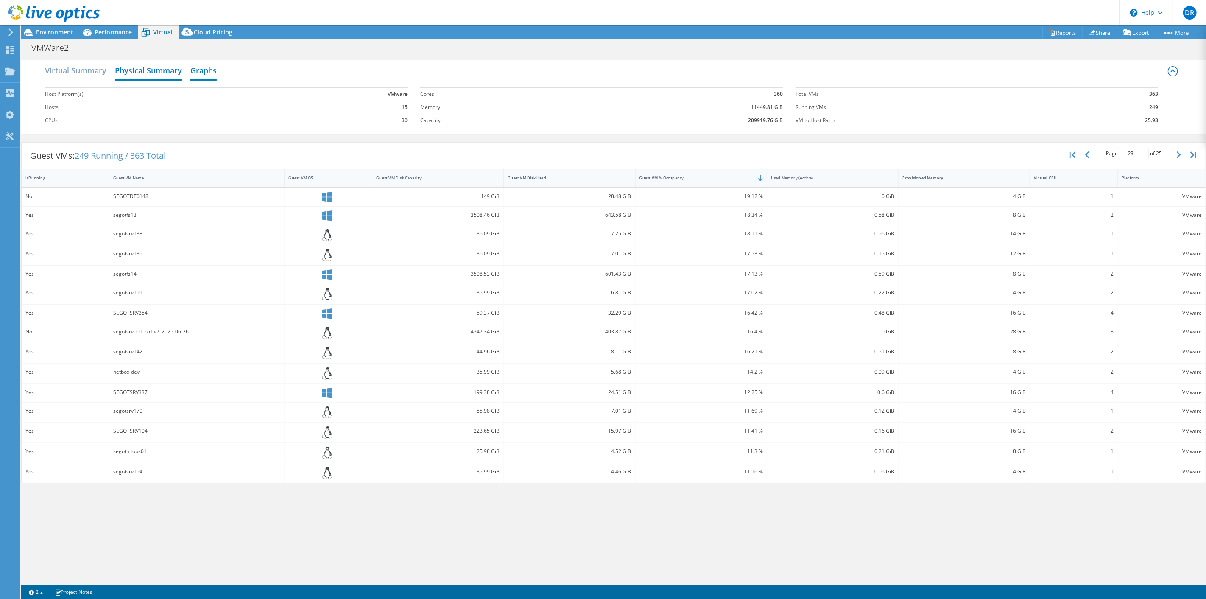
click at [209, 71] on h2 "Graphs" at bounding box center [203, 71] width 26 height 19
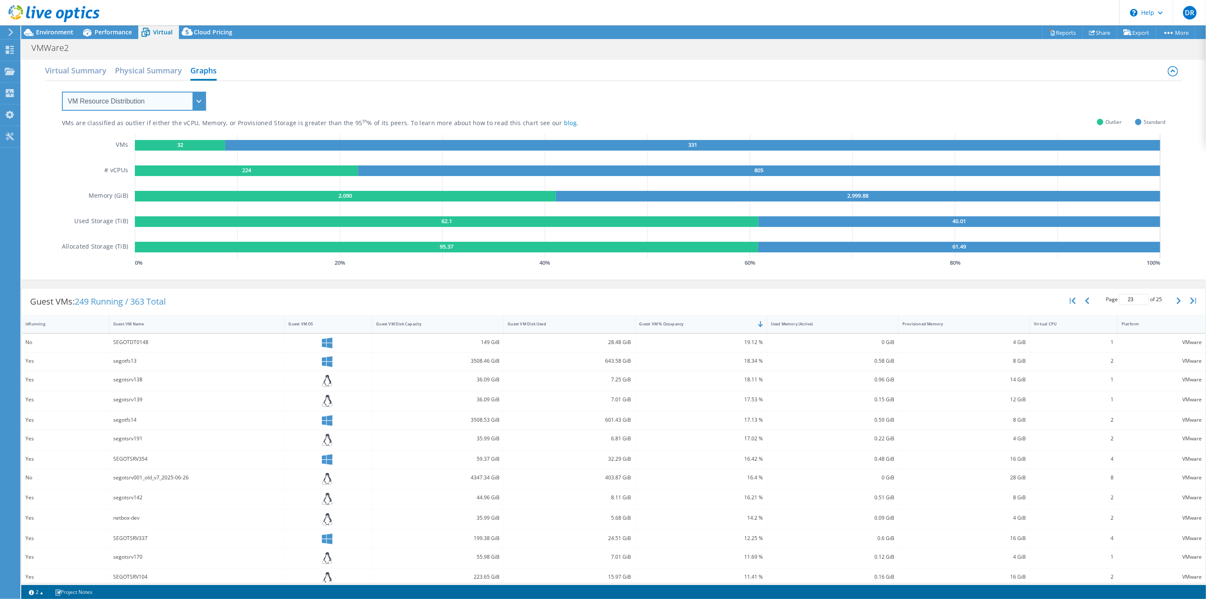
click at [156, 96] on select "VM Resource Distribution Provisioning Contrast Over Provisioning" at bounding box center [134, 101] width 144 height 19
click at [62, 92] on select "VM Resource Distribution Provisioning Contrast Over Provisioning" at bounding box center [134, 101] width 144 height 19
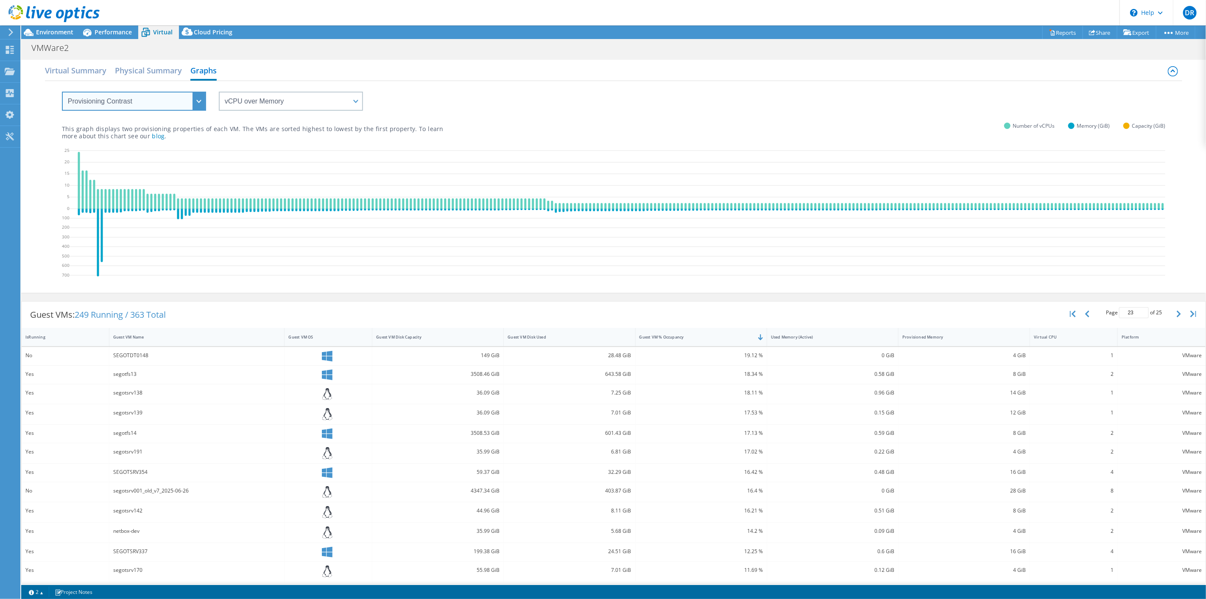
click at [154, 102] on select "VM Resource Distribution Provisioning Contrast Over Provisioning" at bounding box center [134, 101] width 144 height 19
click at [62, 92] on select "VM Resource Distribution Provisioning Contrast Over Provisioning" at bounding box center [134, 101] width 144 height 19
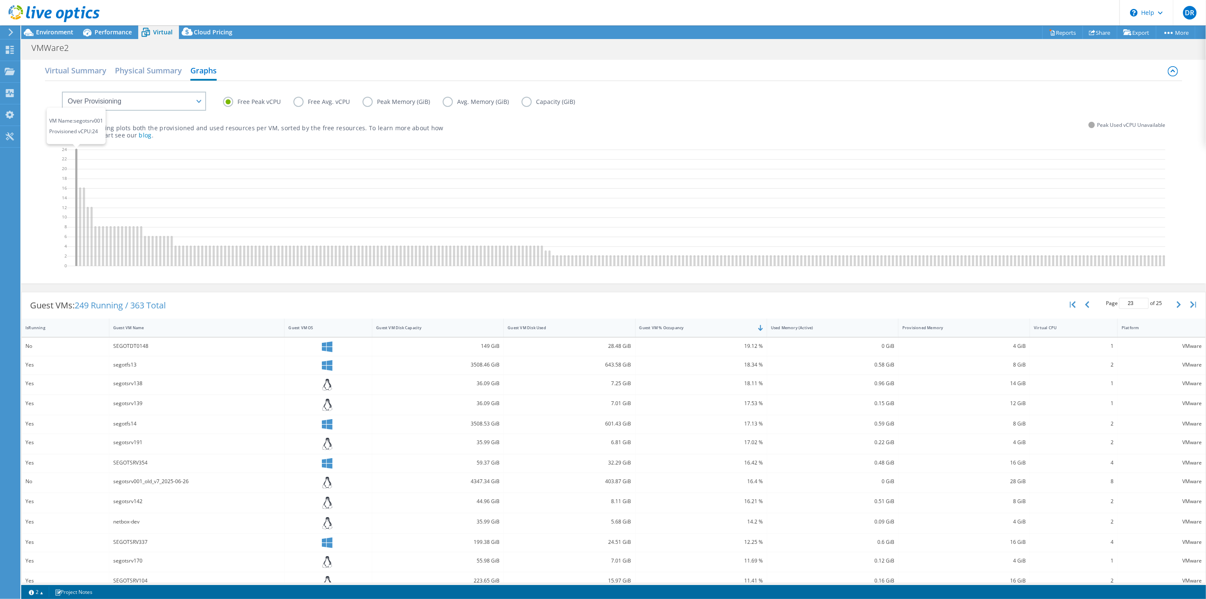
click at [75, 151] on icon at bounding box center [76, 206] width 2 height 117
click at [87, 242] on g at bounding box center [767, 206] width 1384 height 117
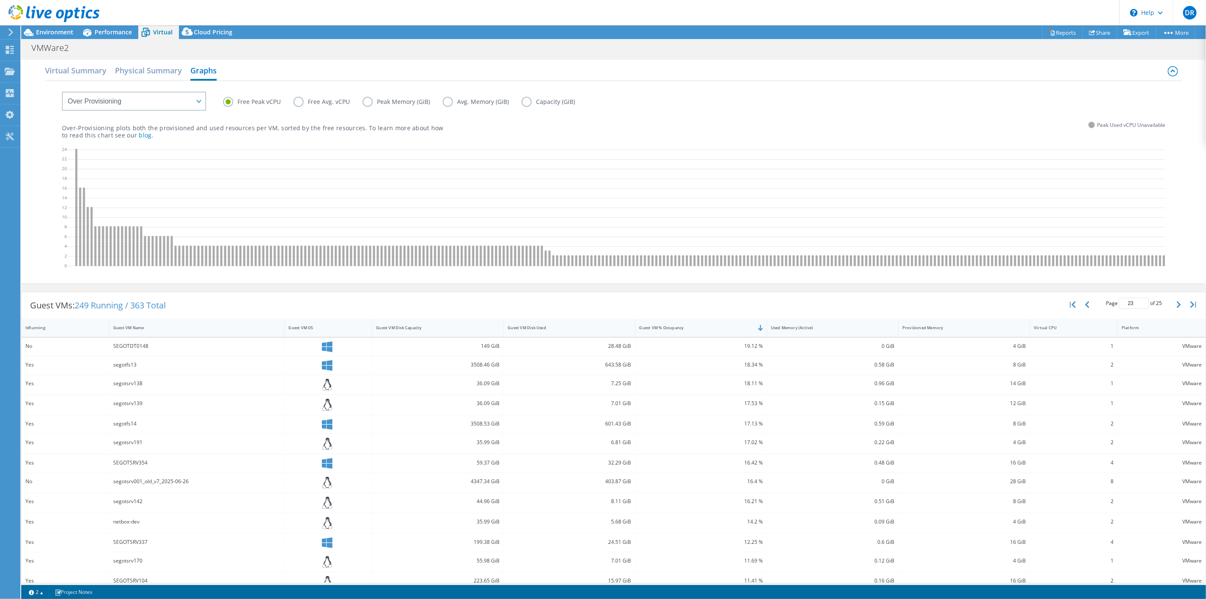
click at [308, 101] on label "Free Avg. vCPU" at bounding box center [327, 102] width 69 height 10
click at [0, 0] on input "Free Avg. vCPU" at bounding box center [0, 0] width 0 height 0
click at [269, 103] on label "Free Peak vCPU" at bounding box center [258, 102] width 70 height 10
click at [0, 0] on input "Free Peak vCPU" at bounding box center [0, 0] width 0 height 0
click at [316, 103] on label "Free Avg. vCPU" at bounding box center [327, 102] width 69 height 10
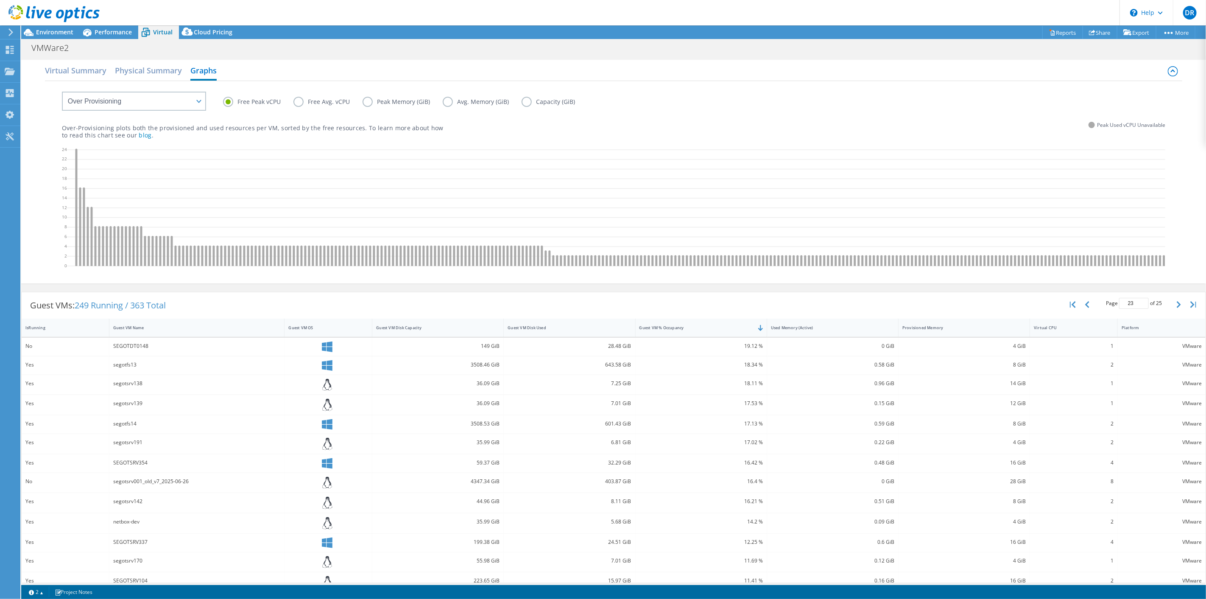
click at [0, 0] on input "Free Avg. vCPU" at bounding box center [0, 0] width 0 height 0
click at [388, 101] on label "Peak Memory (GiB)" at bounding box center [403, 102] width 80 height 10
click at [0, 0] on input "Peak Memory (GiB)" at bounding box center [0, 0] width 0 height 0
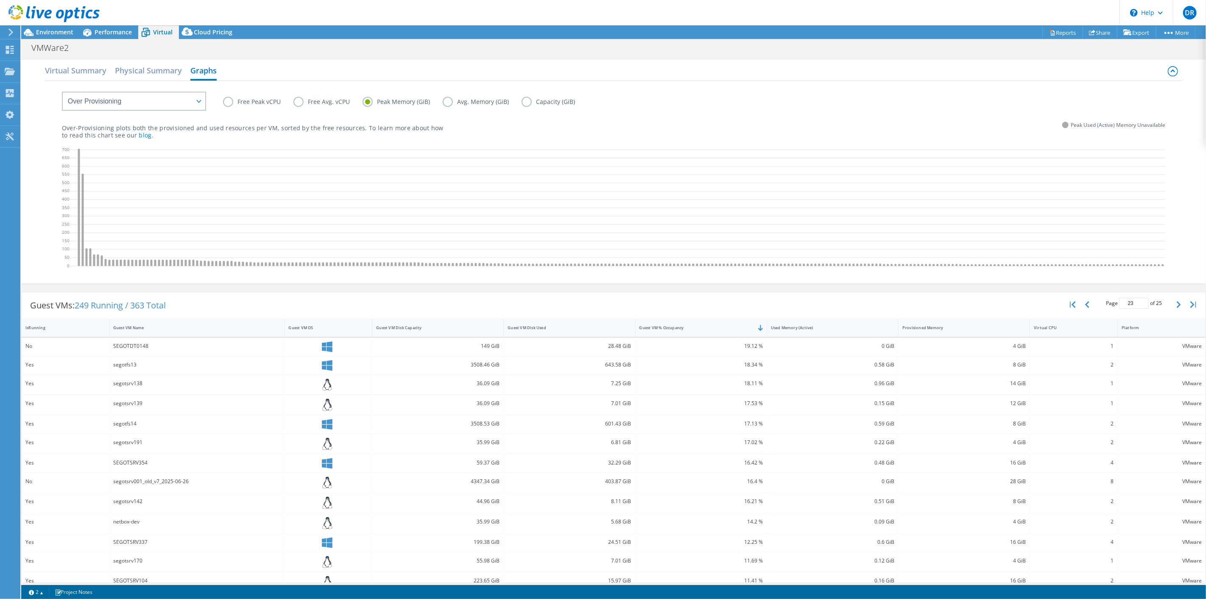
click at [488, 102] on label "Avg. Memory (GiB)" at bounding box center [482, 102] width 79 height 10
click at [0, 0] on input "Avg. Memory (GiB)" at bounding box center [0, 0] width 0 height 0
click at [403, 98] on label "Peak Memory (GiB)" at bounding box center [403, 102] width 80 height 10
click at [0, 0] on input "Peak Memory (GiB)" at bounding box center [0, 0] width 0 height 0
click at [468, 106] on label "Avg. Memory (GiB)" at bounding box center [482, 102] width 79 height 10
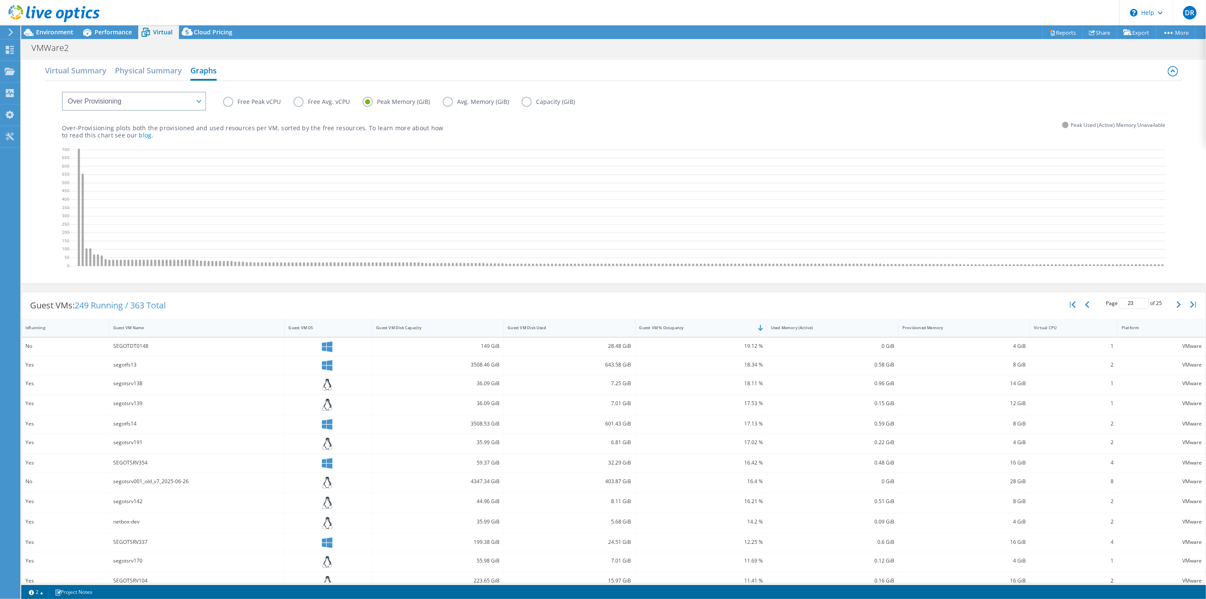
click at [0, 0] on input "Avg. Memory (GiB)" at bounding box center [0, 0] width 0 height 0
click at [540, 105] on label "Capacity (GiB)" at bounding box center [555, 102] width 66 height 10
click at [0, 0] on input "Capacity (GiB)" at bounding box center [0, 0] width 0 height 0
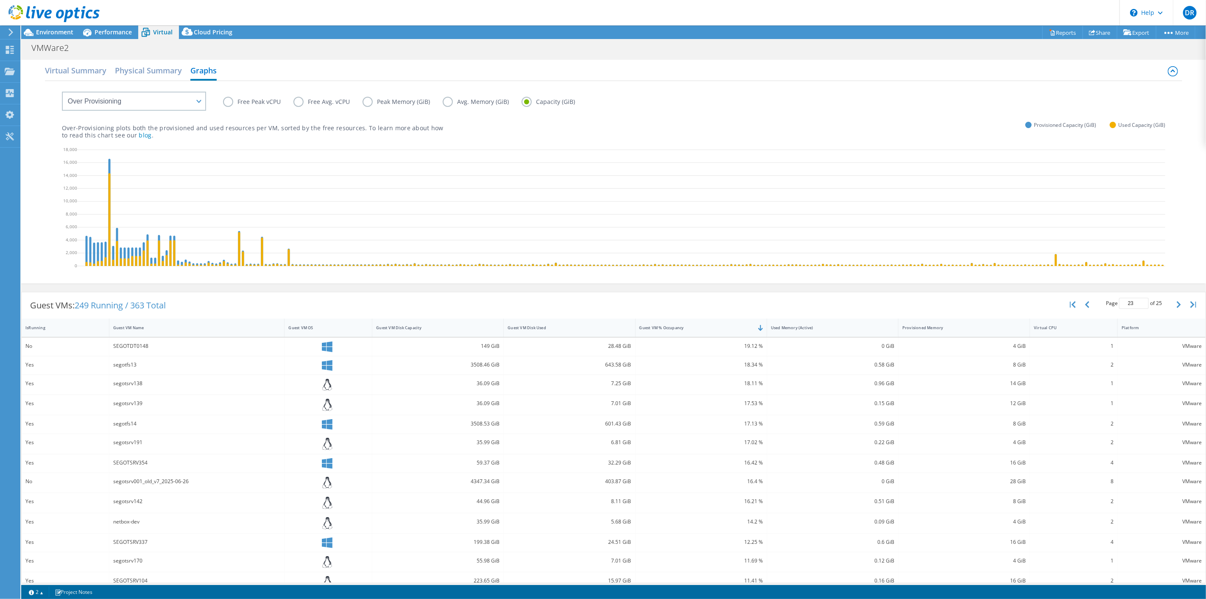
click at [330, 103] on label "Free Avg. vCPU" at bounding box center [327, 102] width 69 height 10
click at [0, 0] on input "Free Avg. vCPU" at bounding box center [0, 0] width 0 height 0
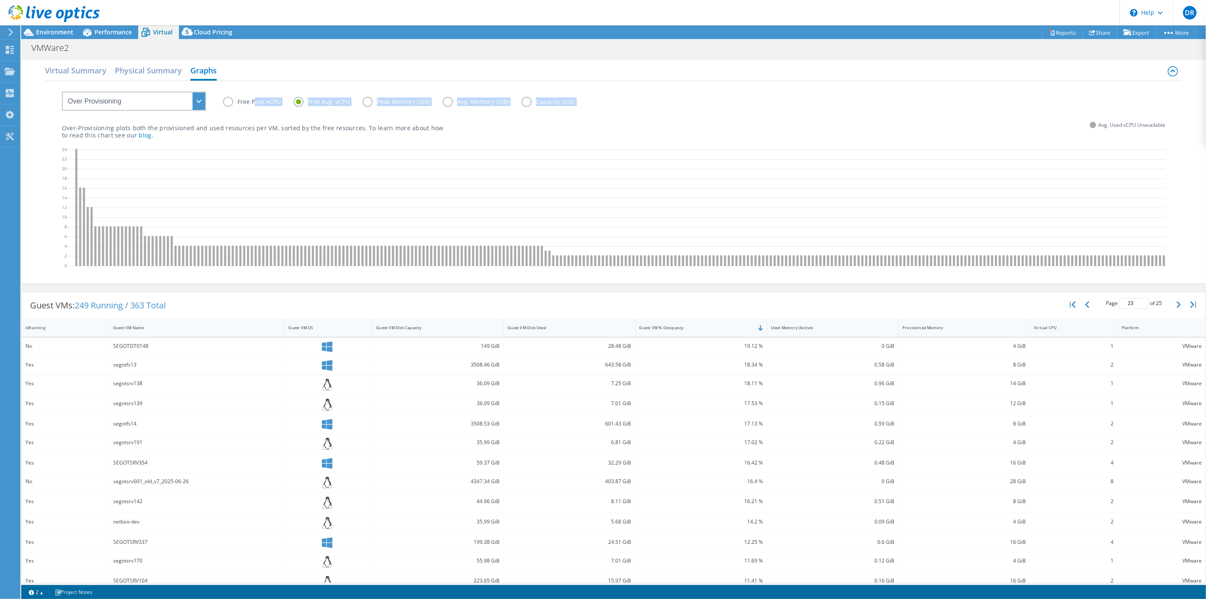
drag, startPoint x: 253, startPoint y: 99, endPoint x: 174, endPoint y: 101, distance: 79.3
click at [175, 103] on div "VM Resource Distribution Provisioning Contrast Over Provisioning Free Peak vCPU…" at bounding box center [614, 181] width 1138 height 200
click at [174, 101] on select "VM Resource Distribution Provisioning Contrast Over Provisioning" at bounding box center [134, 101] width 144 height 19
select select "Provisioning Contrast"
click at [62, 92] on select "VM Resource Distribution Provisioning Contrast Over Provisioning" at bounding box center [134, 101] width 144 height 19
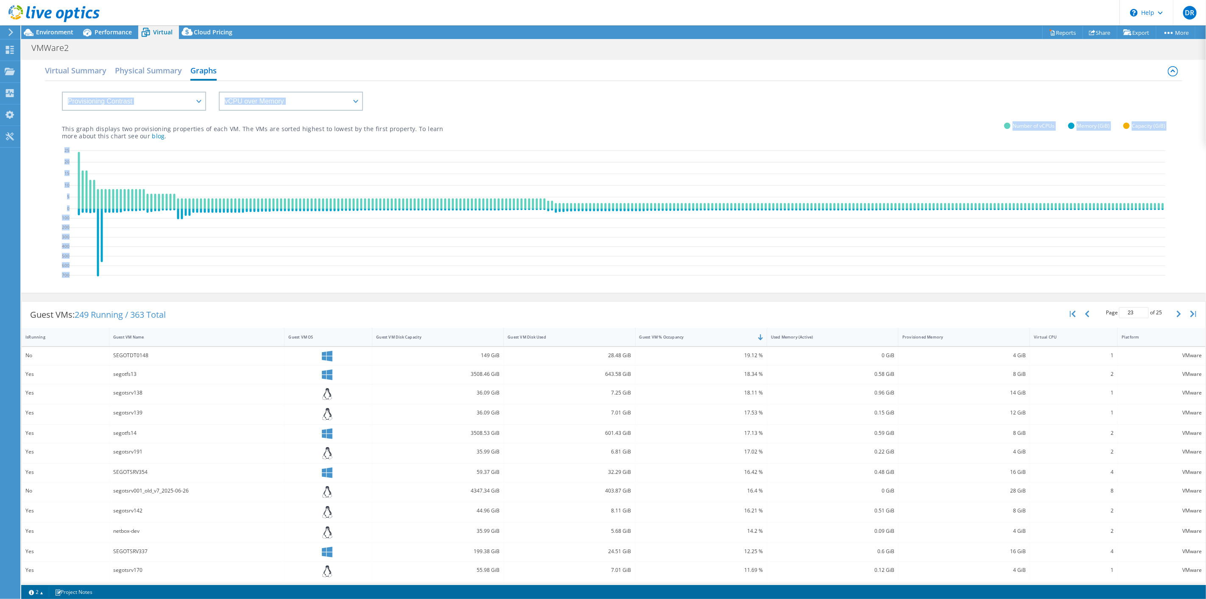
click at [27, 219] on div "Virtual Summary Physical Summary Graphs VM Resource Distribution Provisioning C…" at bounding box center [613, 176] width 1185 height 233
click at [298, 97] on select "vCPU over Memory vCPU over Capacity Memory over vCPU Memory over Capacity Capac…" at bounding box center [291, 101] width 144 height 19
click at [162, 69] on h2 "Physical Summary" at bounding box center [148, 71] width 67 height 19
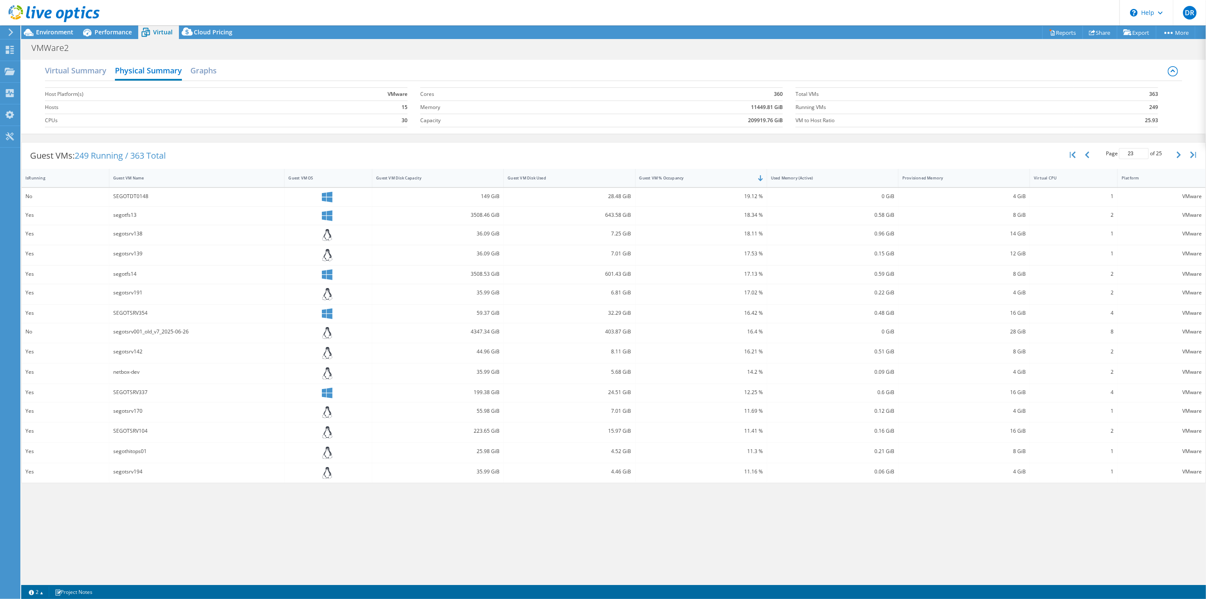
click at [79, 108] on label "Hosts" at bounding box center [169, 107] width 248 height 8
